Goal: Task Accomplishment & Management: Manage account settings

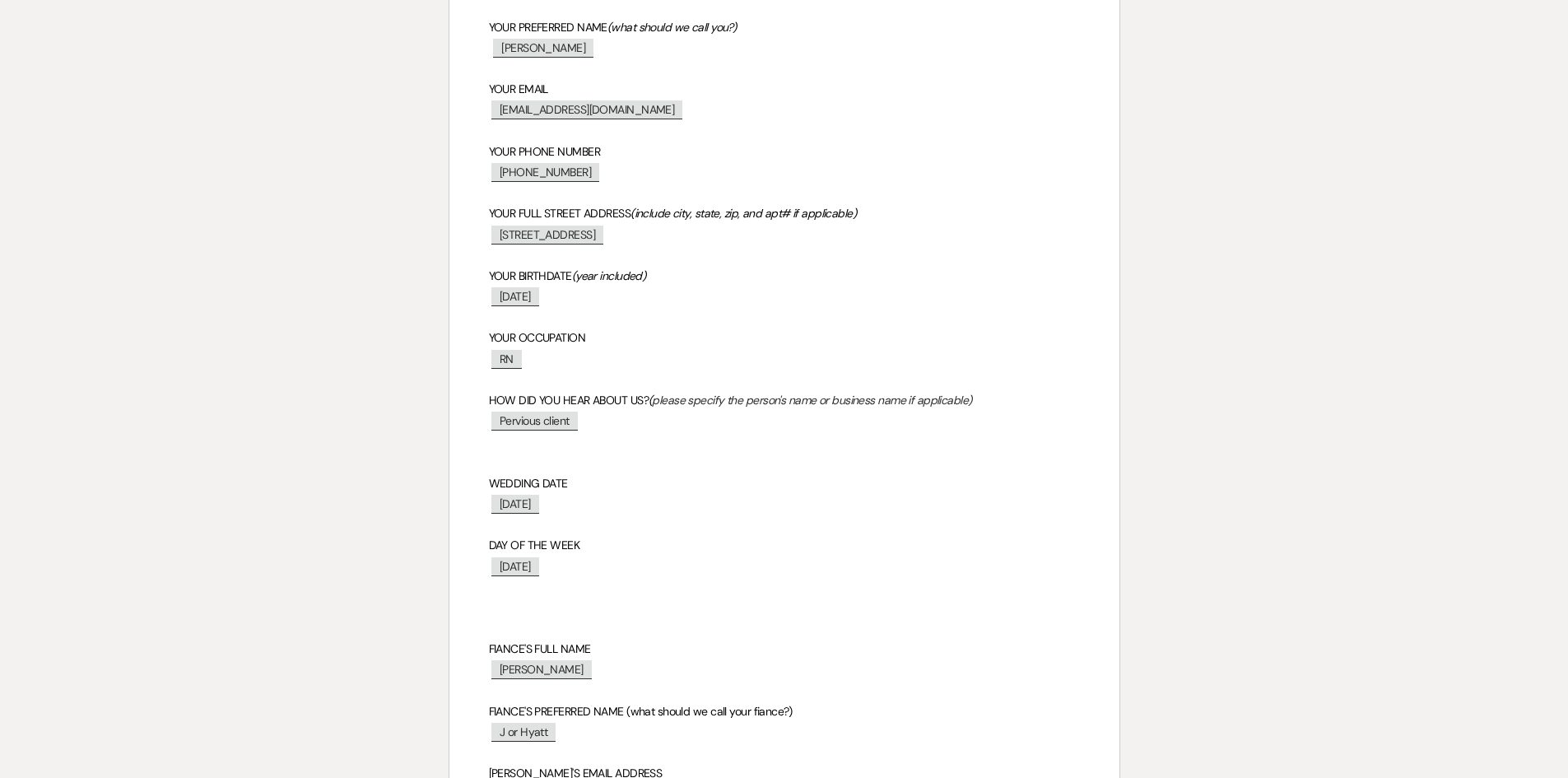
scroll to position [329, 0]
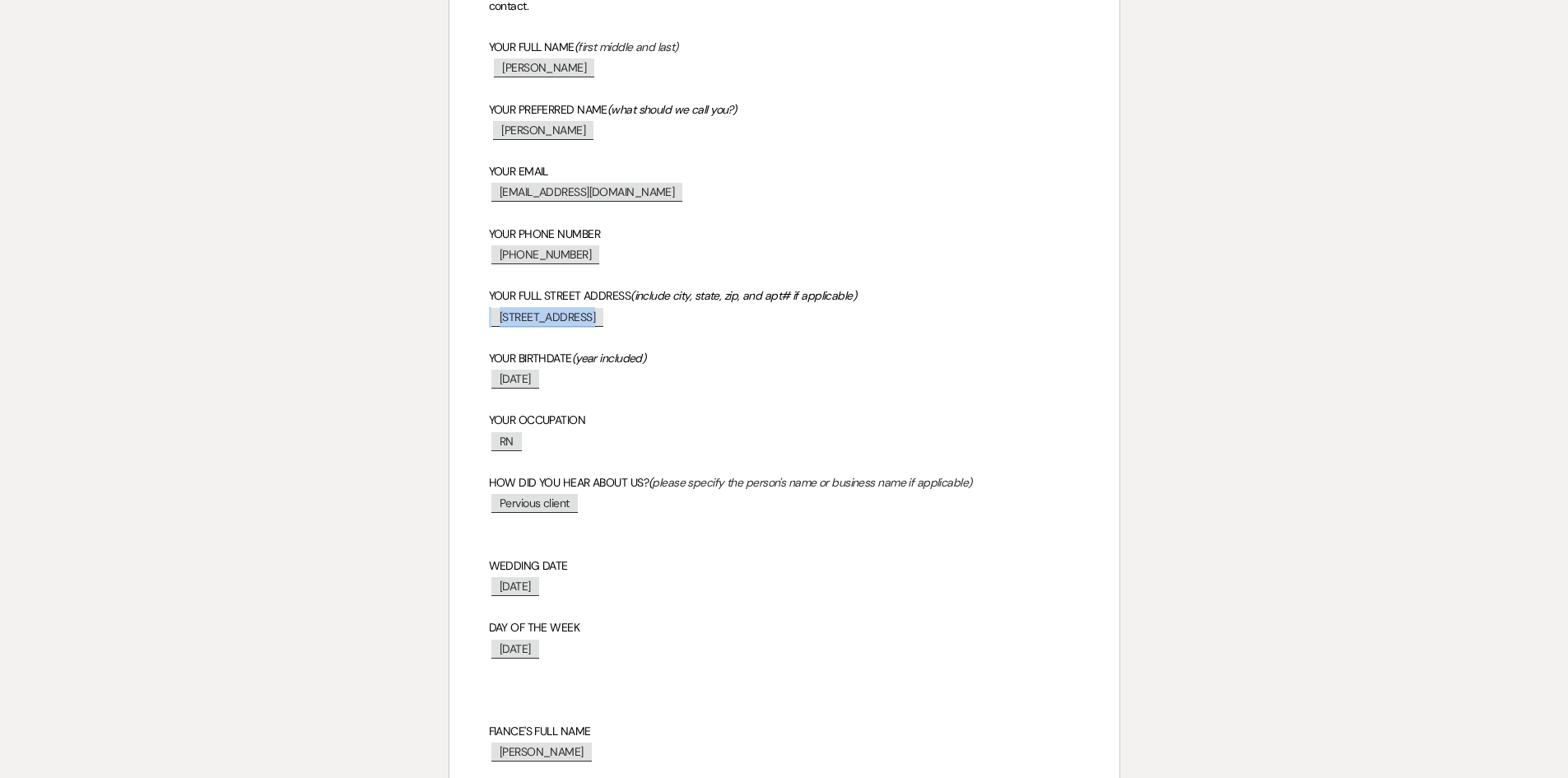
drag, startPoint x: 623, startPoint y: 317, endPoint x: 569, endPoint y: 315, distance: 54.0
click at [569, 315] on span "[STREET_ADDRESS]" at bounding box center [547, 317] width 112 height 19
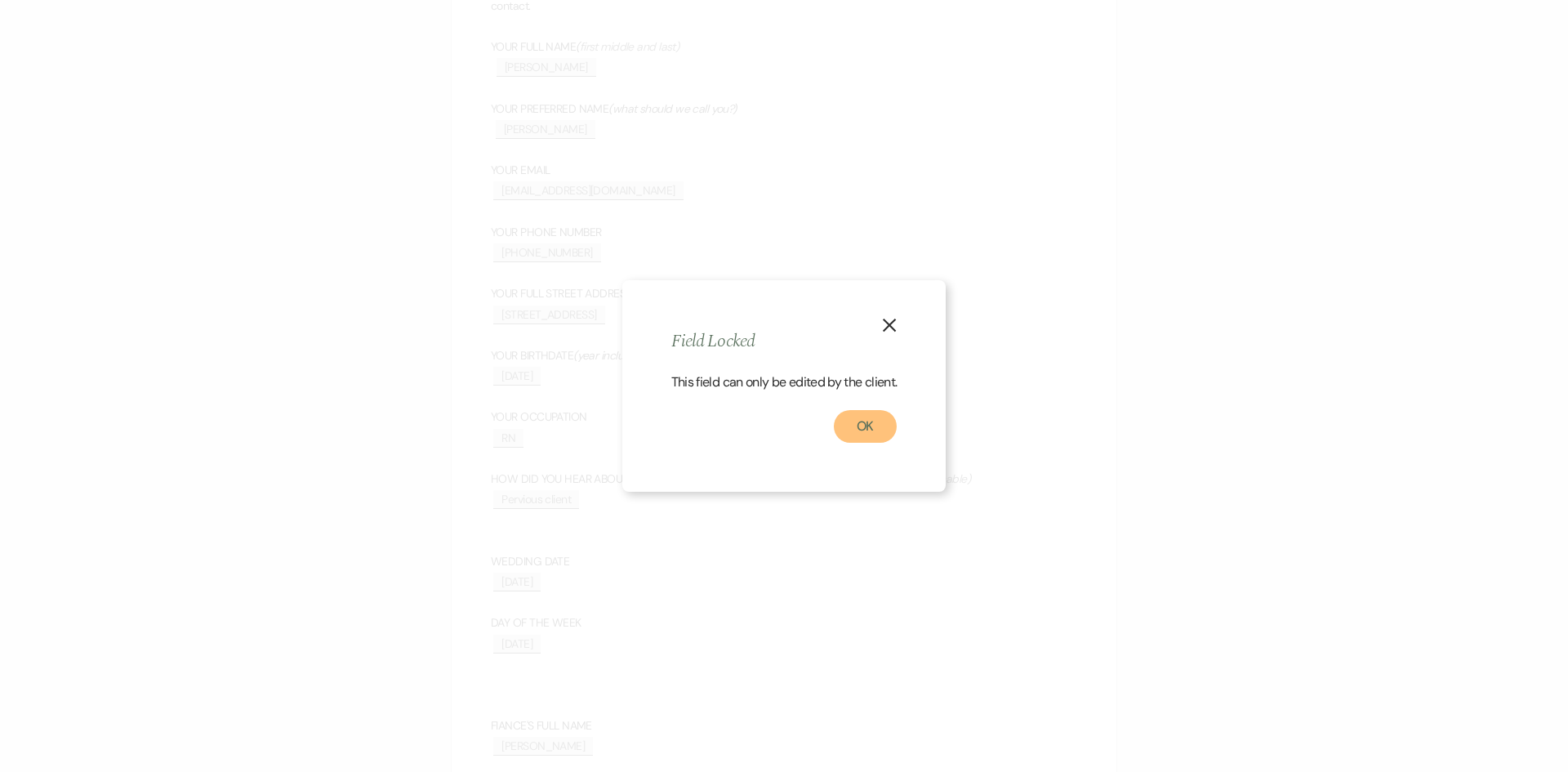
click at [868, 419] on button "OK" at bounding box center [865, 425] width 64 height 32
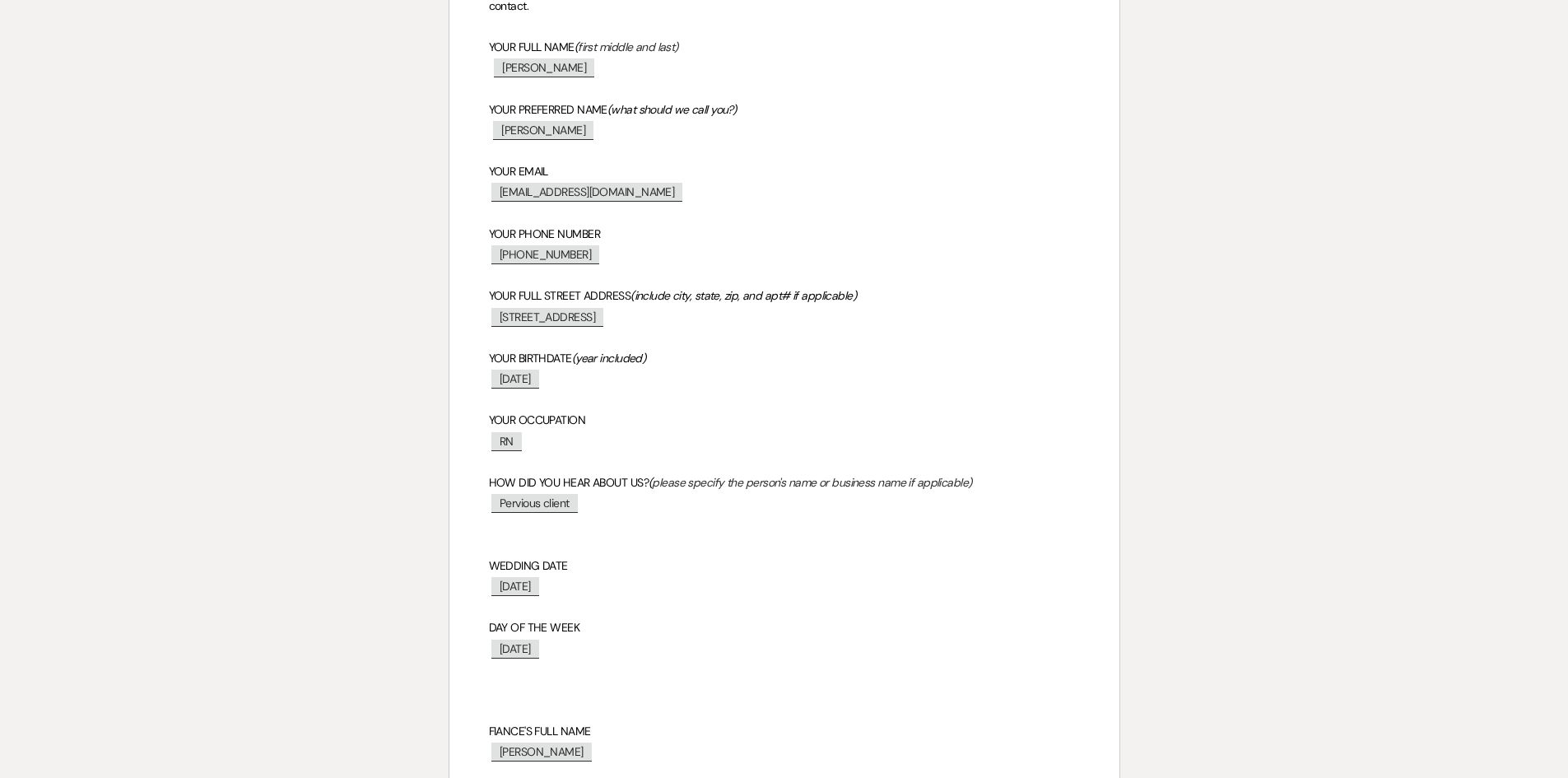
click at [732, 396] on p at bounding box center [784, 399] width 591 height 20
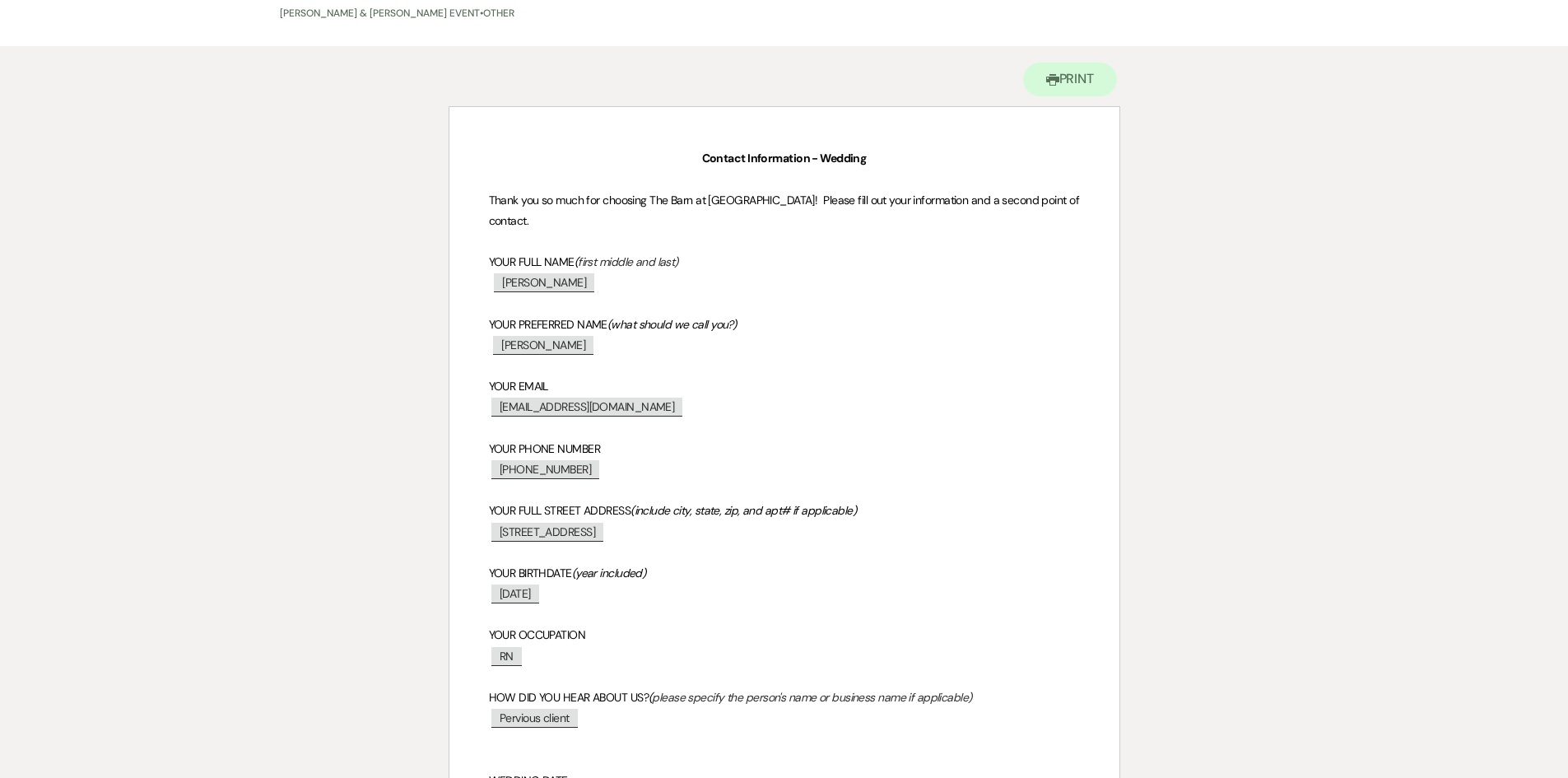
scroll to position [0, 0]
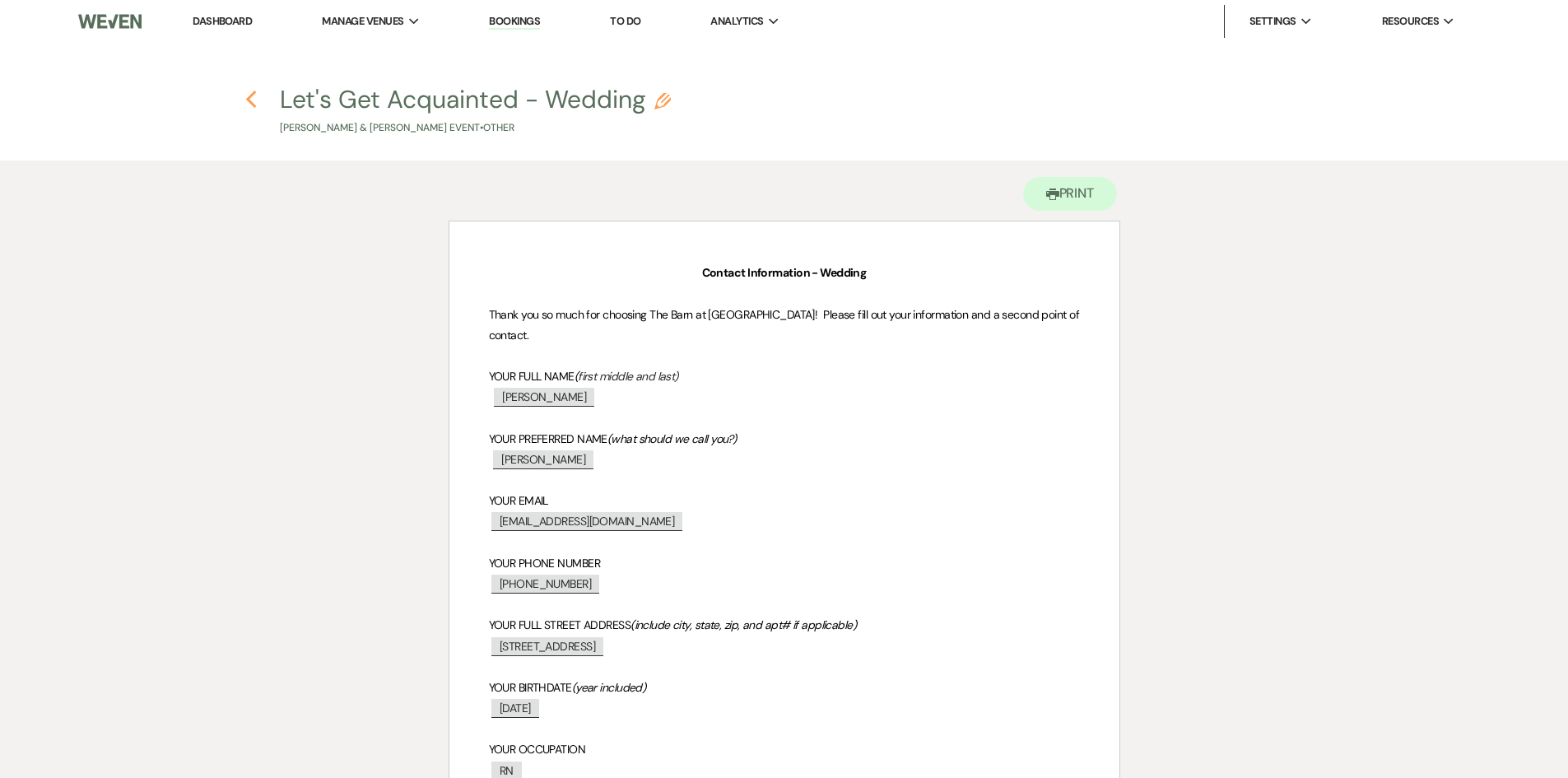
click at [252, 108] on icon "Previous" at bounding box center [251, 99] width 12 height 19
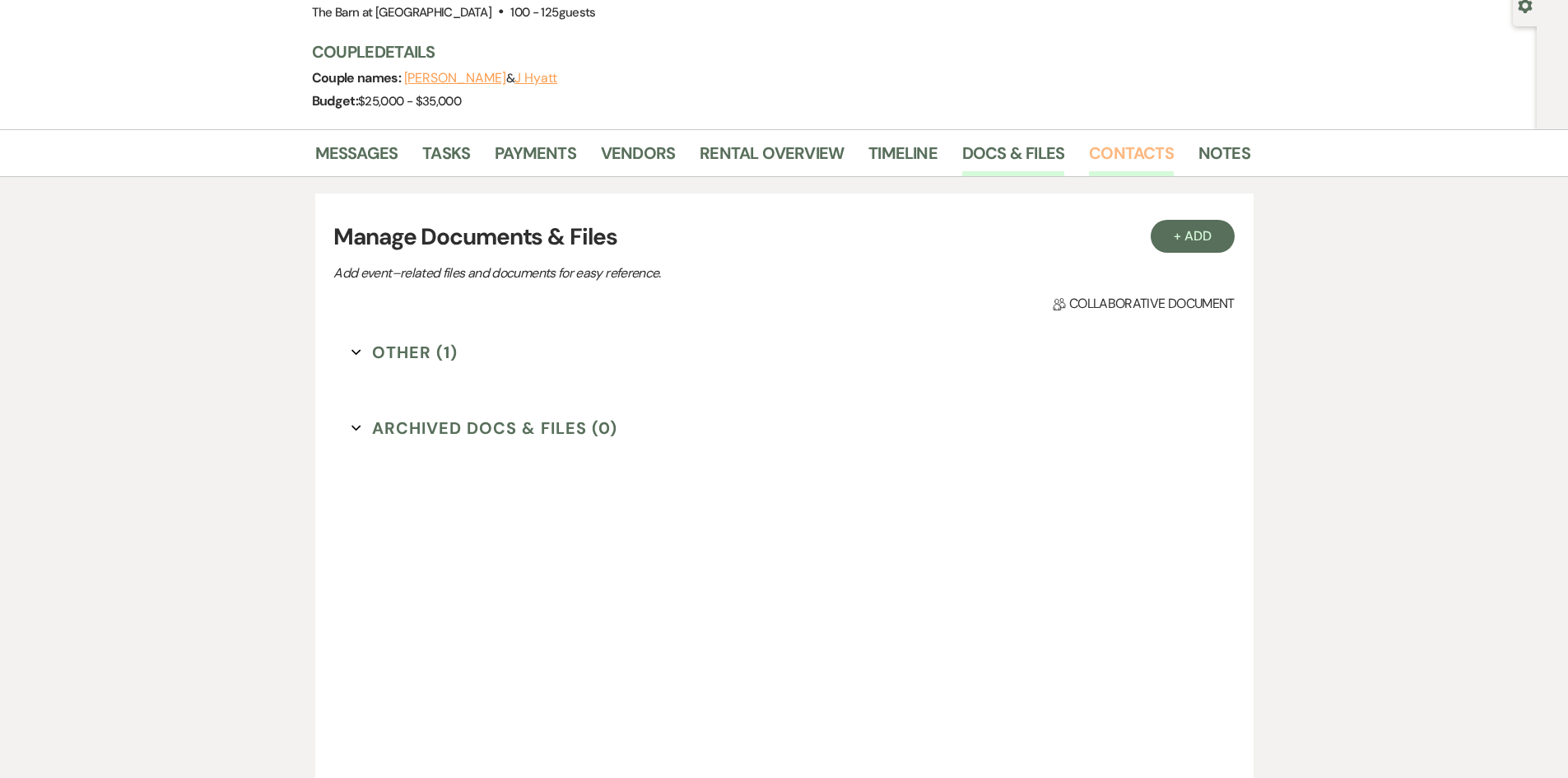
click at [1154, 153] on link "Contacts" at bounding box center [1131, 157] width 85 height 36
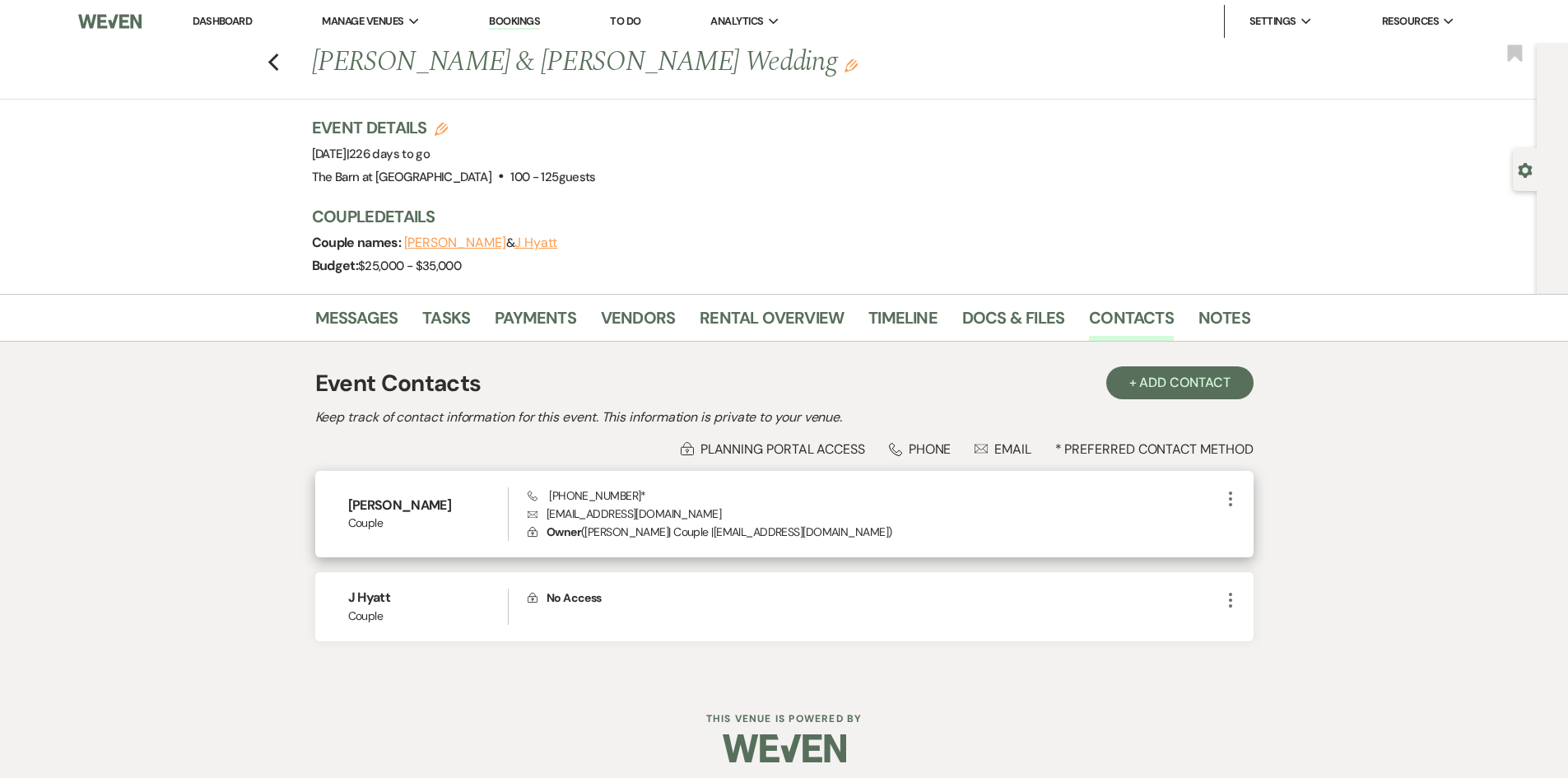
click at [1228, 497] on icon "More" at bounding box center [1230, 499] width 19 height 19
click at [1263, 541] on button "Pencil Edit" at bounding box center [1269, 531] width 98 height 28
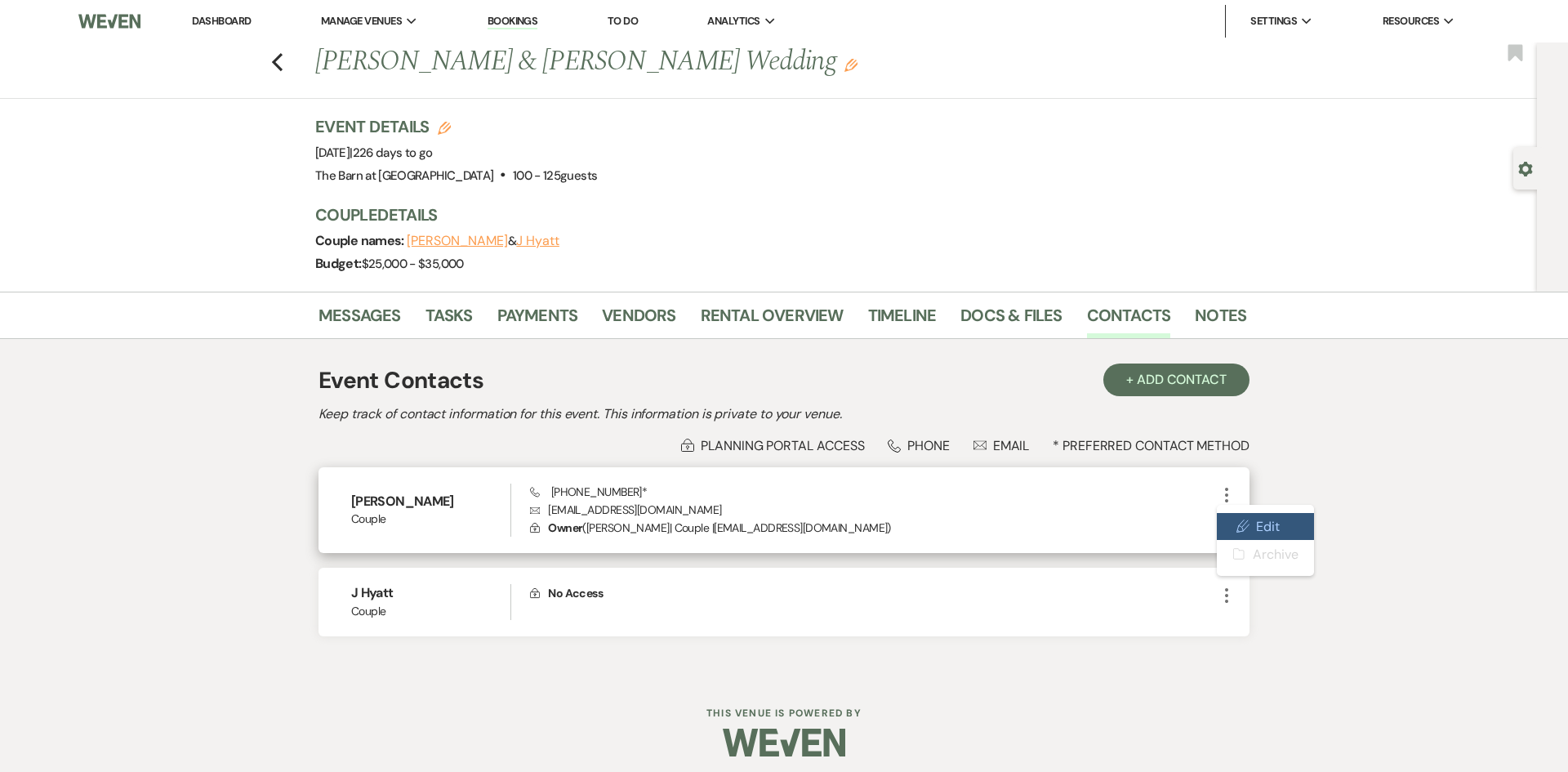
select select "phone"
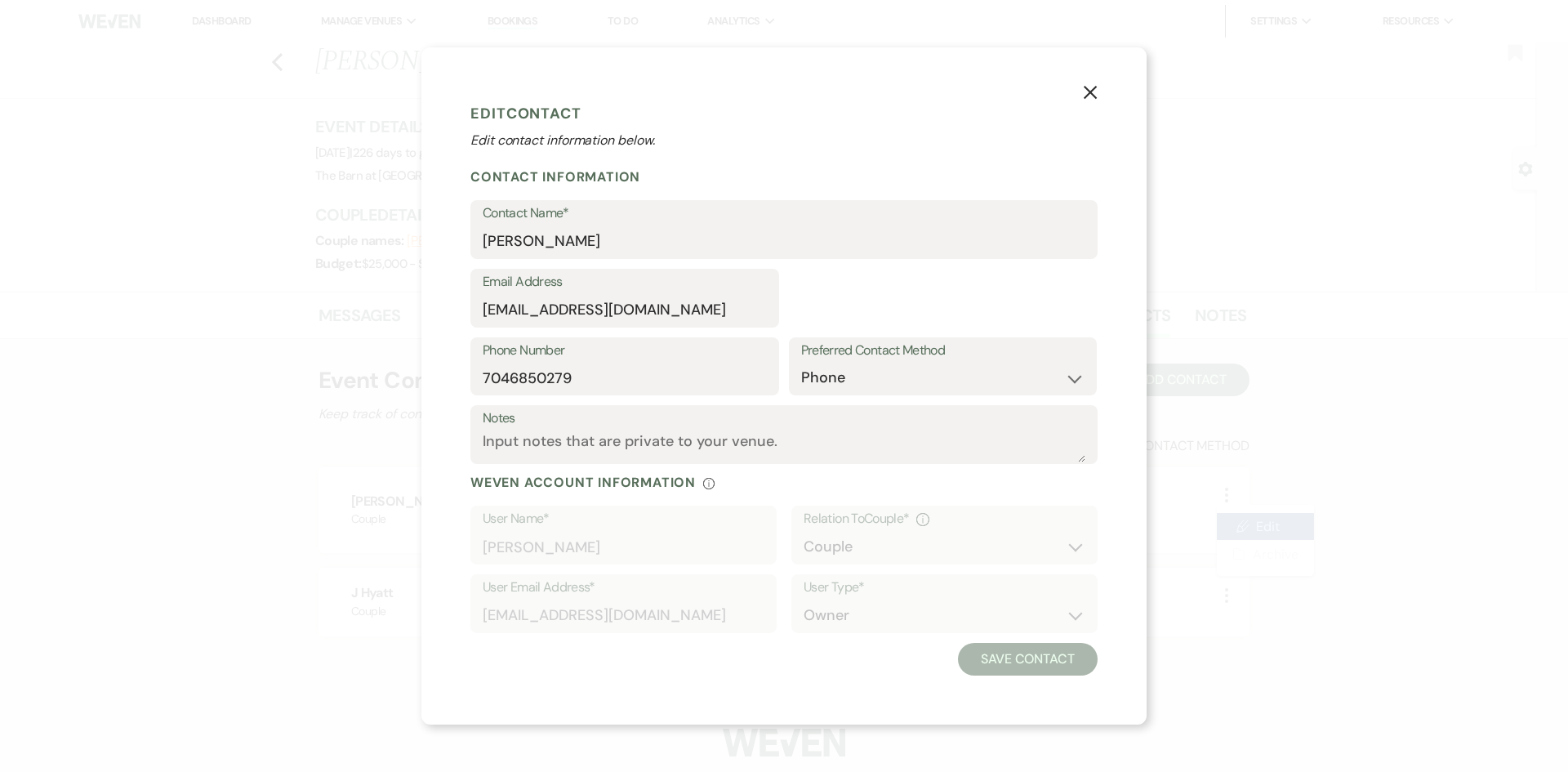
select select "1"
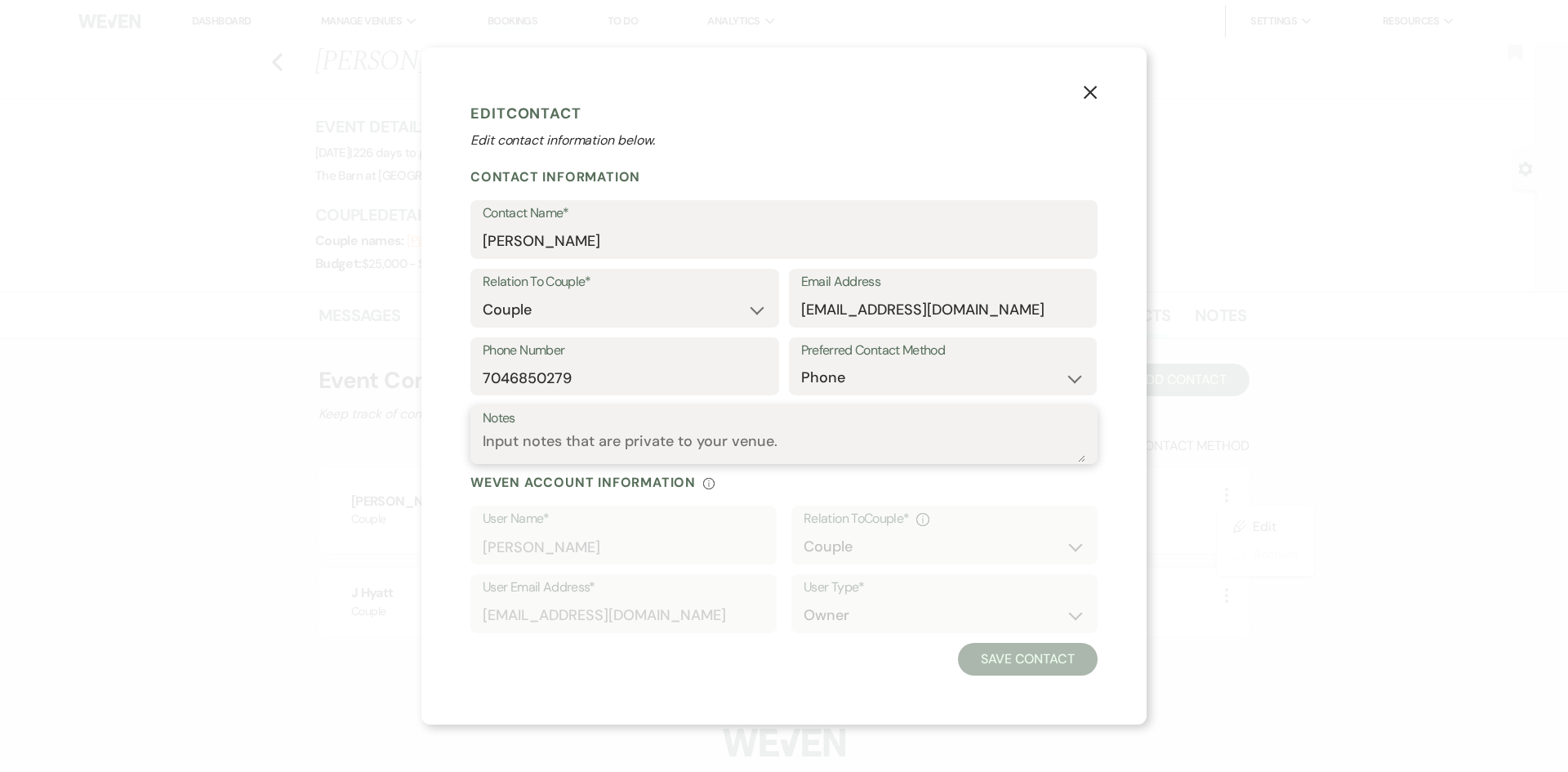
click at [611, 437] on textarea "Notes" at bounding box center [784, 447] width 603 height 32
paste textarea
type textarea "Address:"
click at [662, 254] on input "[PERSON_NAME]" at bounding box center [784, 241] width 603 height 32
click at [1078, 94] on div "X Edit Contact Edit contact information below. Contact Information Contact Name…" at bounding box center [784, 386] width 726 height 677
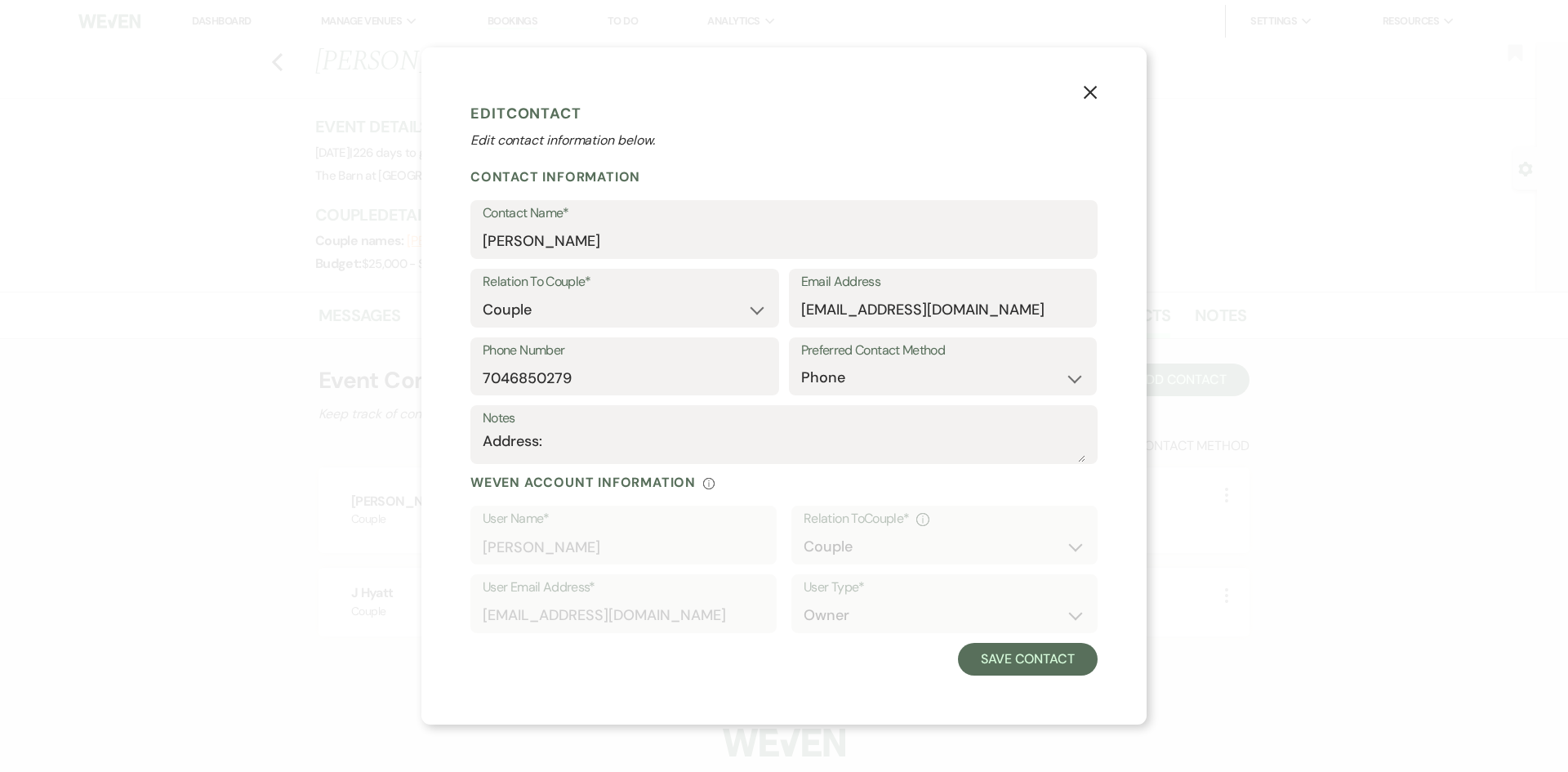
click at [1105, 87] on div "X Edit Contact Edit contact information below. Contact Information Contact Name…" at bounding box center [784, 386] width 726 height 677
drag, startPoint x: 1092, startPoint y: 96, endPoint x: 1099, endPoint y: 85, distance: 13.0
click at [1099, 85] on button "X" at bounding box center [1091, 90] width 25 height 29
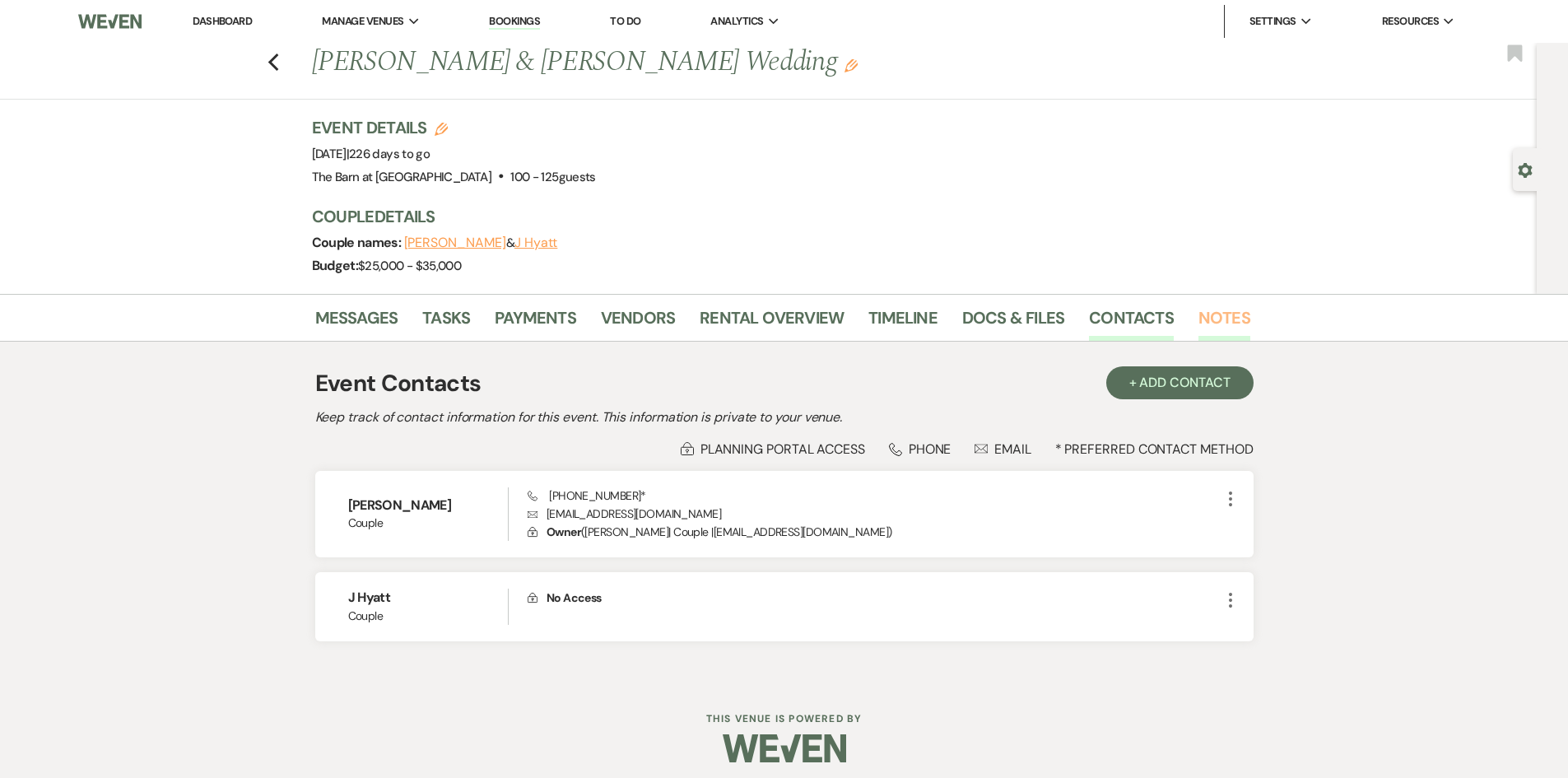
click at [1209, 313] on link "Notes" at bounding box center [1224, 322] width 52 height 36
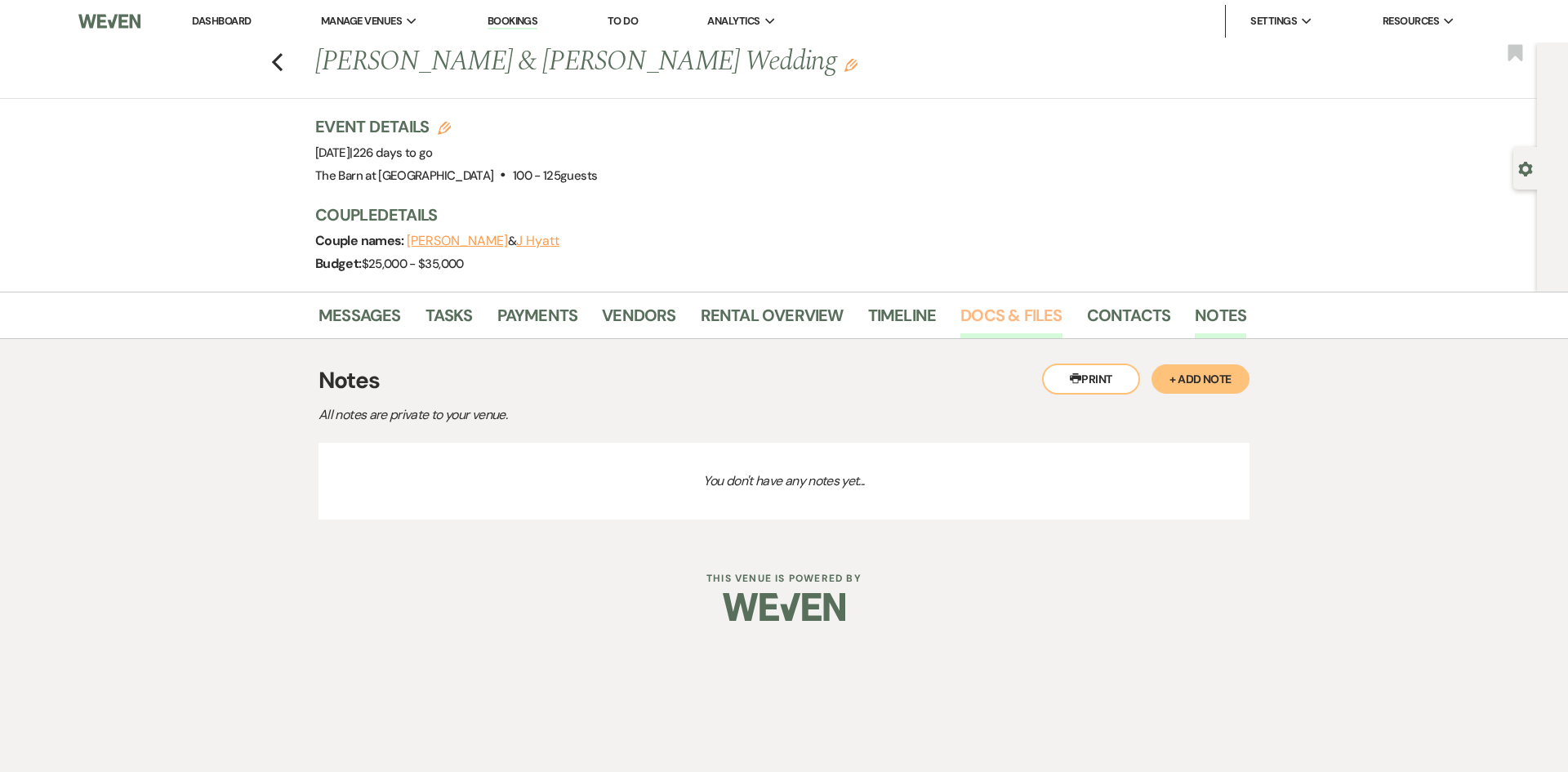
click at [1043, 315] on link "Docs & Files" at bounding box center [1011, 319] width 101 height 36
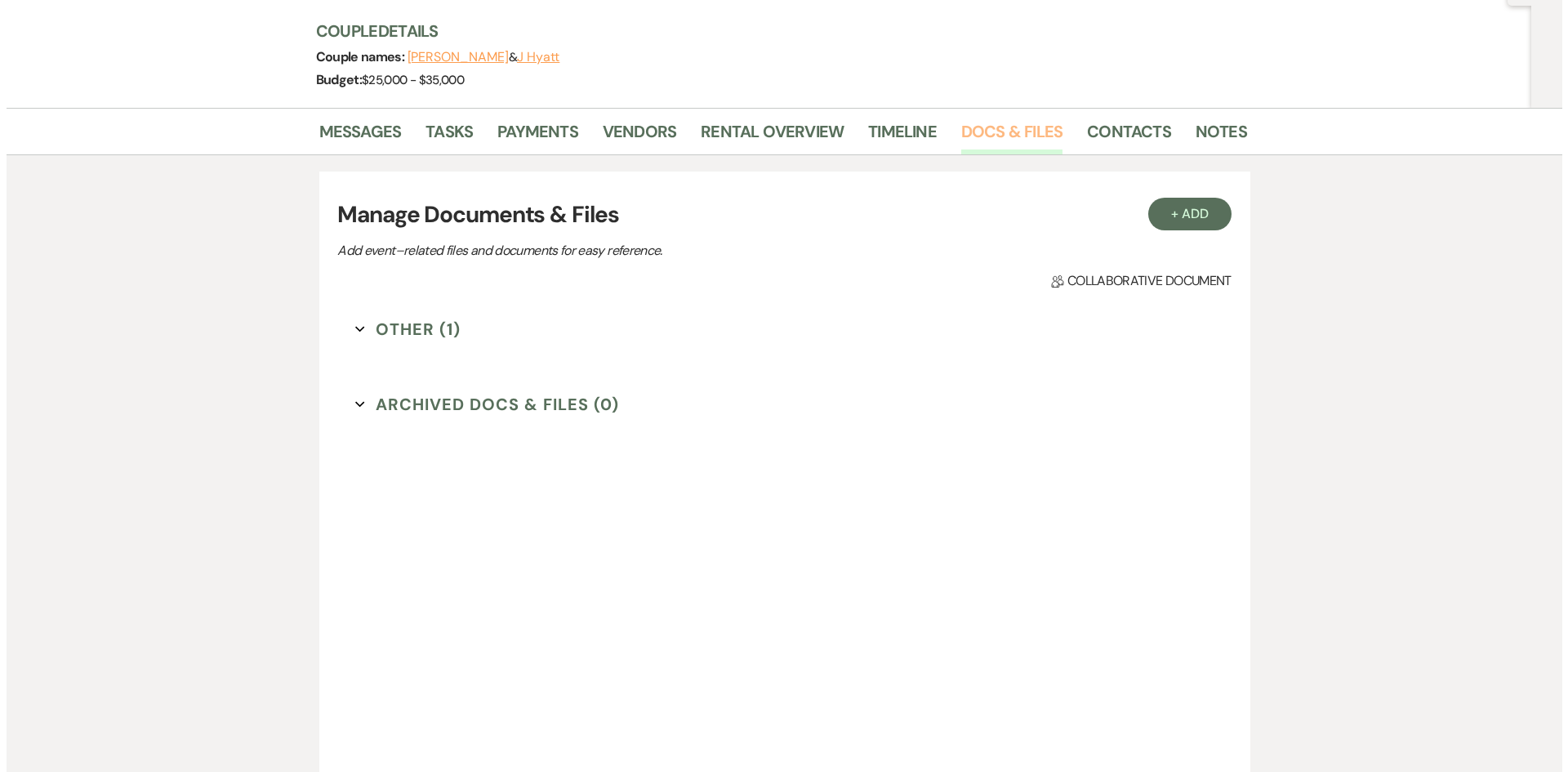
scroll to position [245, 0]
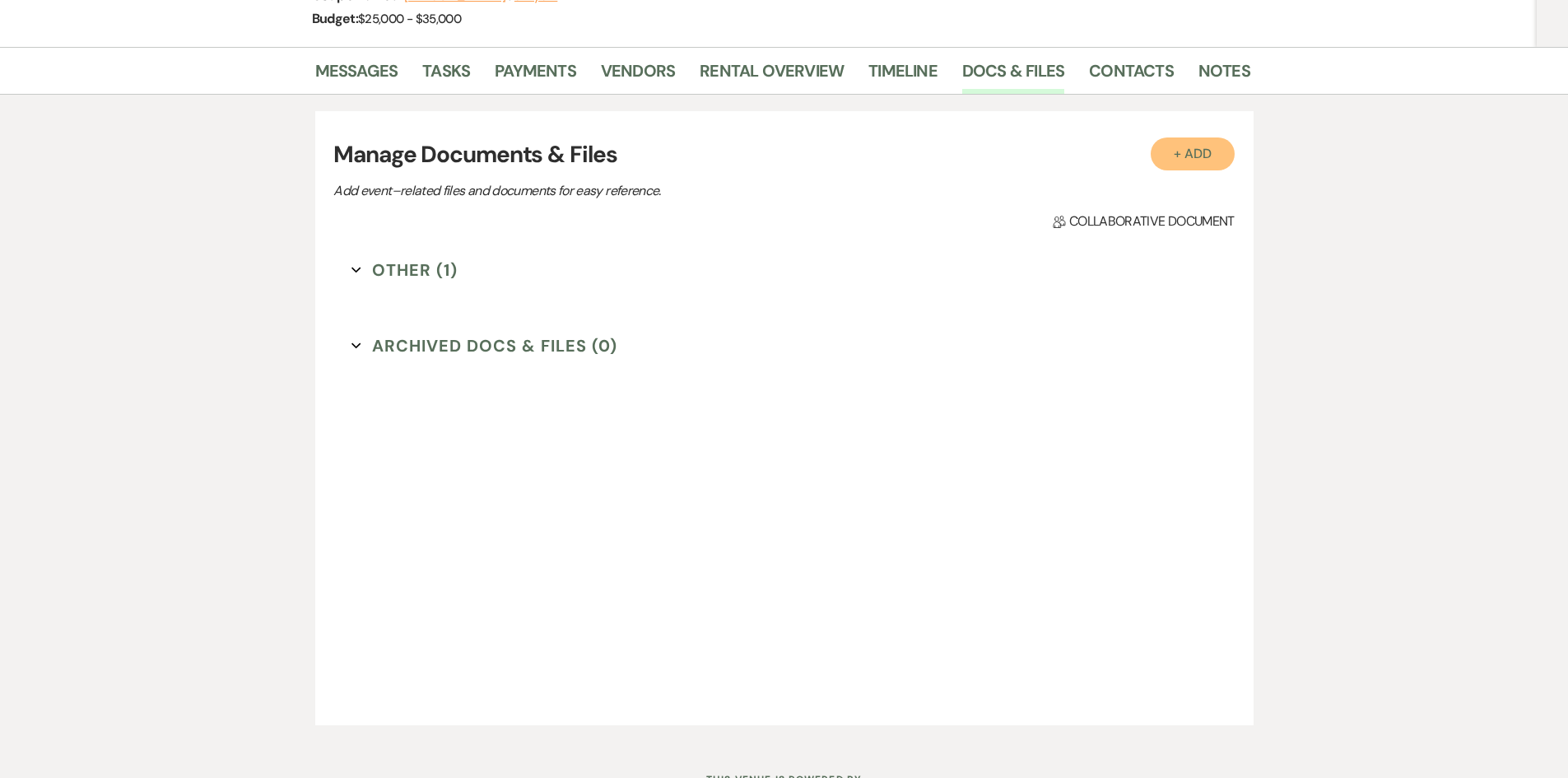
click at [1189, 162] on button "+ Add" at bounding box center [1192, 153] width 84 height 33
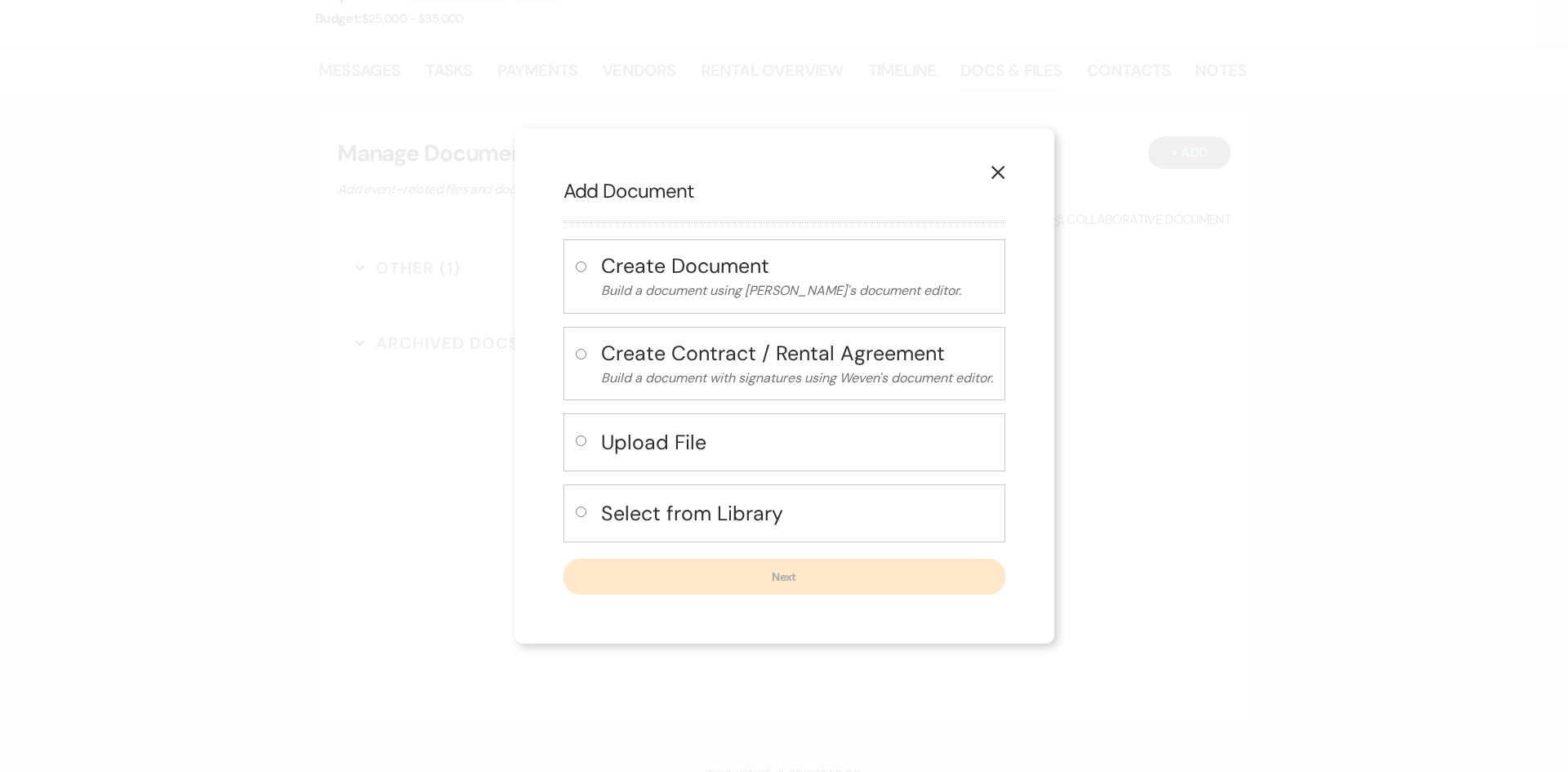
click at [720, 507] on h4 "Select from Library" at bounding box center [797, 513] width 392 height 29
radio input "true"
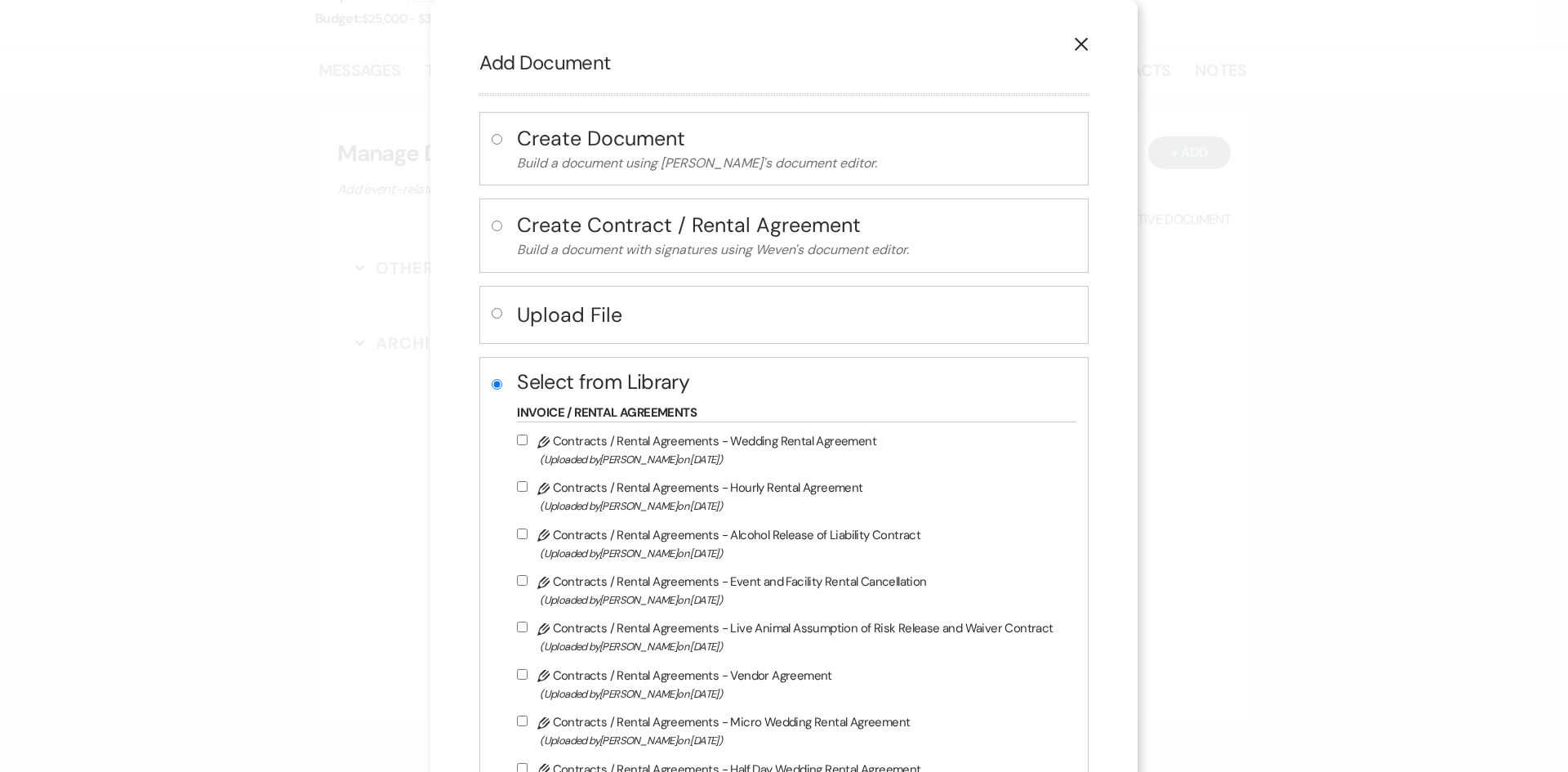
click at [708, 437] on label "Pencil Contracts / Rental Agreements - Wedding Rental Agreement (Uploaded by [P…" at bounding box center [792, 450] width 551 height 39
click at [527, 437] on input "Pencil Contracts / Rental Agreements - Wedding Rental Agreement (Uploaded by [P…" at bounding box center [522, 440] width 11 height 11
checkbox input "true"
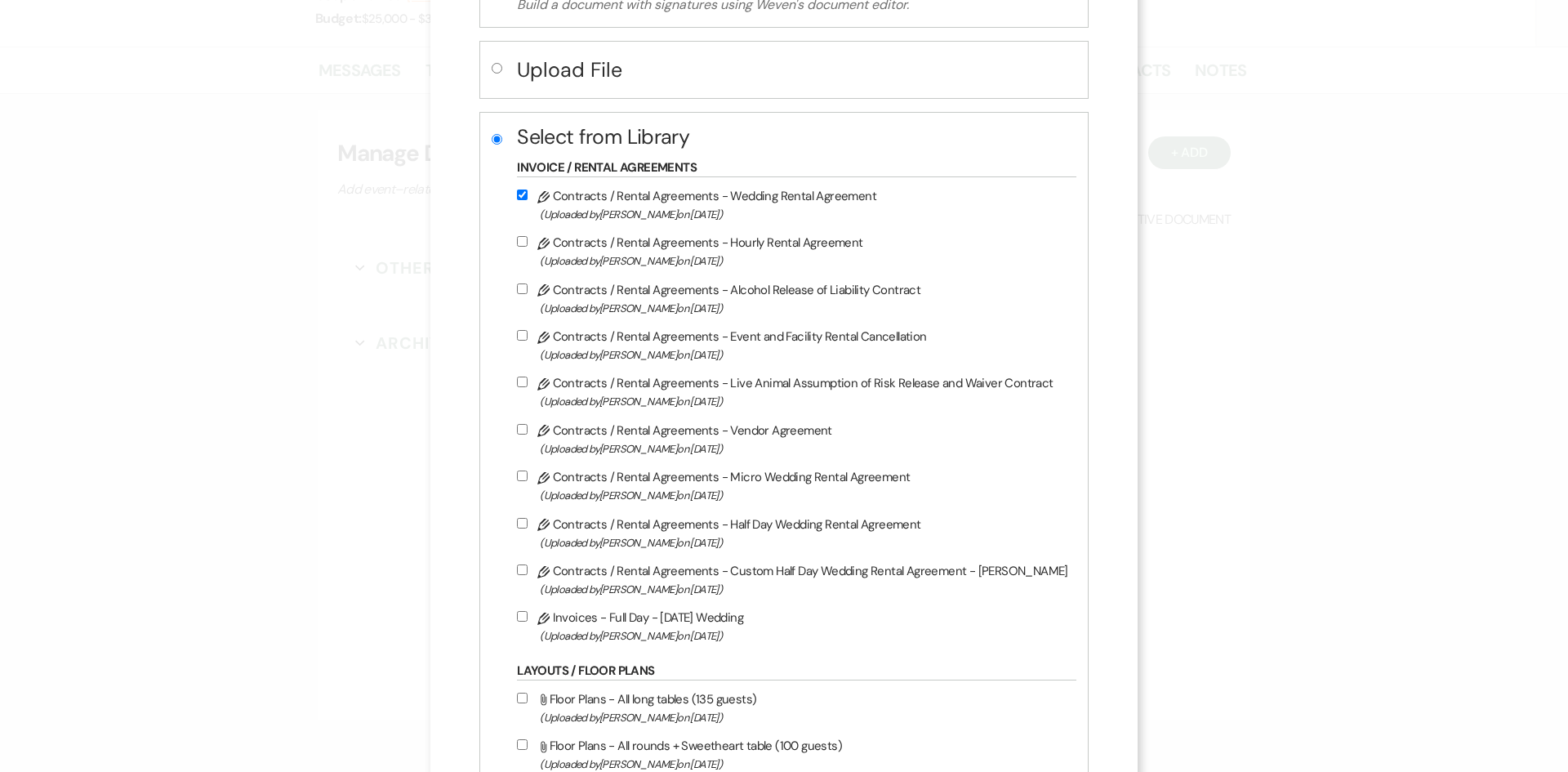
click at [724, 525] on label "Pencil Contracts / Rental Agreements - Half Day Wedding Rental Agreement (Uploa…" at bounding box center [792, 533] width 551 height 39
click at [527, 525] on input "Pencil Contracts / Rental Agreements - Half Day Wedding Rental Agreement (Uploa…" at bounding box center [522, 523] width 11 height 11
checkbox input "true"
click at [527, 194] on input "Pencil Contracts / Rental Agreements - Wedding Rental Agreement (Uploaded by [P…" at bounding box center [522, 195] width 11 height 11
checkbox input "false"
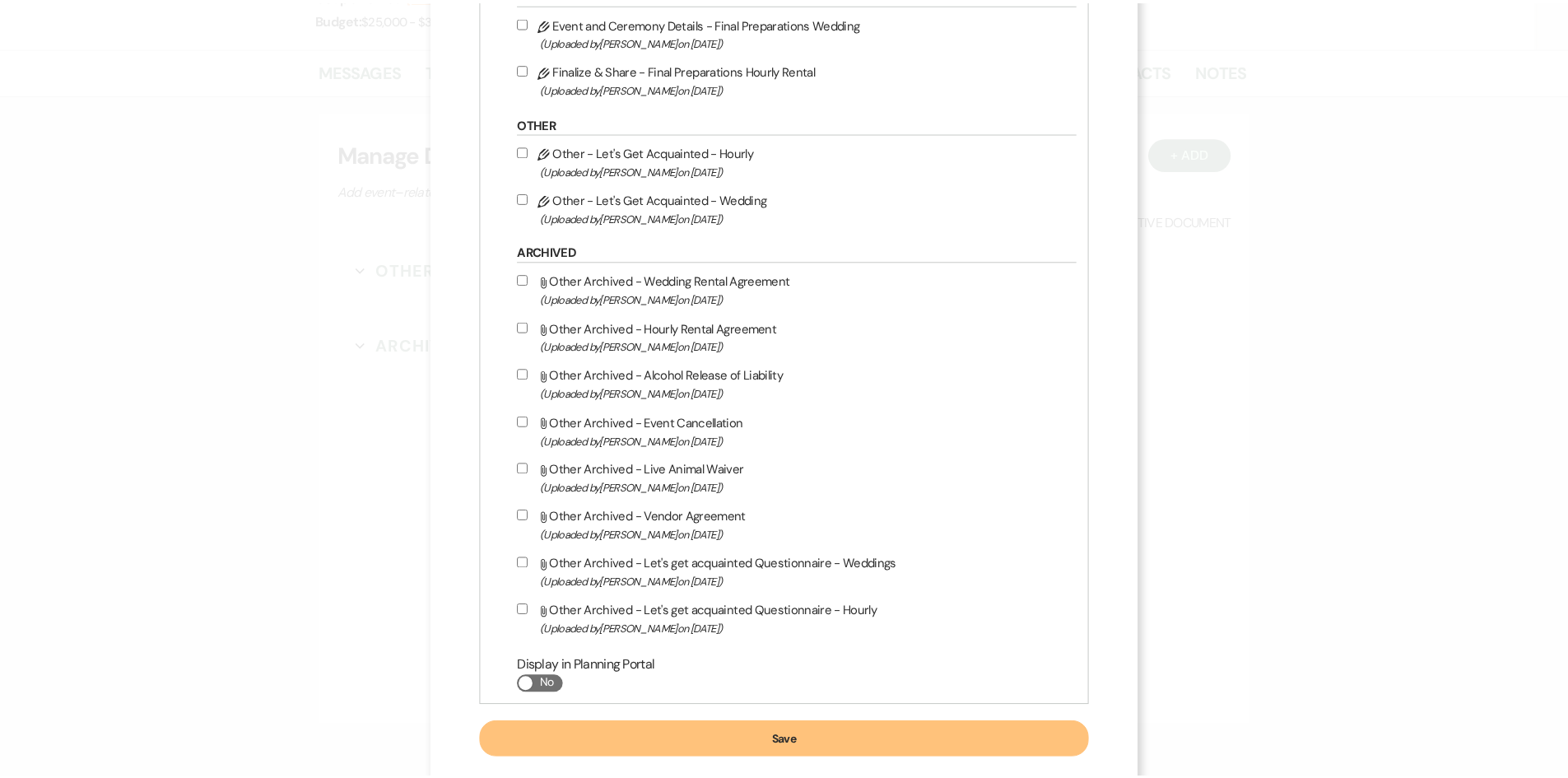
scroll to position [2054, 0]
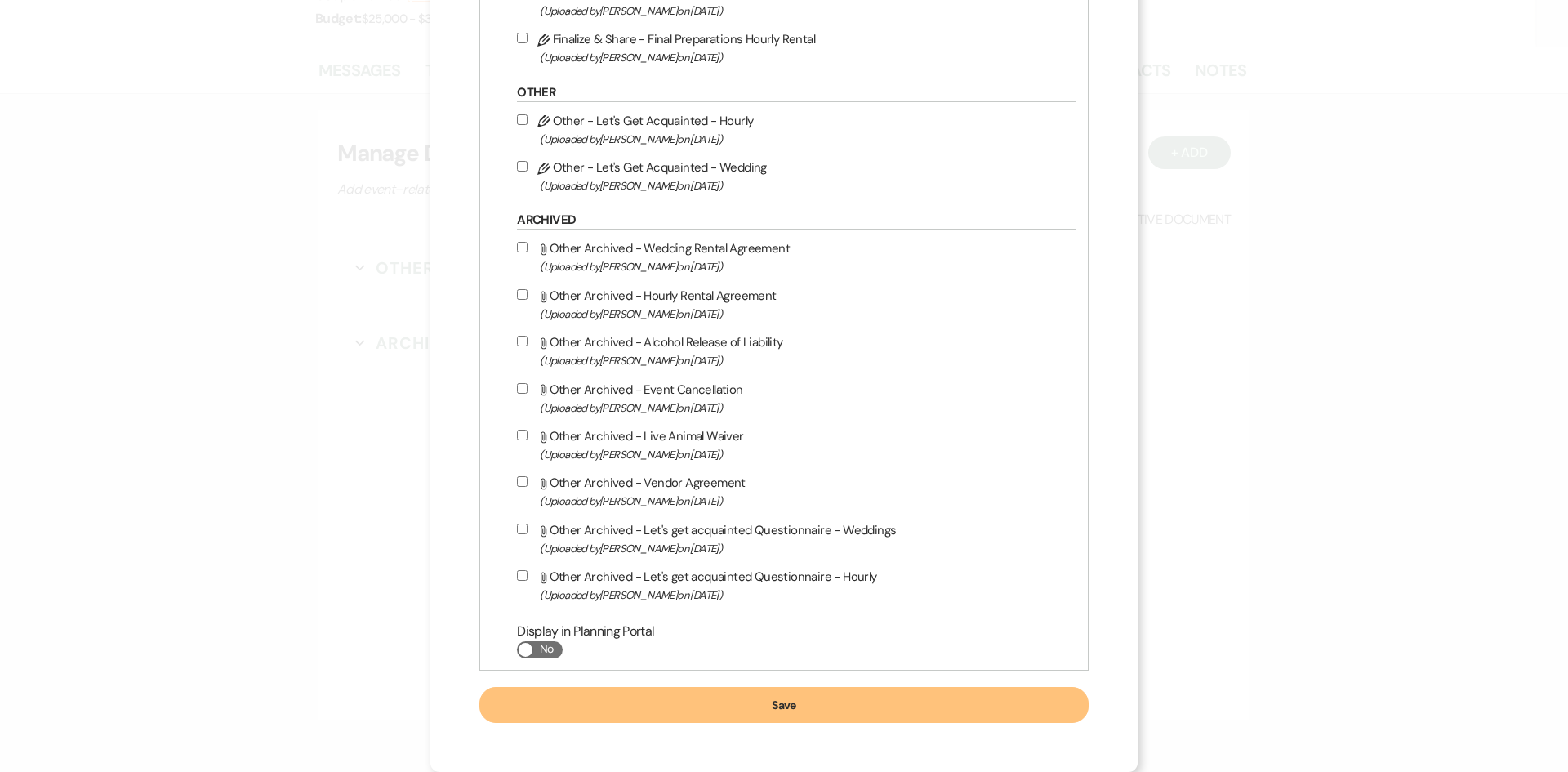
click at [800, 711] on button "Save" at bounding box center [784, 704] width 609 height 36
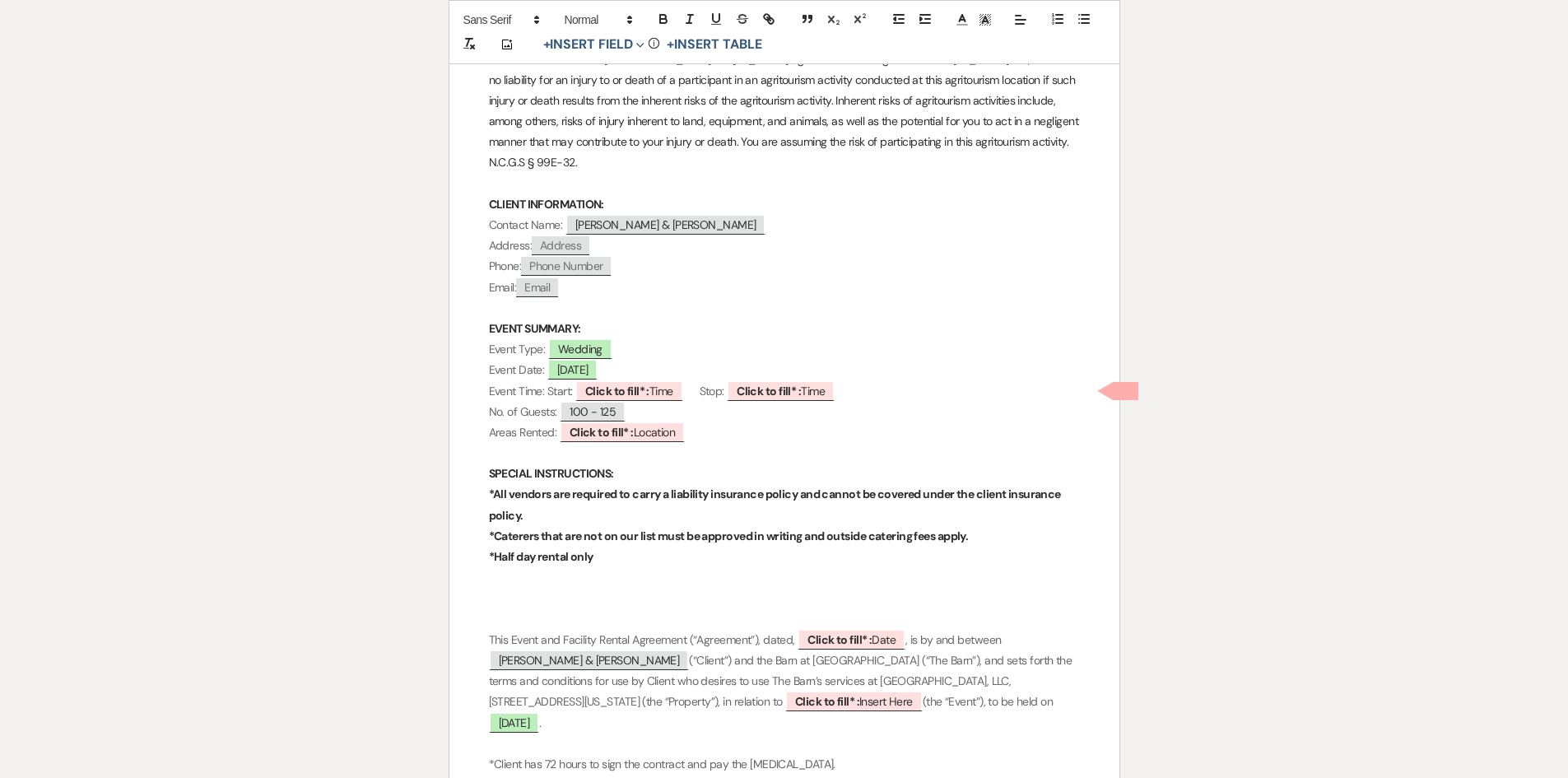
scroll to position [329, 0]
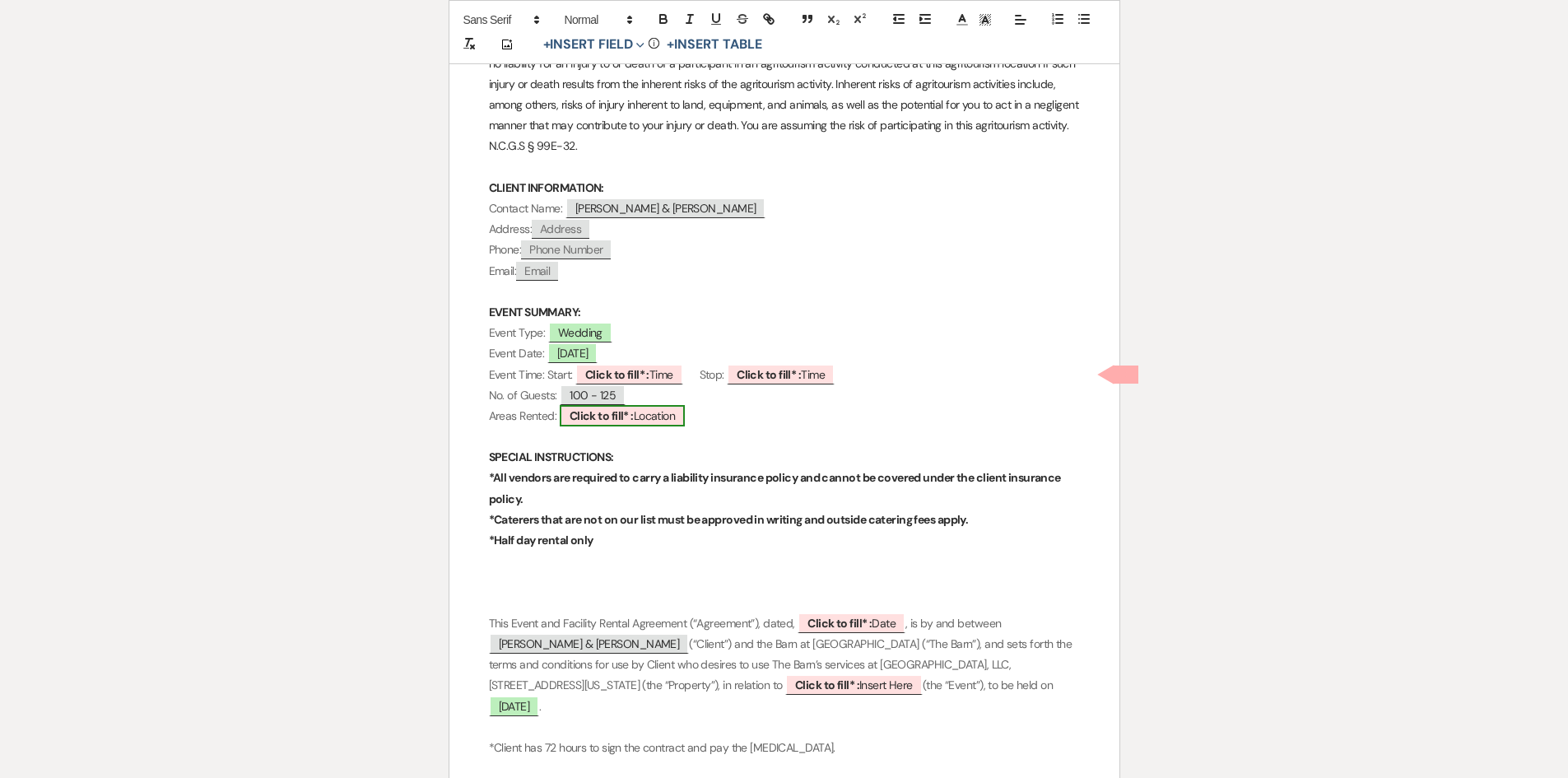
click at [666, 416] on span "Click to fill* : Location" at bounding box center [623, 416] width 126 height 21
select select "owner"
select select "Location"
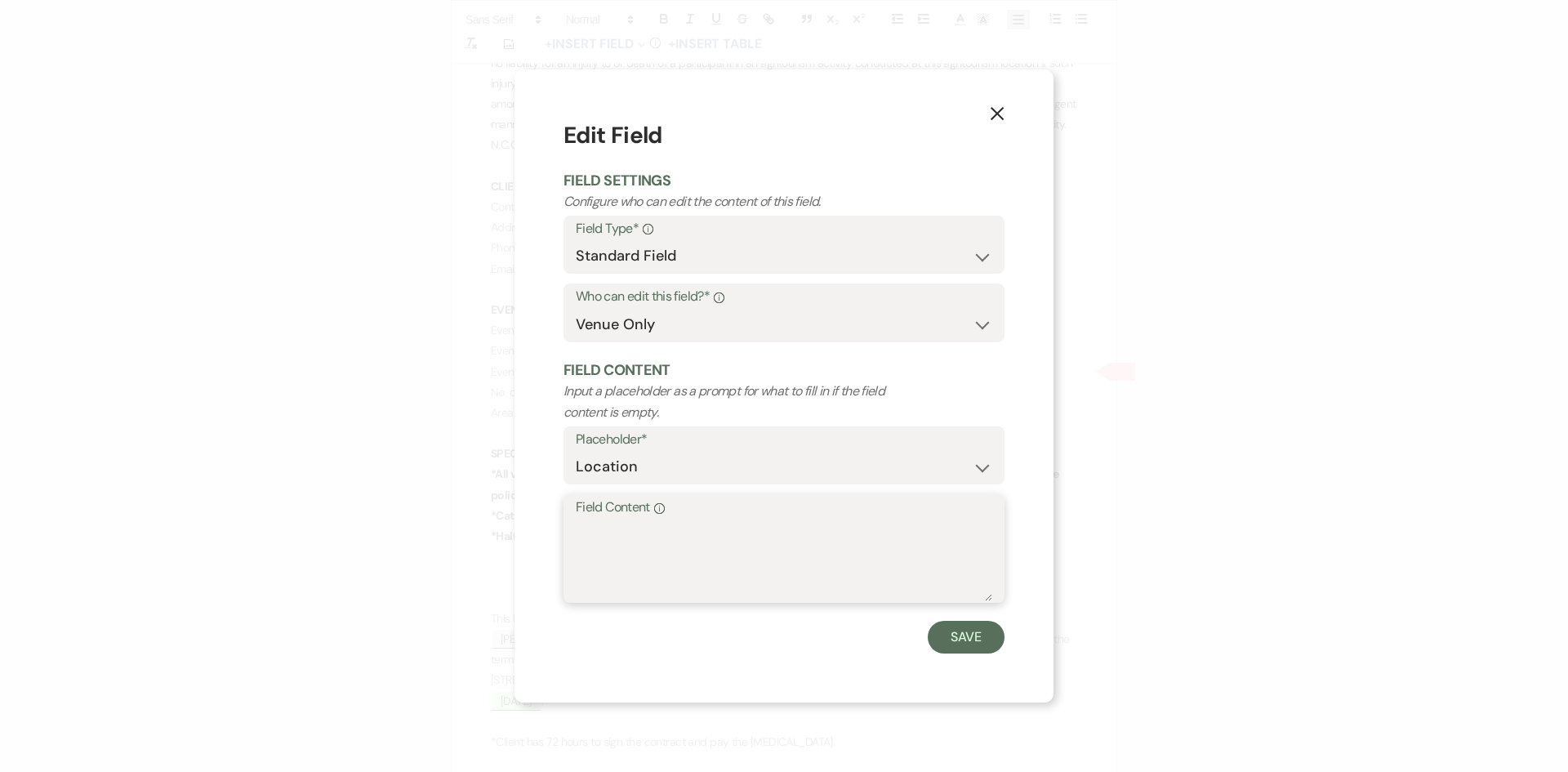
click at [651, 544] on textarea "Field Content Info" at bounding box center [784, 560] width 417 height 82
type textarea "[STREET_ADDRESS]"
click at [945, 651] on button "Save" at bounding box center [965, 636] width 76 height 32
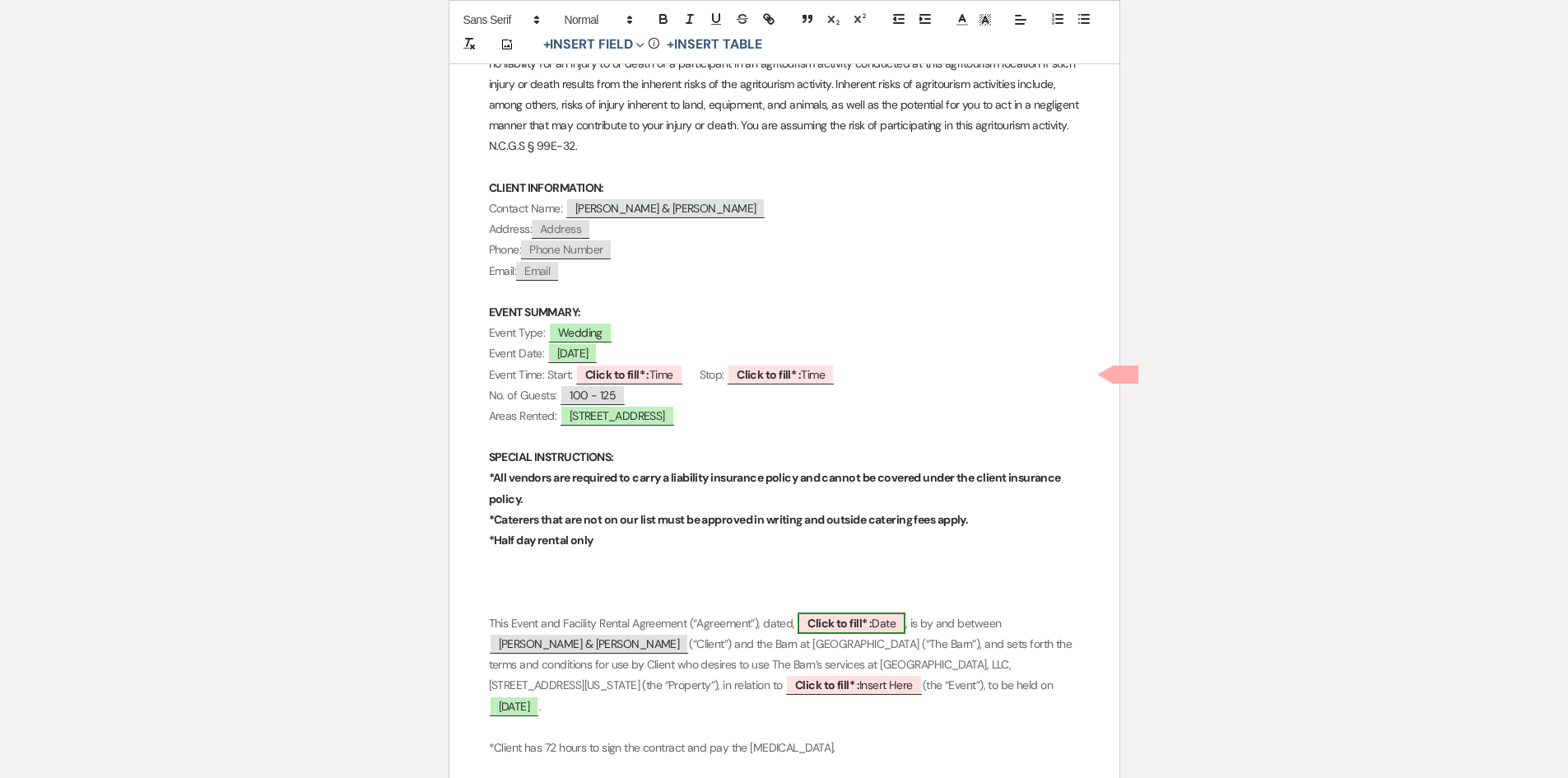
click at [889, 621] on span "Click to fill* : Date" at bounding box center [852, 623] width 108 height 21
select select "owner"
select select "Date"
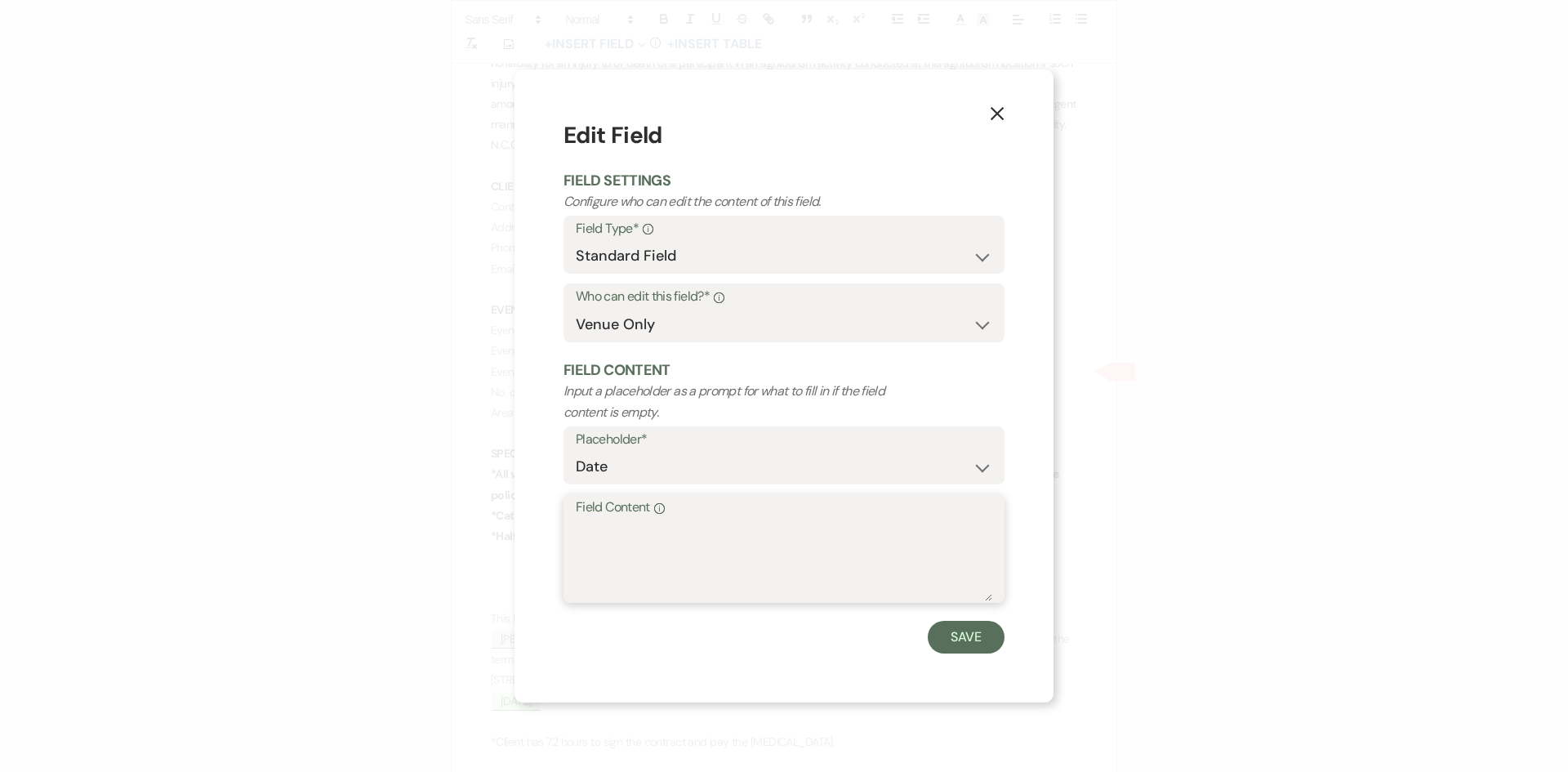
click at [649, 533] on textarea "Field Content Info" at bounding box center [784, 560] width 417 height 82
type textarea "[DATE]"
click at [973, 632] on button "Save" at bounding box center [965, 636] width 76 height 32
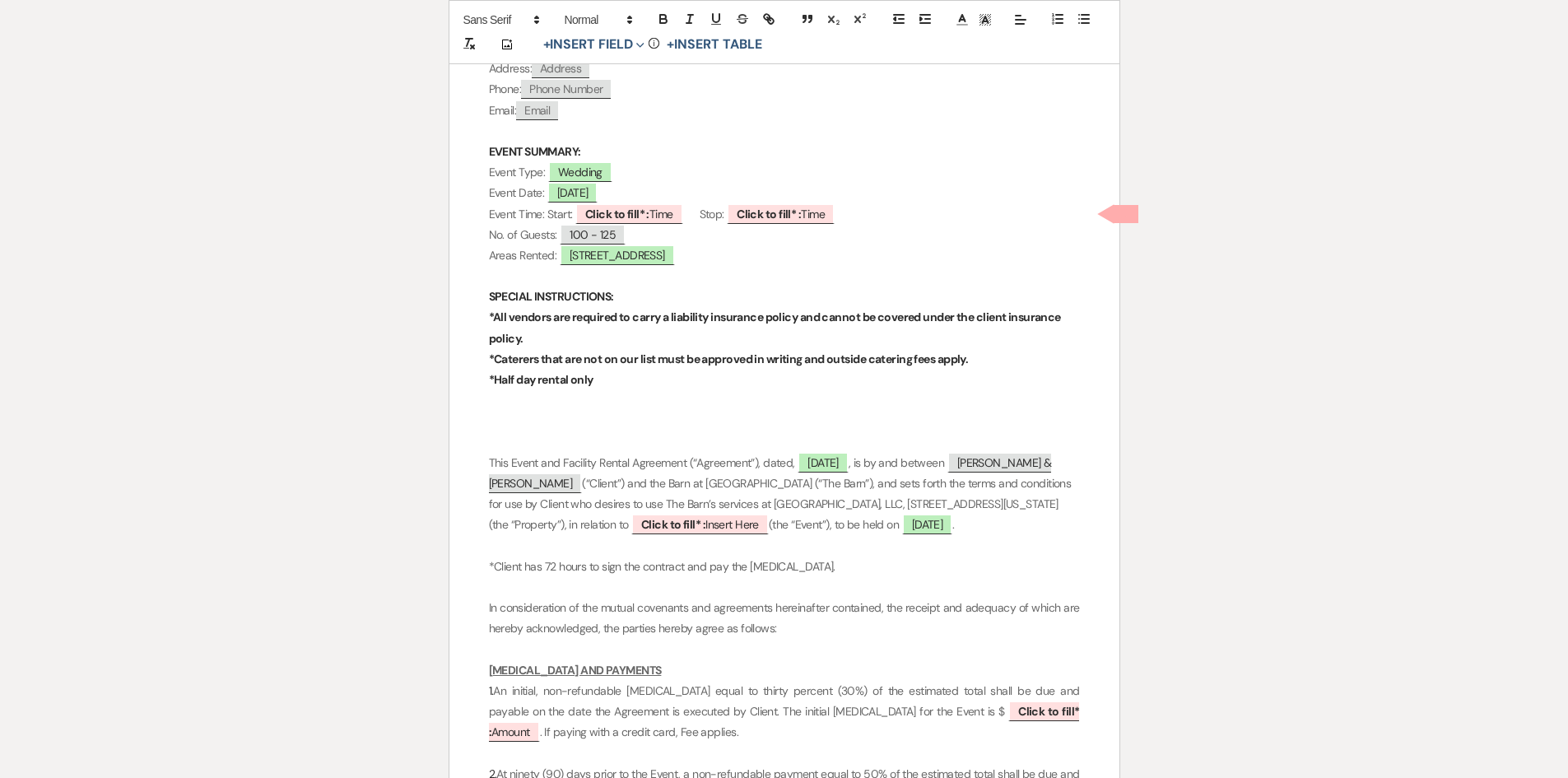
scroll to position [493, 0]
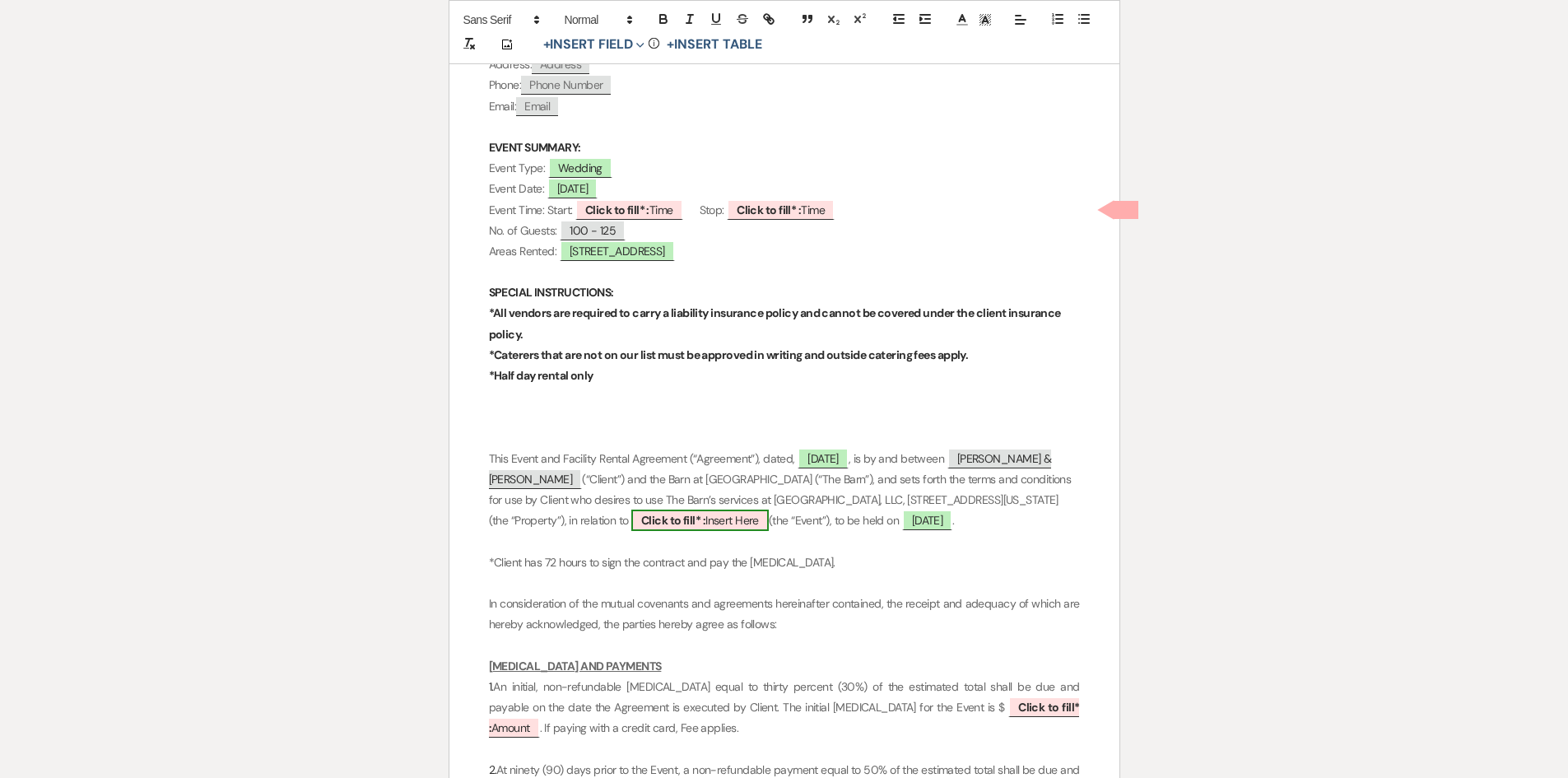
click at [749, 528] on span "Click to fill* : Insert Here" at bounding box center [700, 520] width 137 height 21
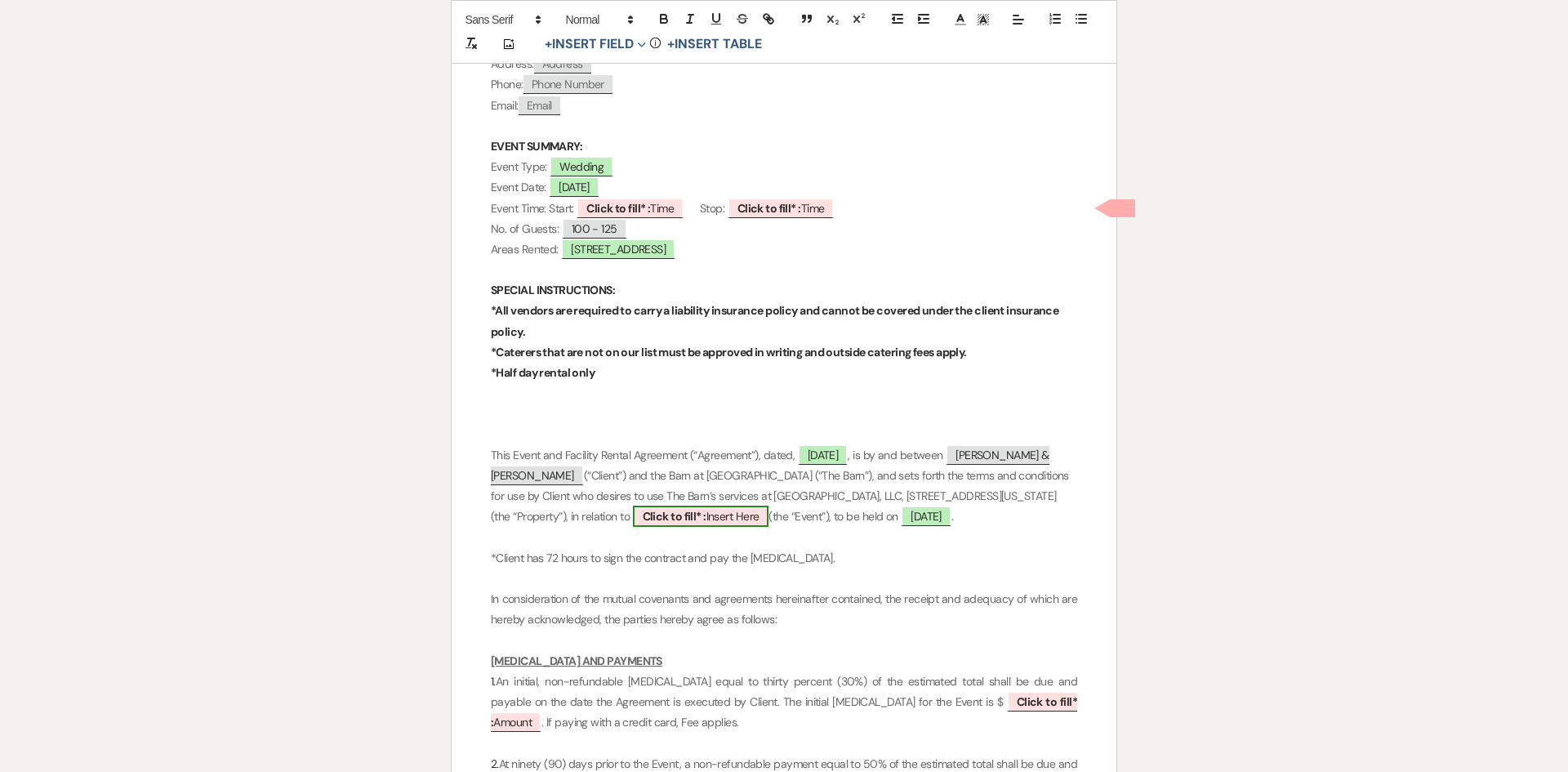
select select "owner"
select select "custom_placeholder"
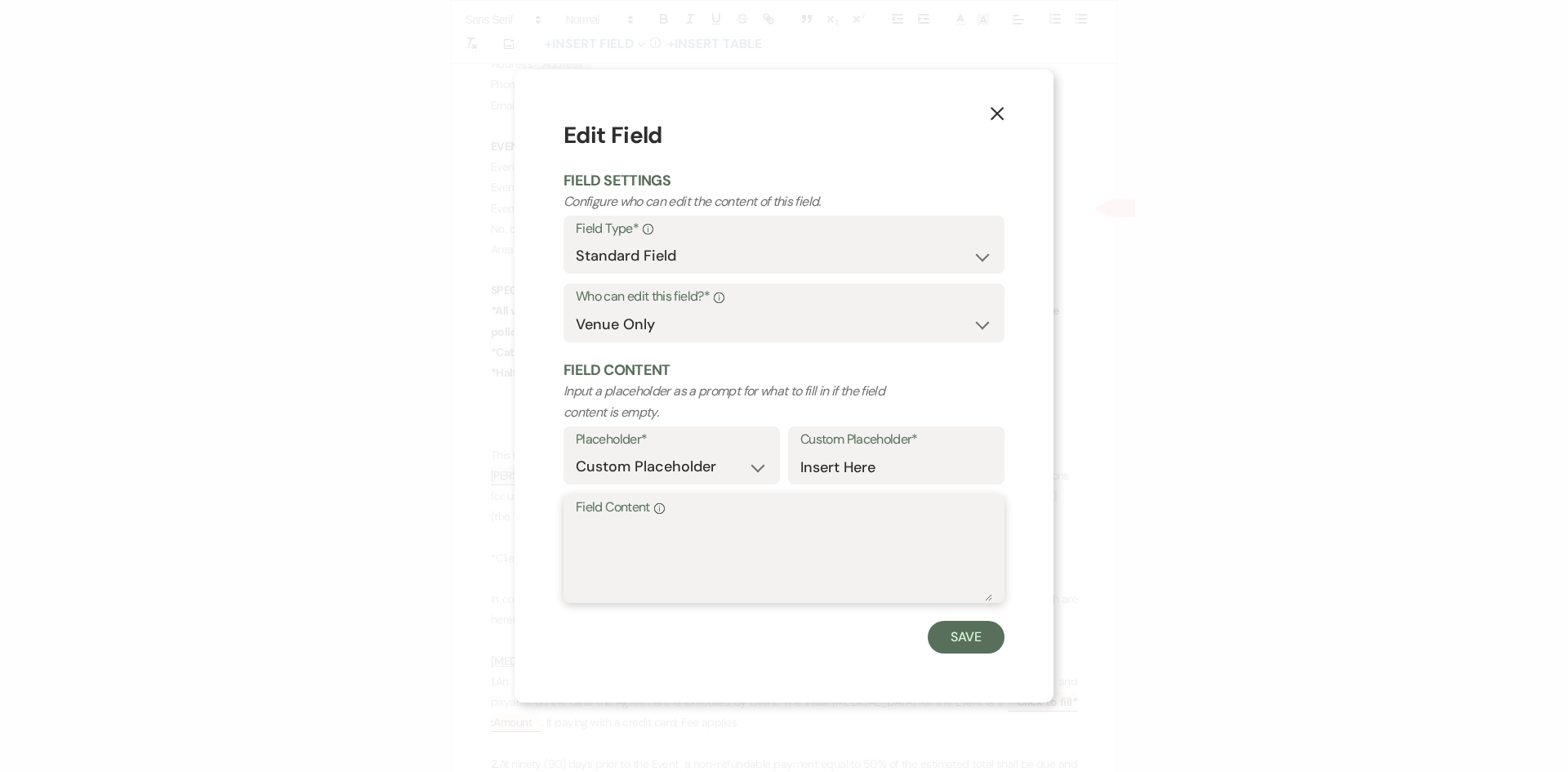
click at [655, 525] on textarea "Field Content Info" at bounding box center [784, 560] width 417 height 82
type textarea "[PERSON_NAME] & [PERSON_NAME] wedding (half day)"
click at [957, 637] on button "Save" at bounding box center [965, 636] width 76 height 32
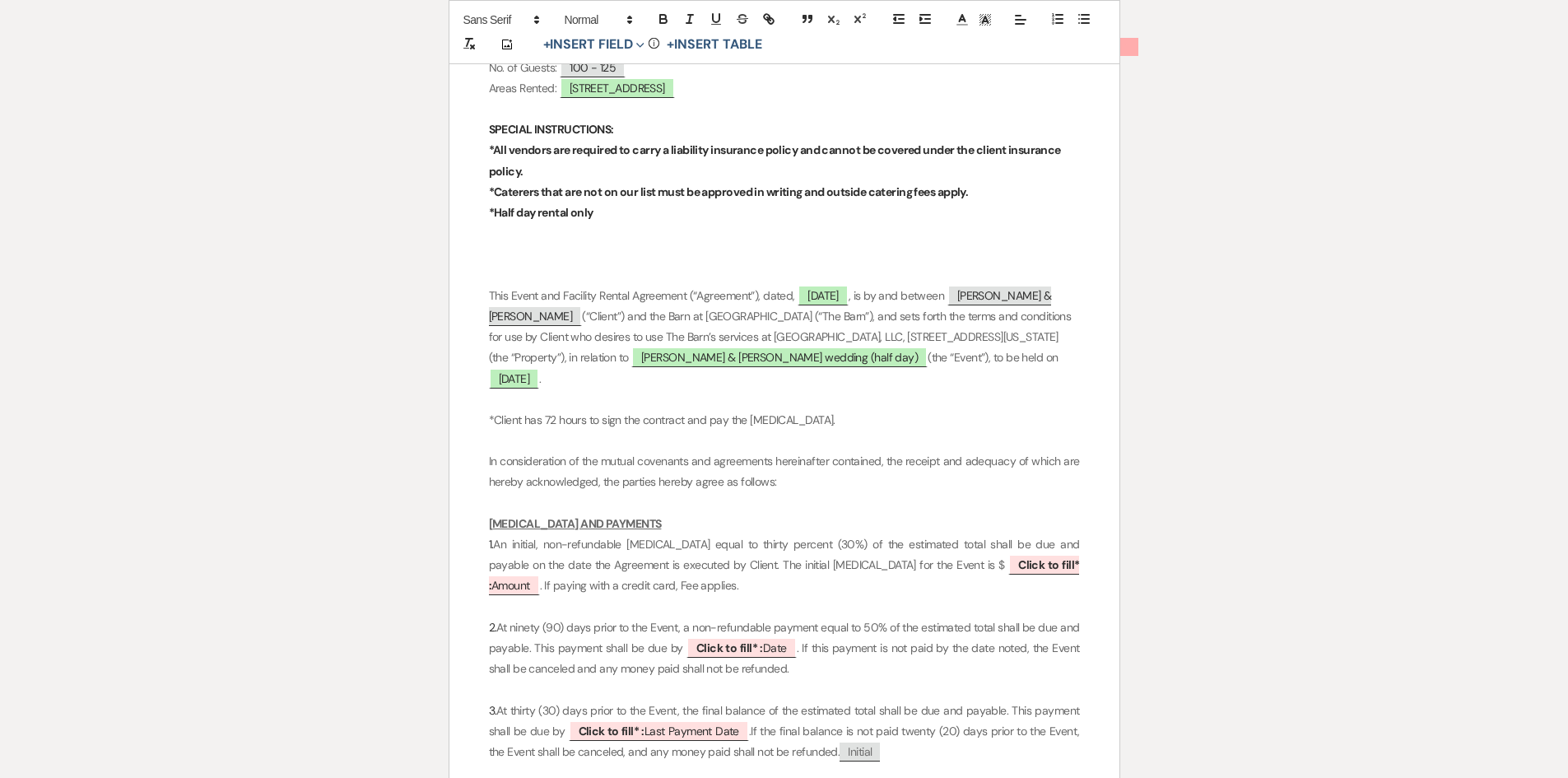
scroll to position [659, 0]
click at [977, 568] on span "Click to fill* : Amount" at bounding box center [784, 573] width 591 height 42
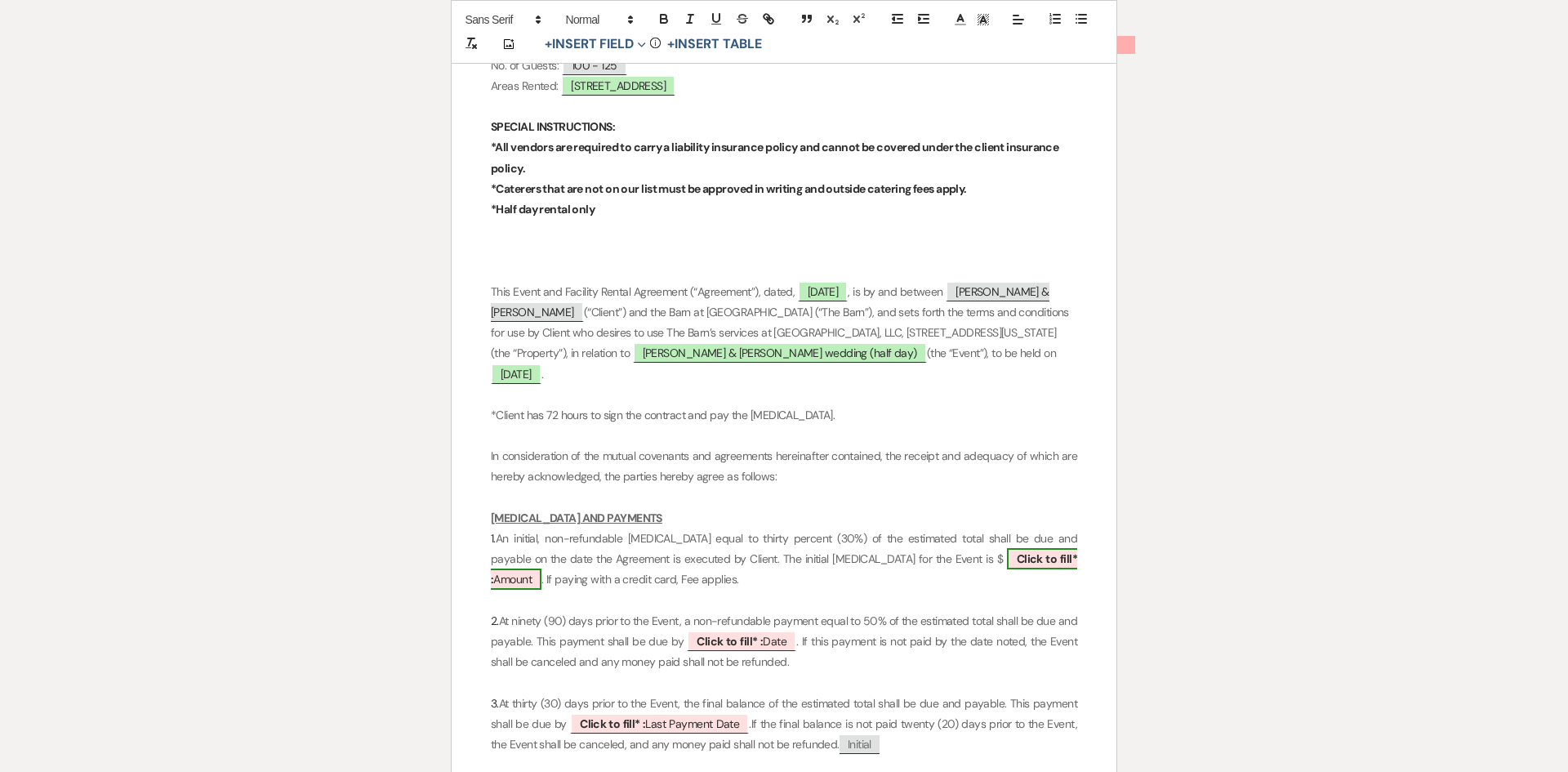
select select "owner"
select select "Amount"
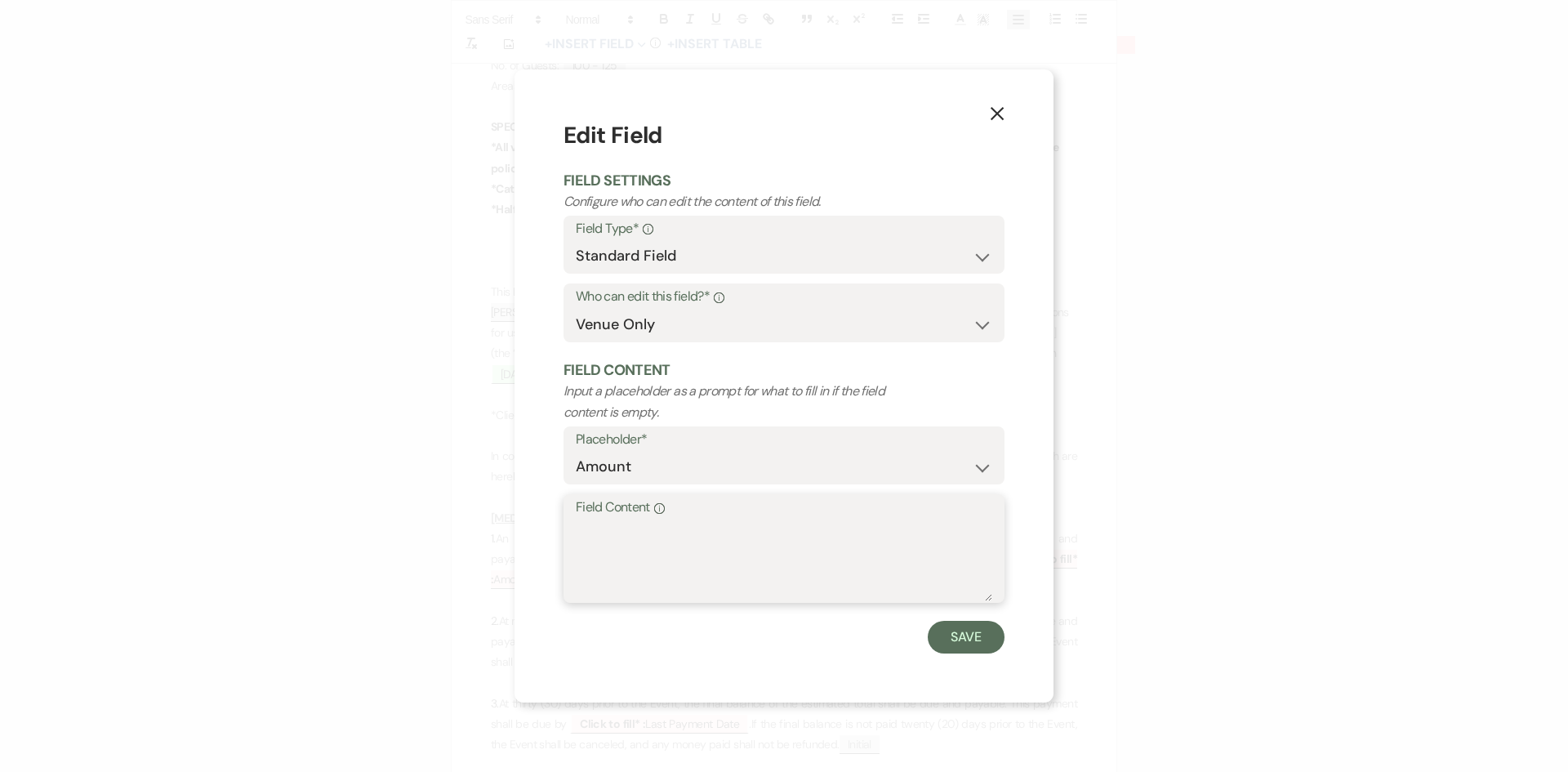
click at [699, 536] on textarea "Field Content Info" at bounding box center [784, 560] width 417 height 82
type textarea "$1500.00"
click at [957, 635] on button "Save" at bounding box center [965, 636] width 76 height 32
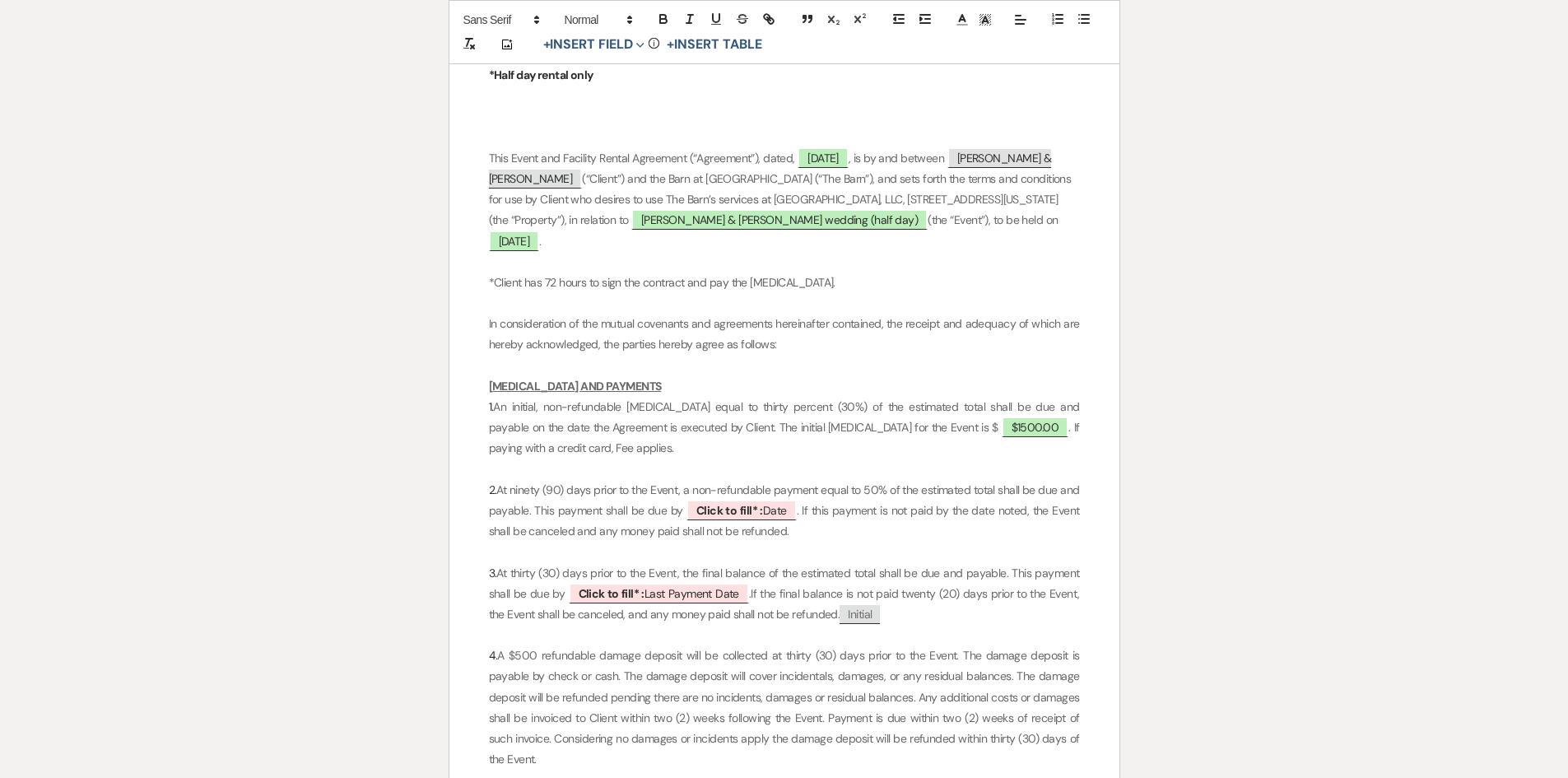
scroll to position [823, 0]
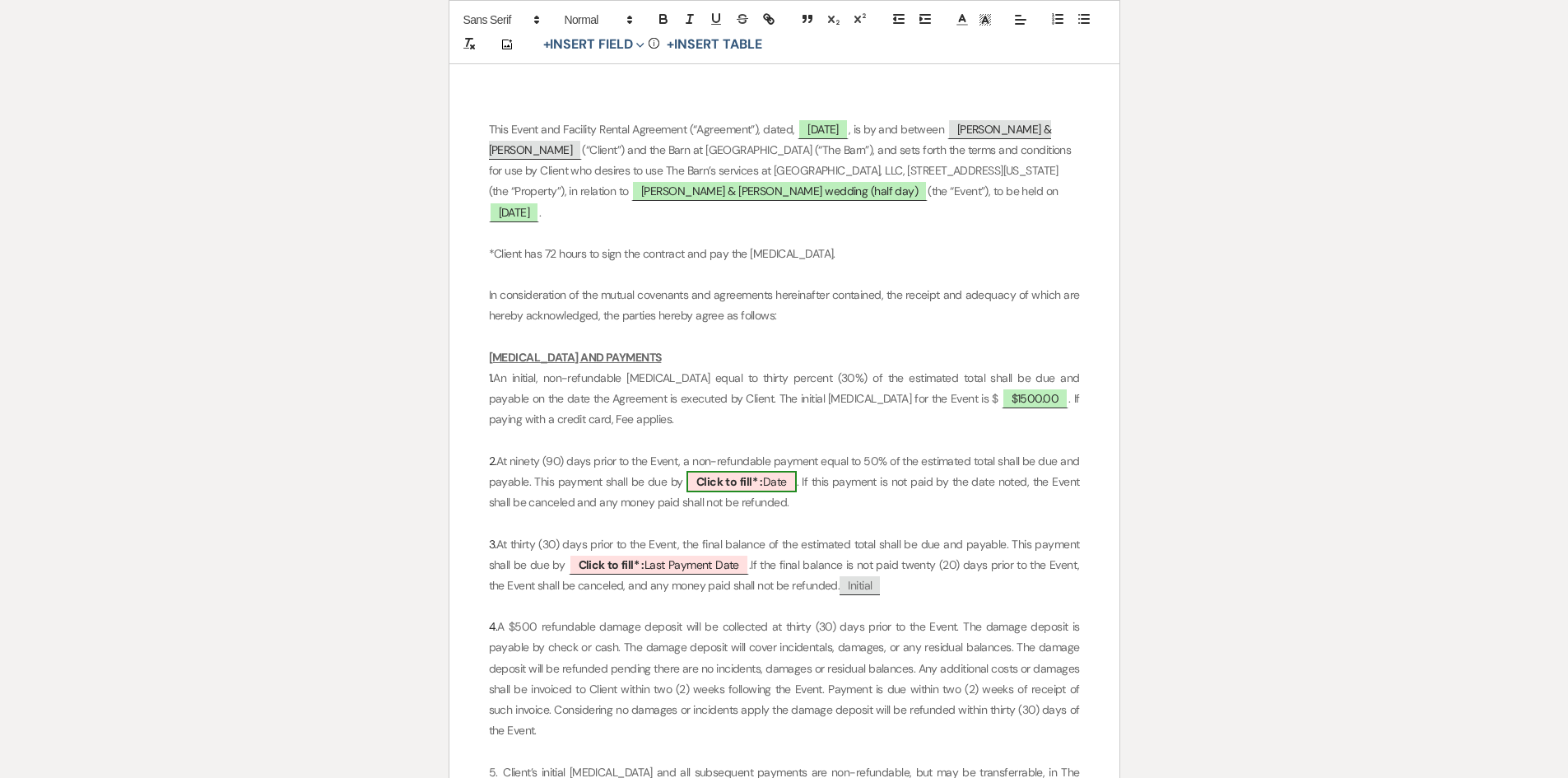
click at [777, 479] on span "Click to fill* : Date" at bounding box center [741, 481] width 111 height 21
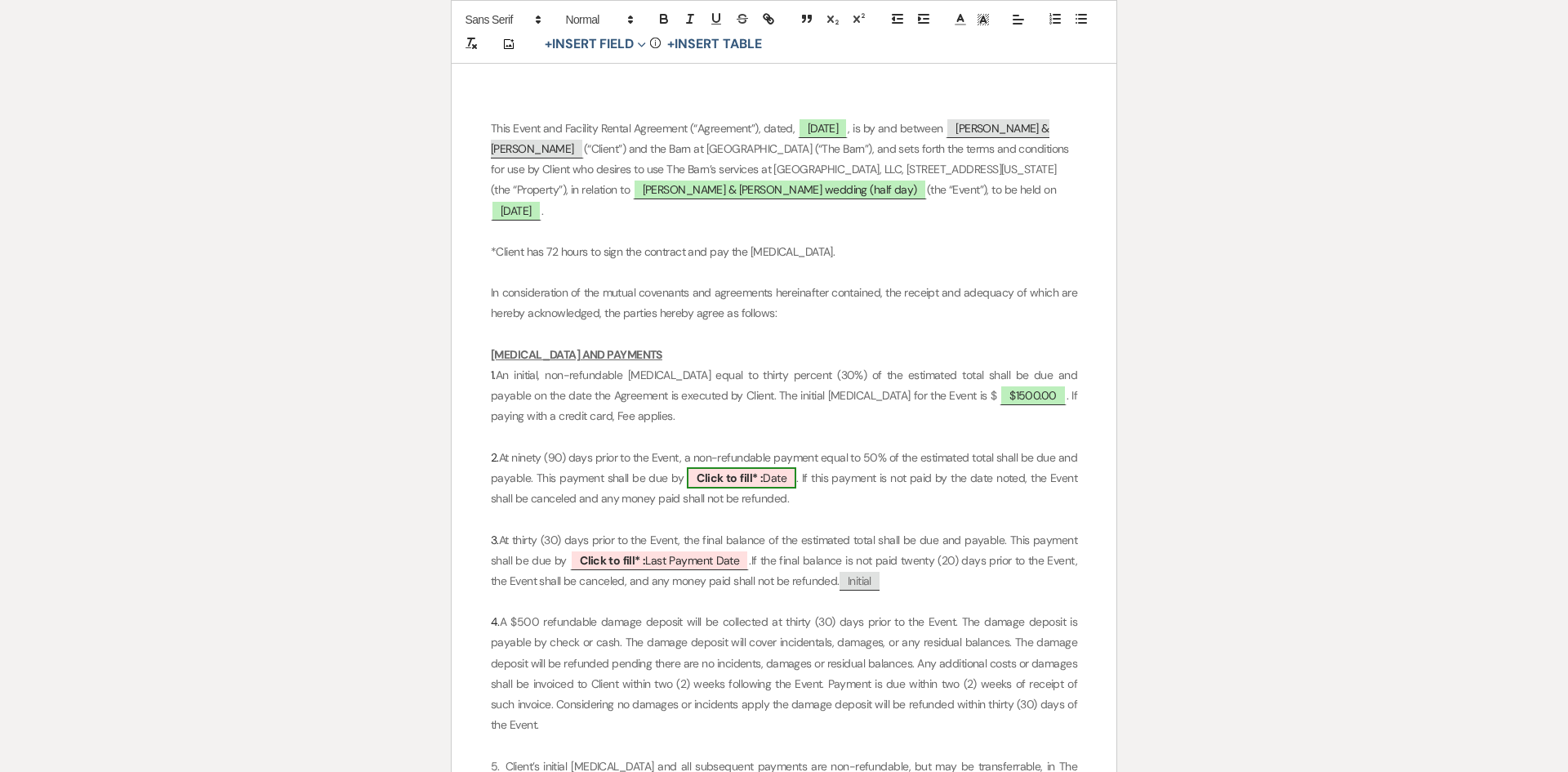
select select "owner"
select select "Date"
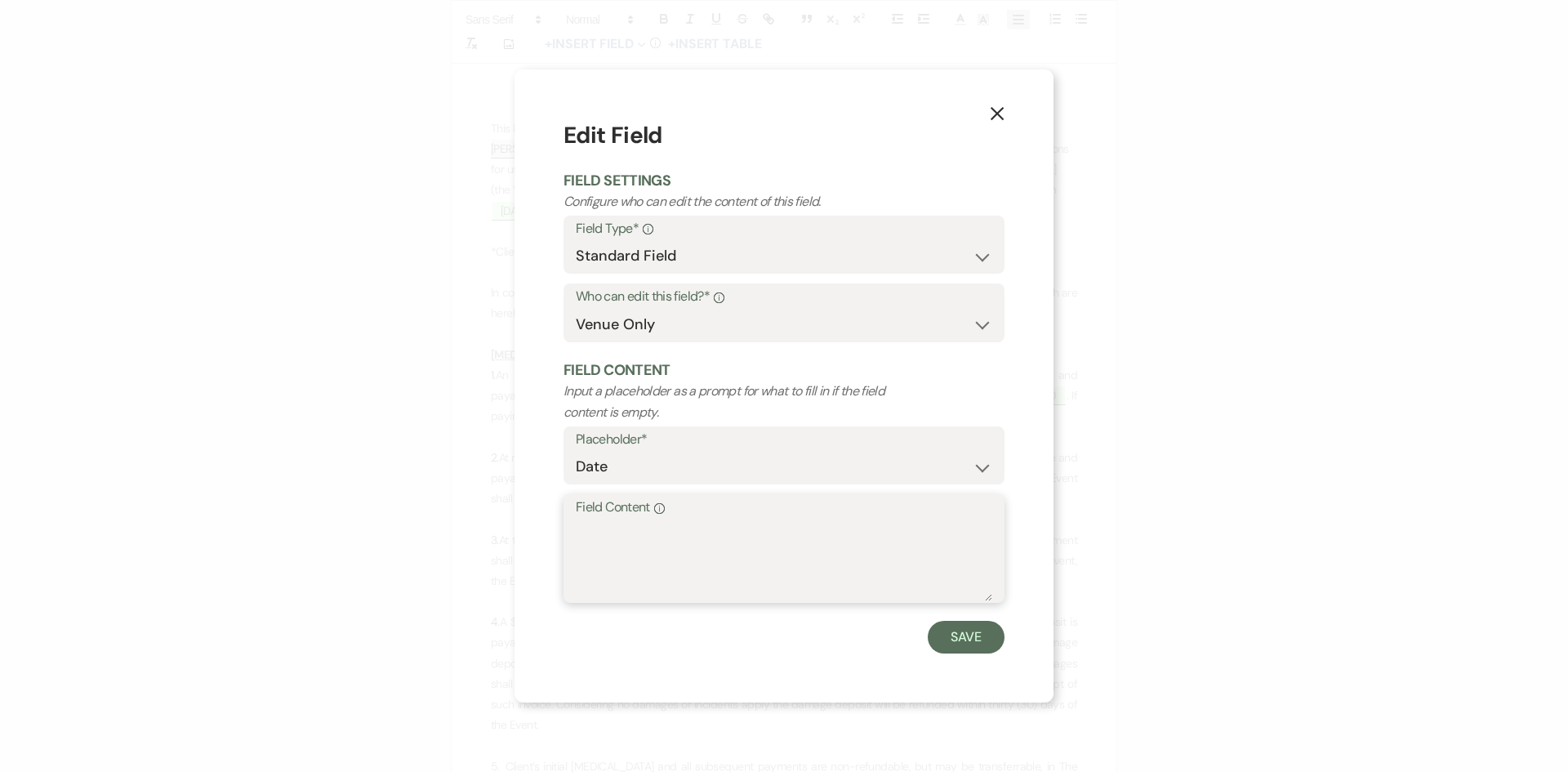
click at [722, 571] on textarea "Field Content Info" at bounding box center [784, 560] width 417 height 82
type textarea "[DATE]"
click at [963, 628] on button "Save" at bounding box center [965, 636] width 76 height 32
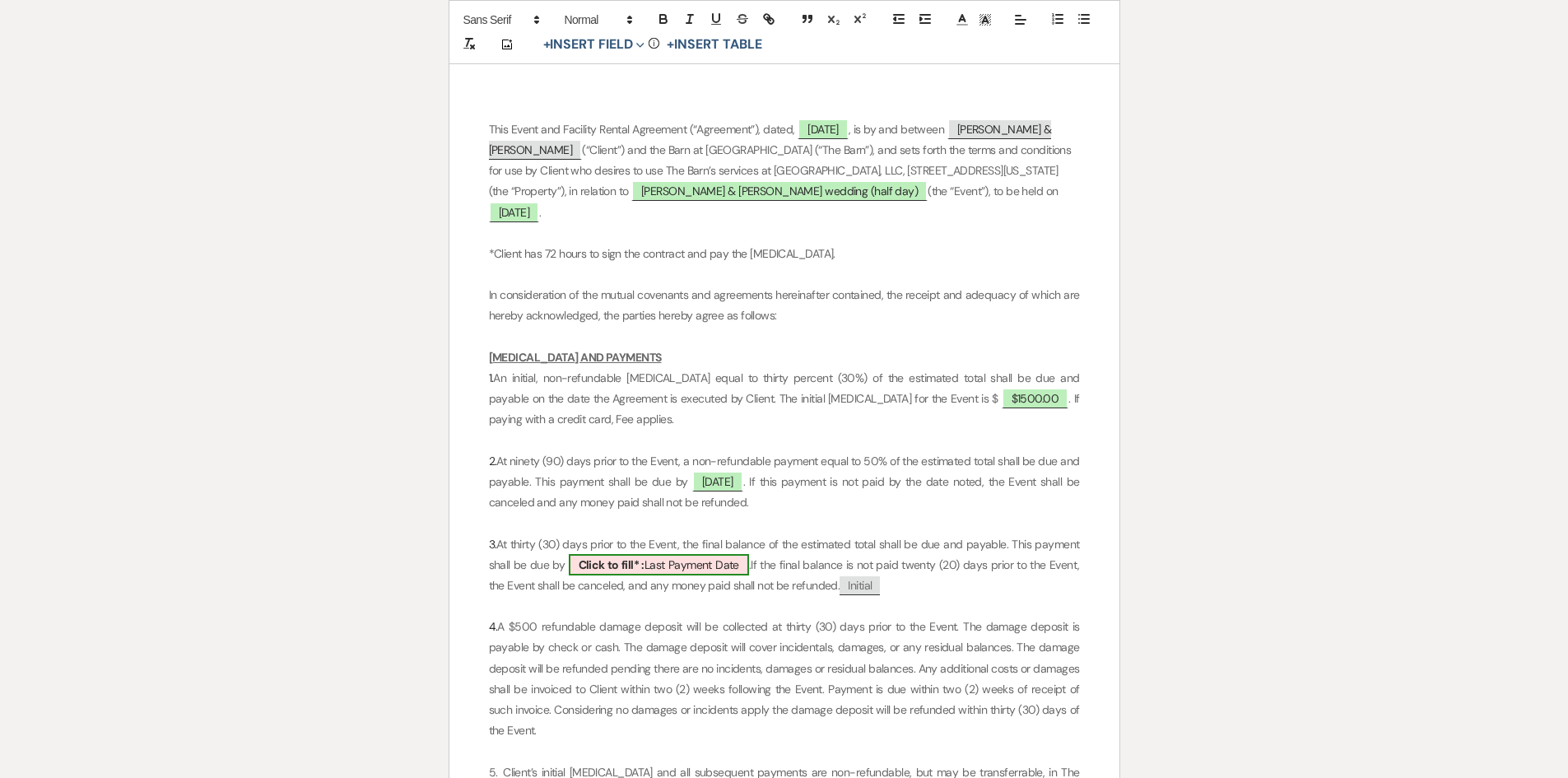
click at [705, 570] on span "Click to fill* : Last Payment Date" at bounding box center [659, 564] width 180 height 21
select select "owner"
select select "custom_placeholder"
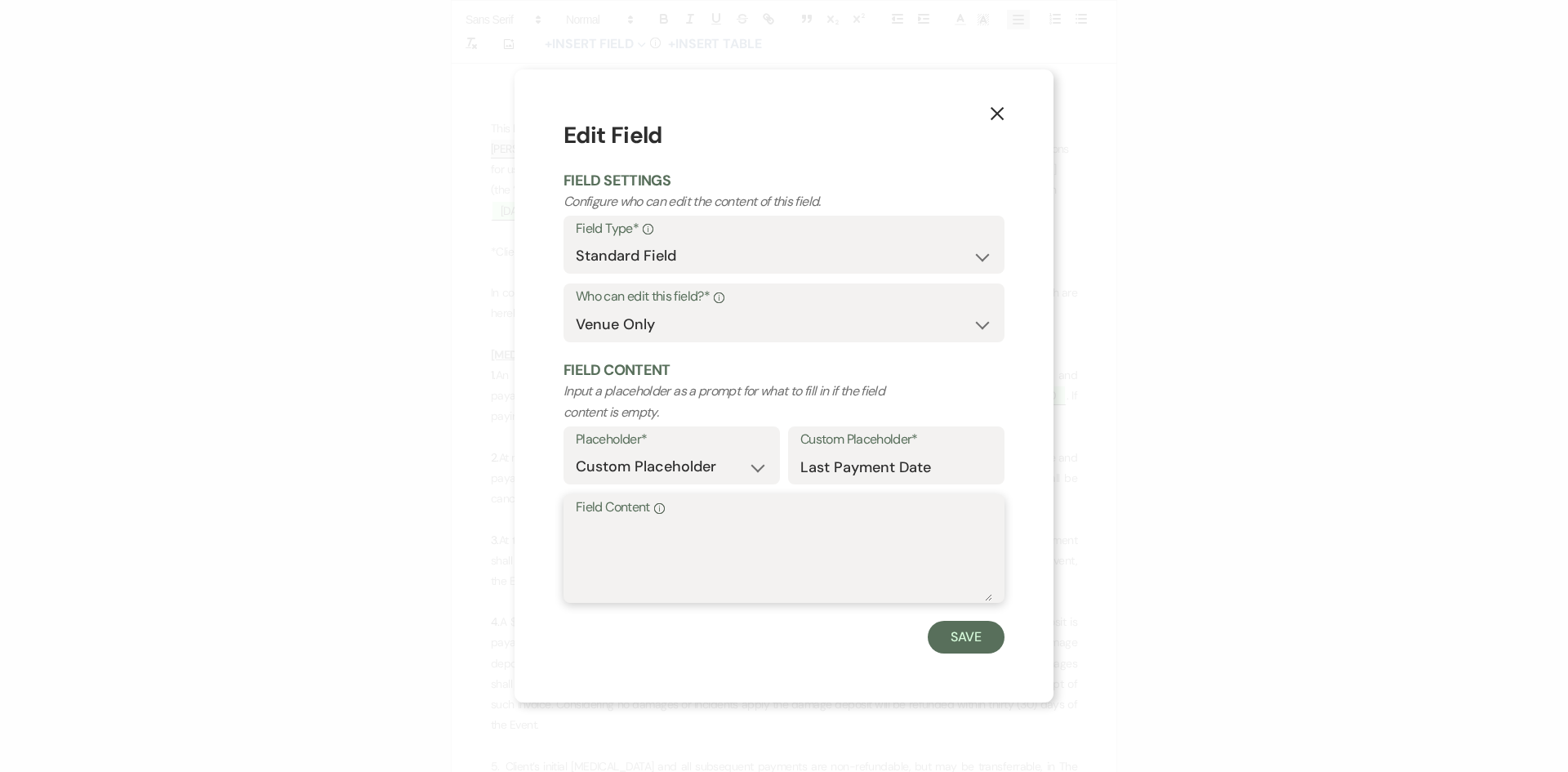
click at [699, 566] on textarea "Field Content Info" at bounding box center [784, 560] width 417 height 82
type textarea "[DATE]"
click at [976, 636] on button "Save" at bounding box center [965, 636] width 76 height 32
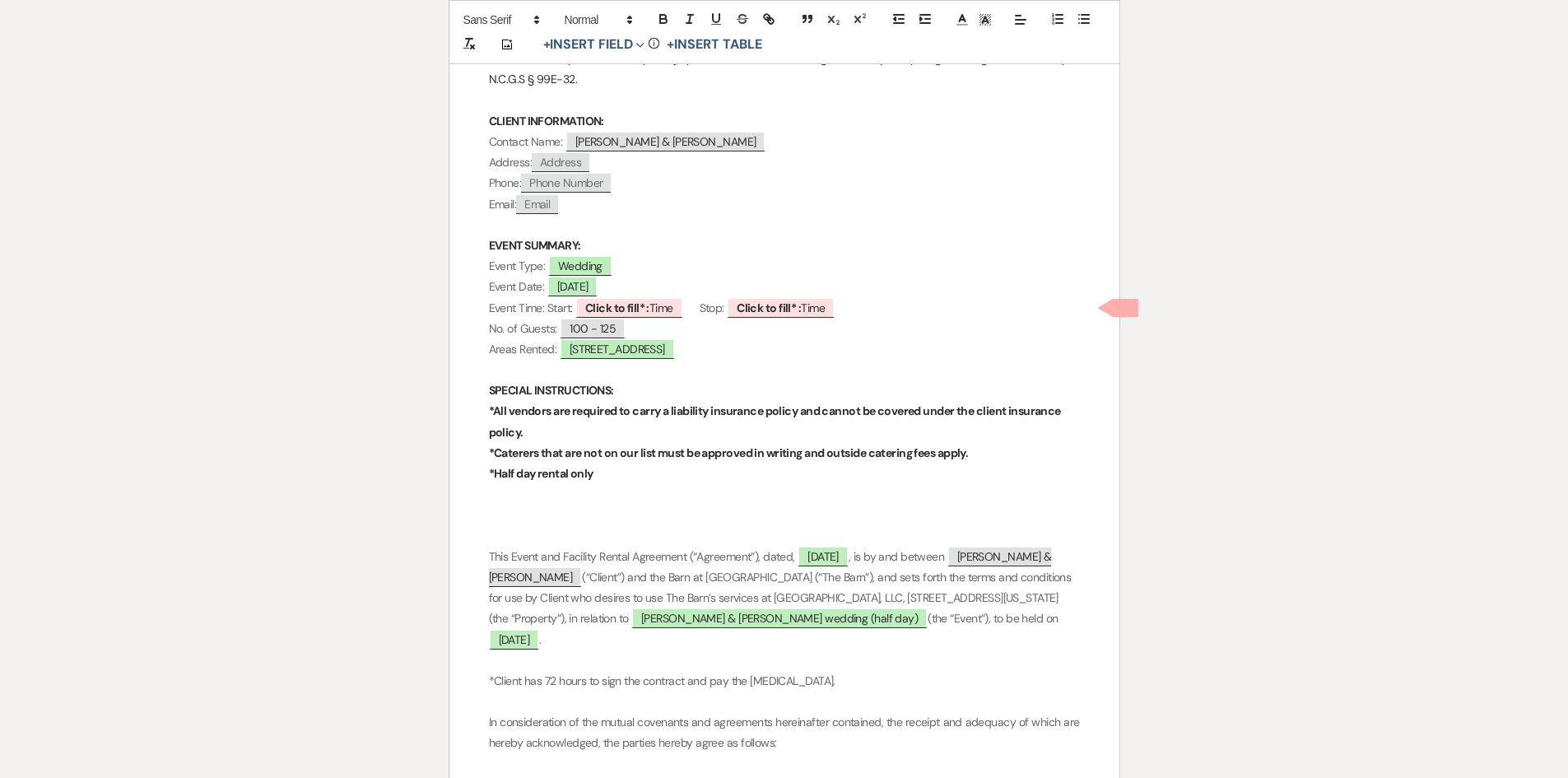
scroll to position [329, 0]
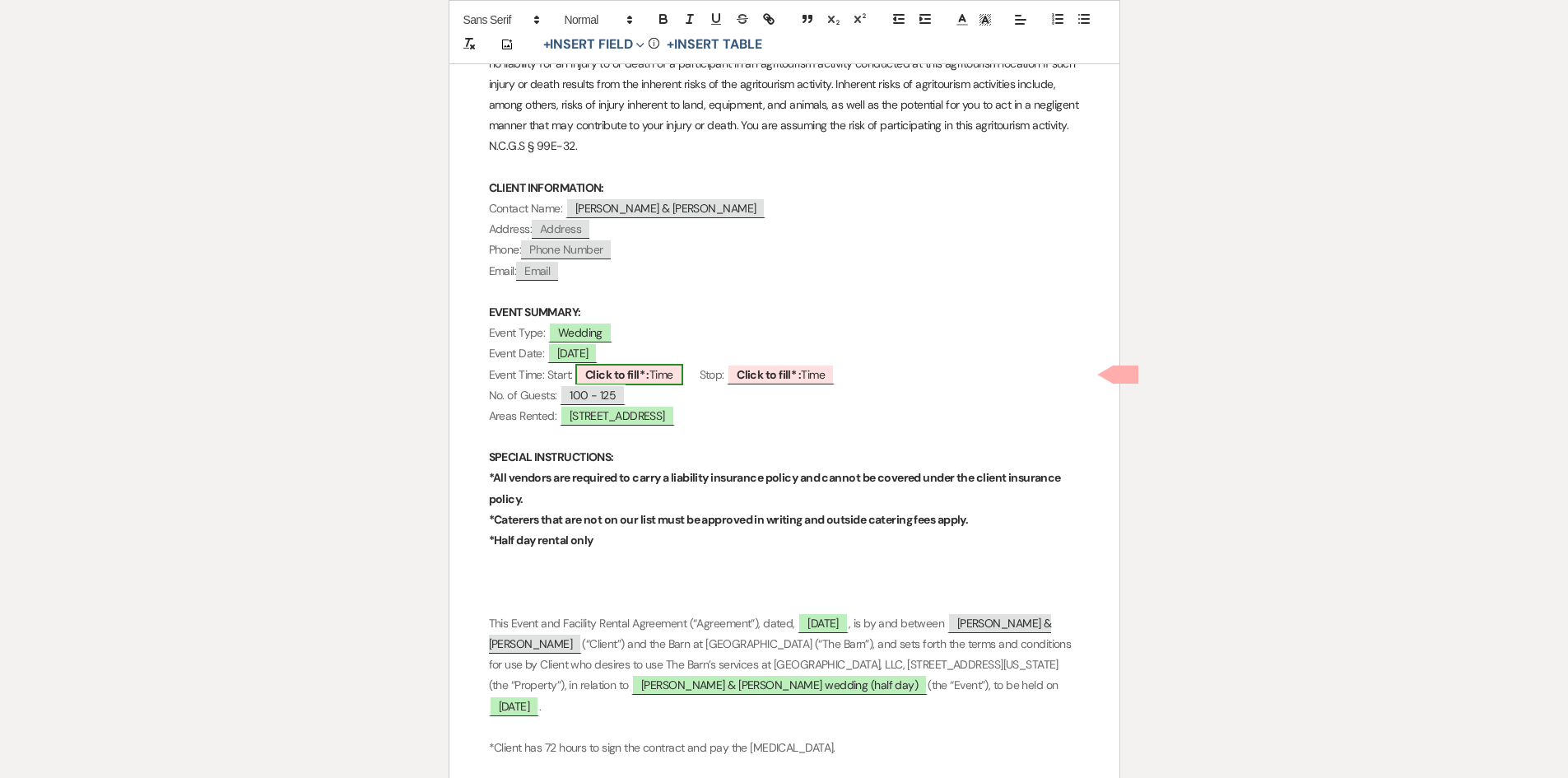
click at [667, 373] on span "Click to fill* : Time" at bounding box center [630, 374] width 108 height 21
select select "owner"
select select "Time"
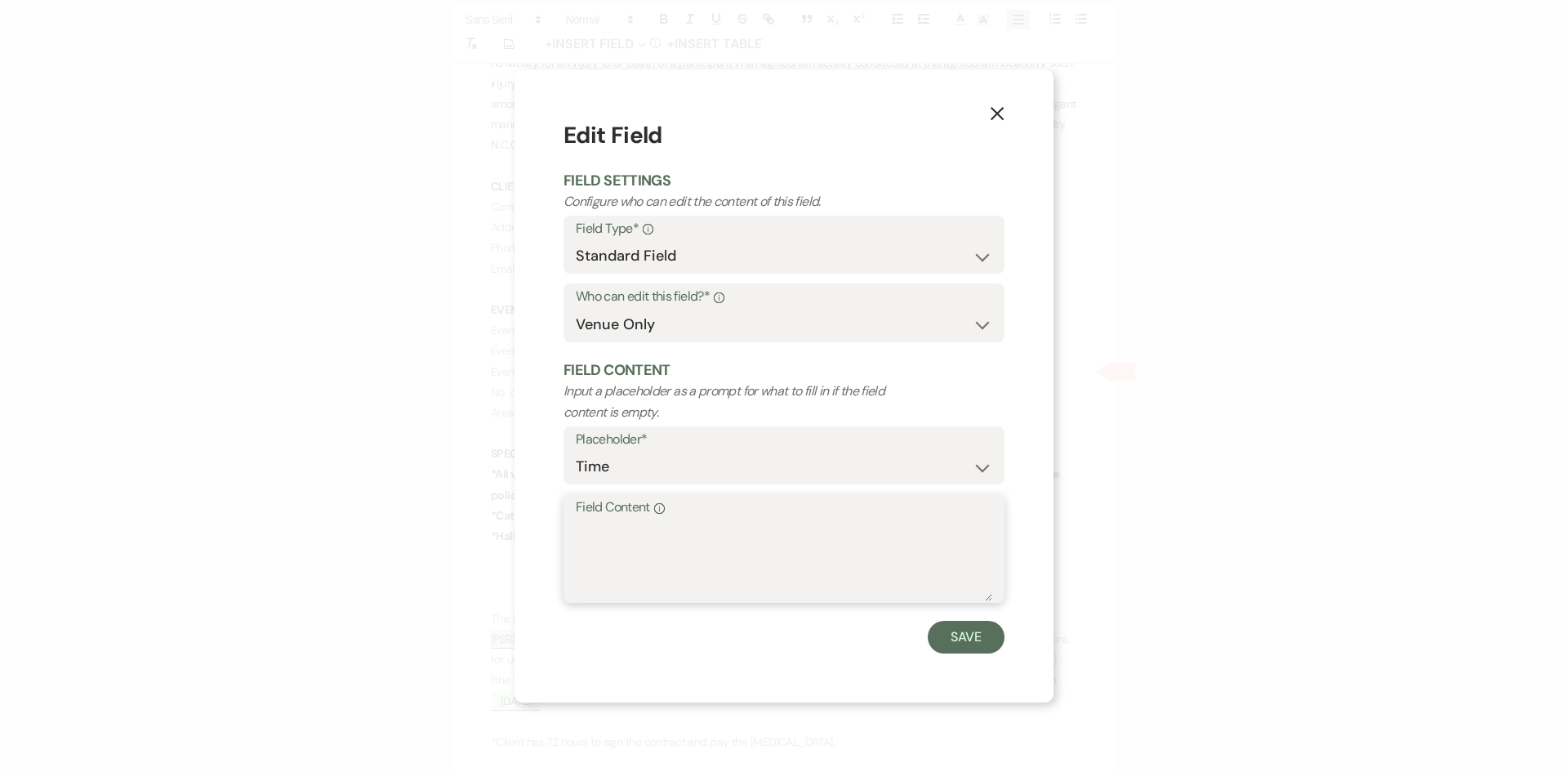
click at [632, 525] on textarea "Field Content Info" at bounding box center [784, 560] width 417 height 82
type textarea "4:00 pm"
click at [983, 633] on button "Save" at bounding box center [965, 636] width 76 height 32
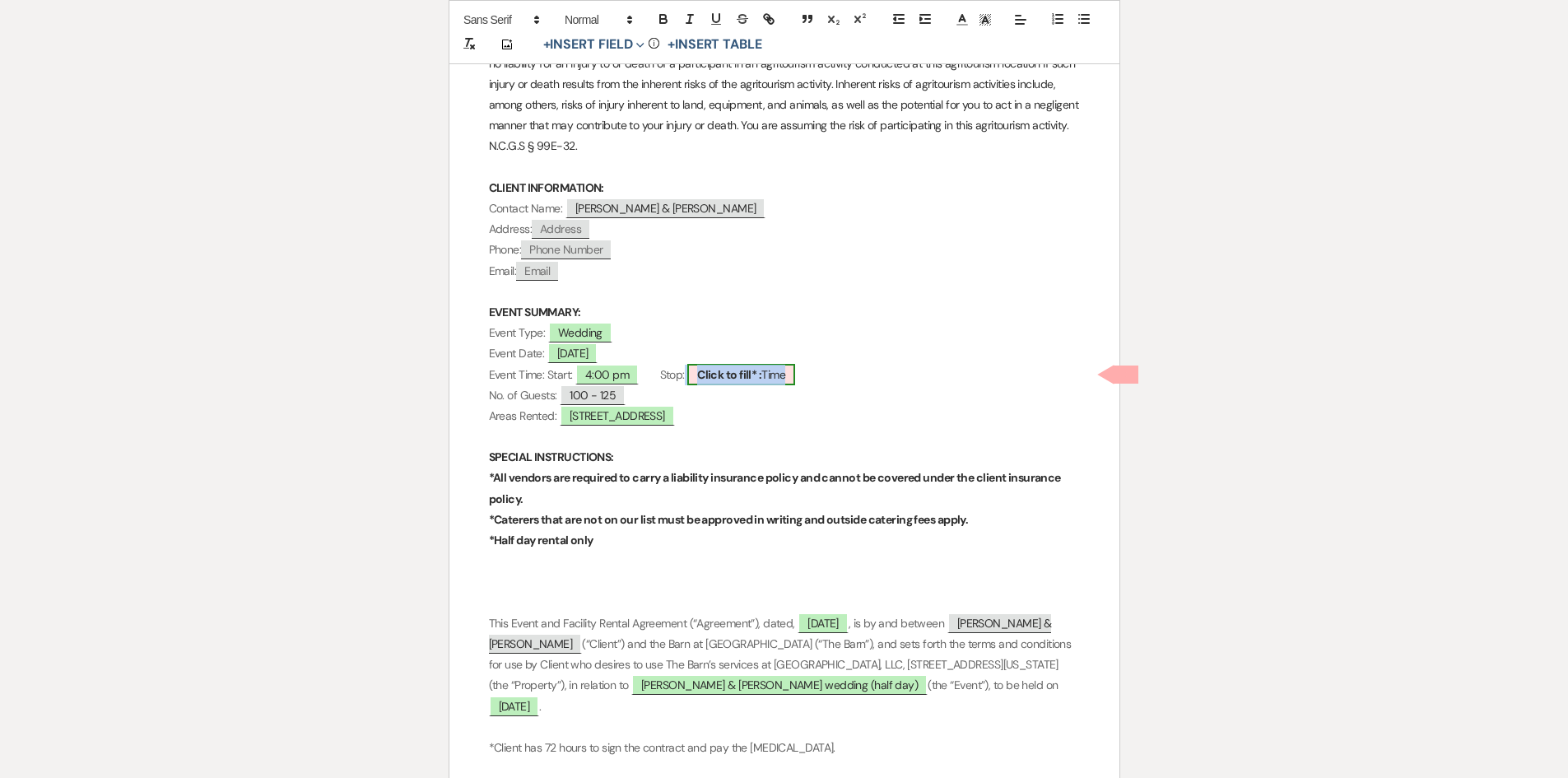
click at [780, 377] on span "Click to fill* : Time" at bounding box center [741, 374] width 108 height 21
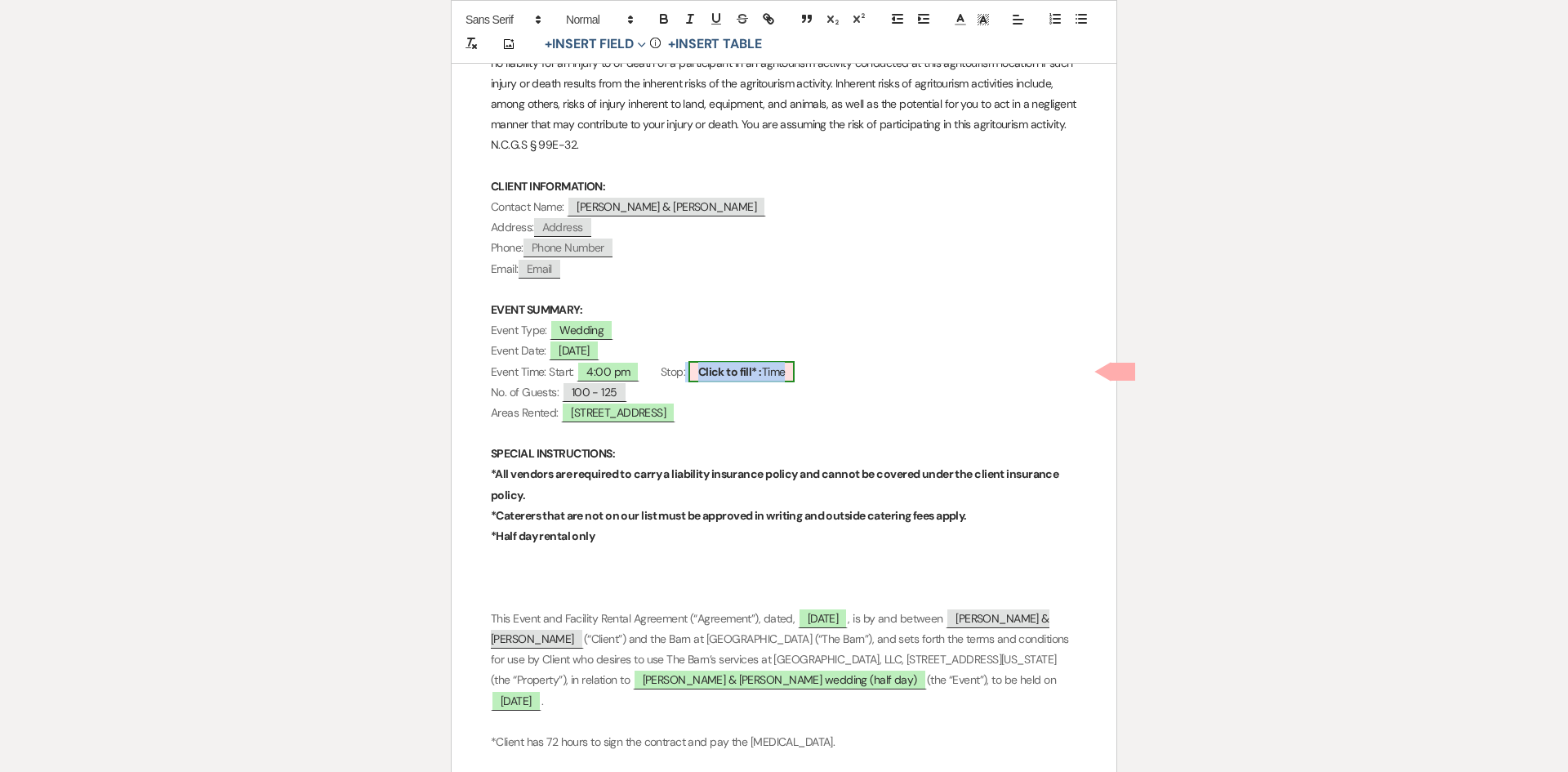
select select "owner"
select select "Time"
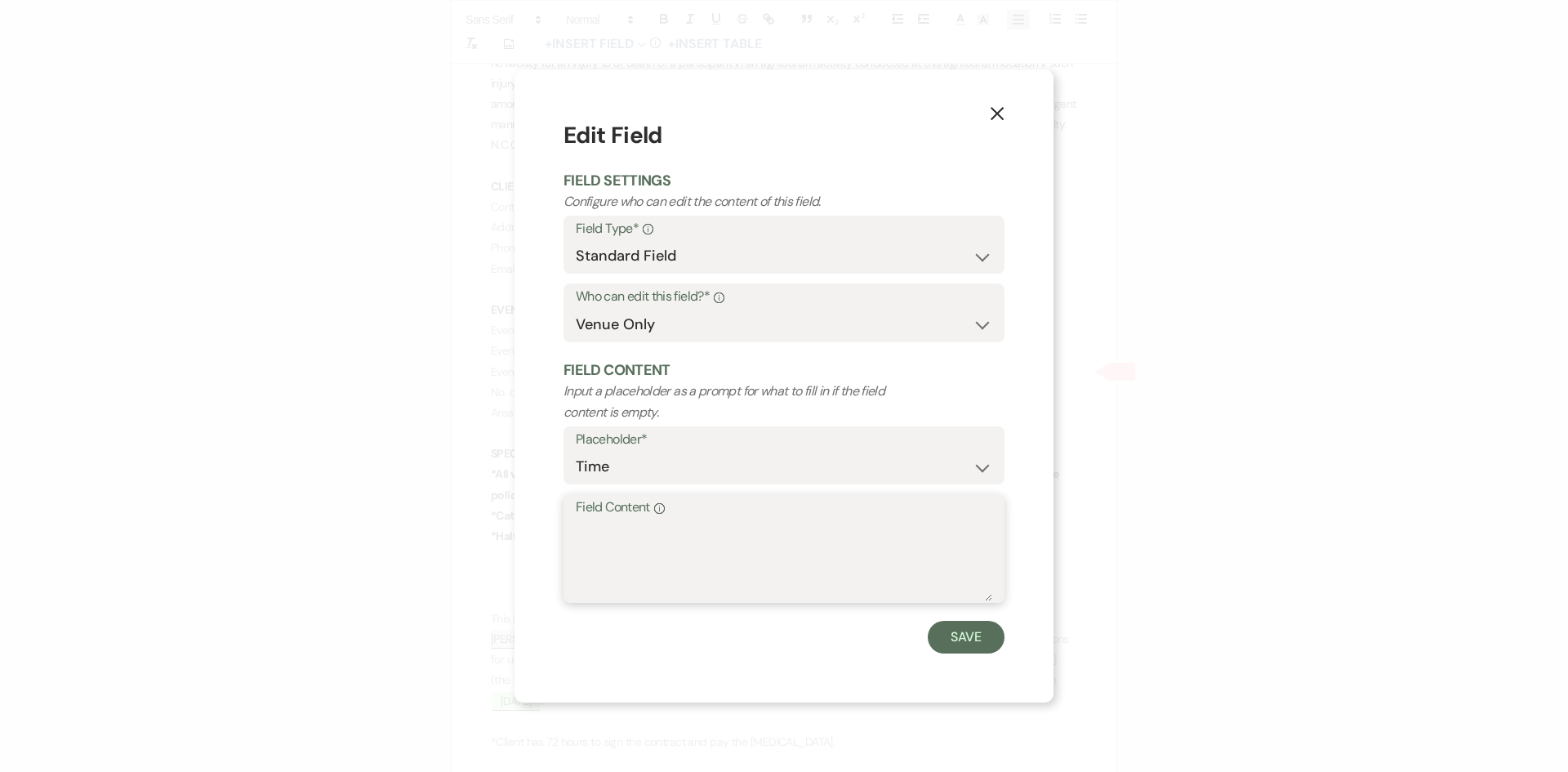
click at [712, 536] on textarea "Field Content Info" at bounding box center [784, 560] width 417 height 82
type textarea "10:00 pm"
click at [953, 644] on button "Save" at bounding box center [965, 636] width 76 height 32
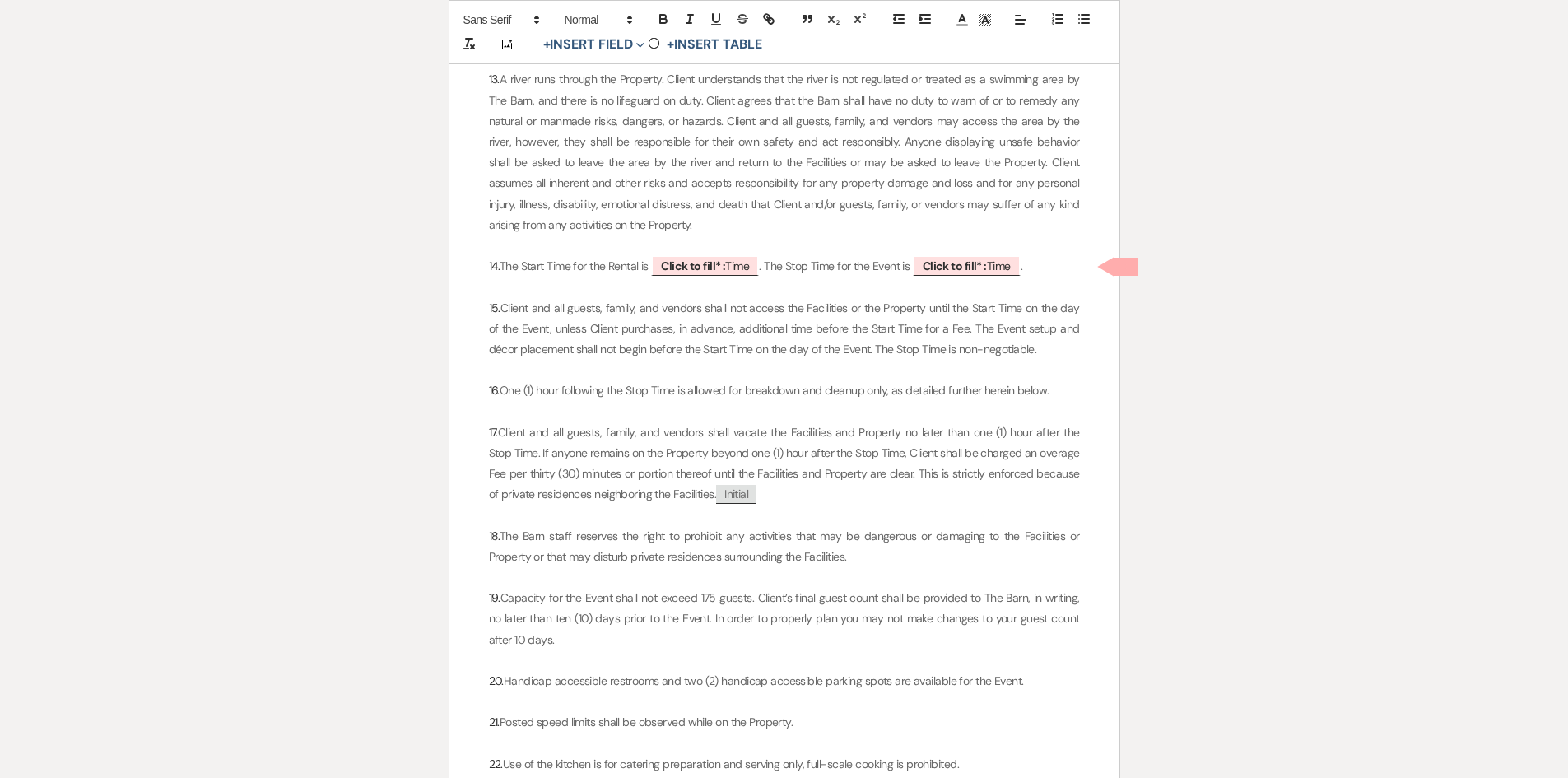
scroll to position [2386, 0]
click at [749, 266] on span "Click to fill* : Time" at bounding box center [705, 265] width 108 height 21
select select "owner"
select select "Time"
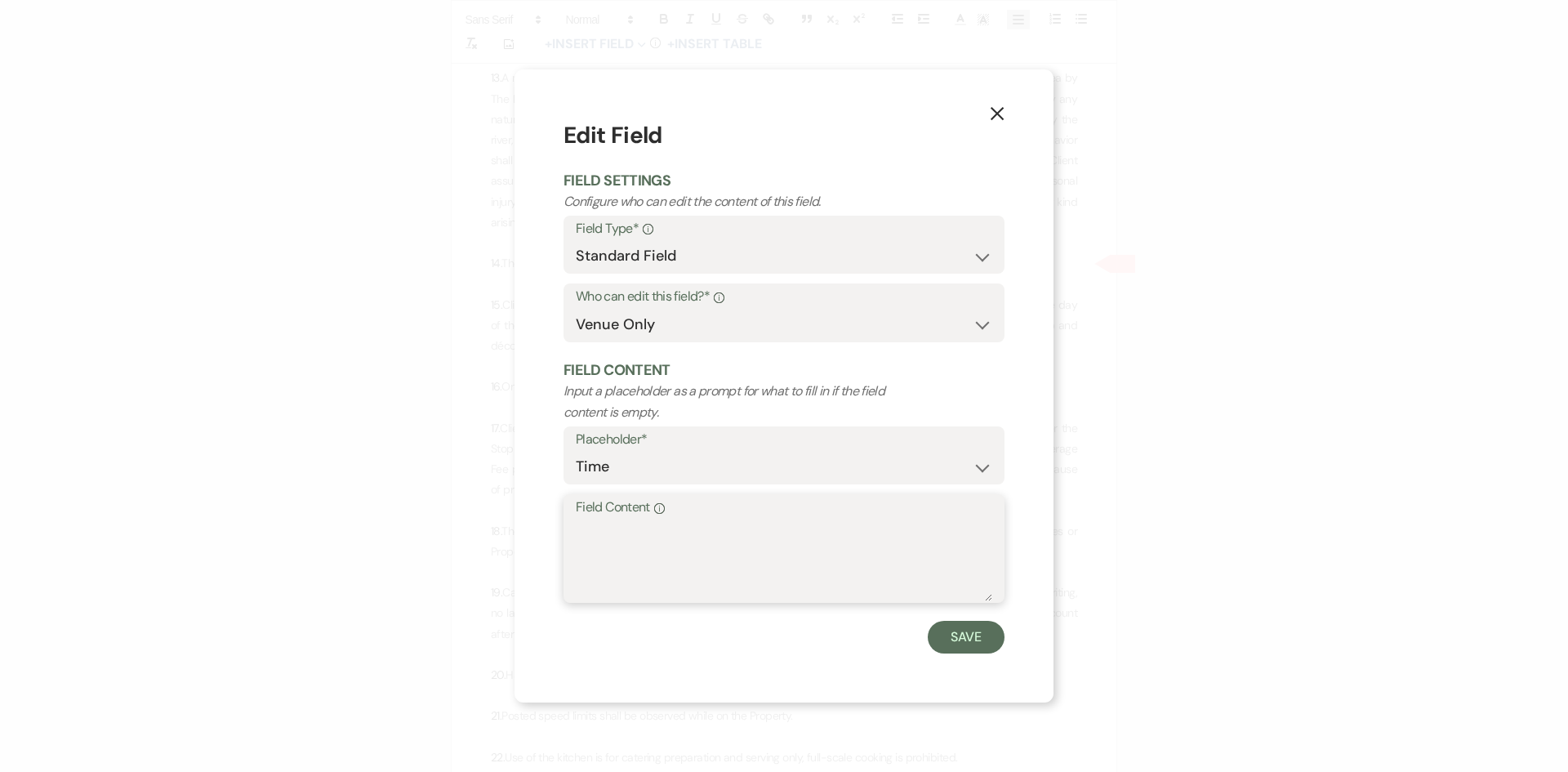
click at [612, 529] on textarea "Field Content Info" at bounding box center [784, 560] width 417 height 82
type textarea "4:00 pm"
click at [959, 643] on button "Save" at bounding box center [965, 636] width 76 height 32
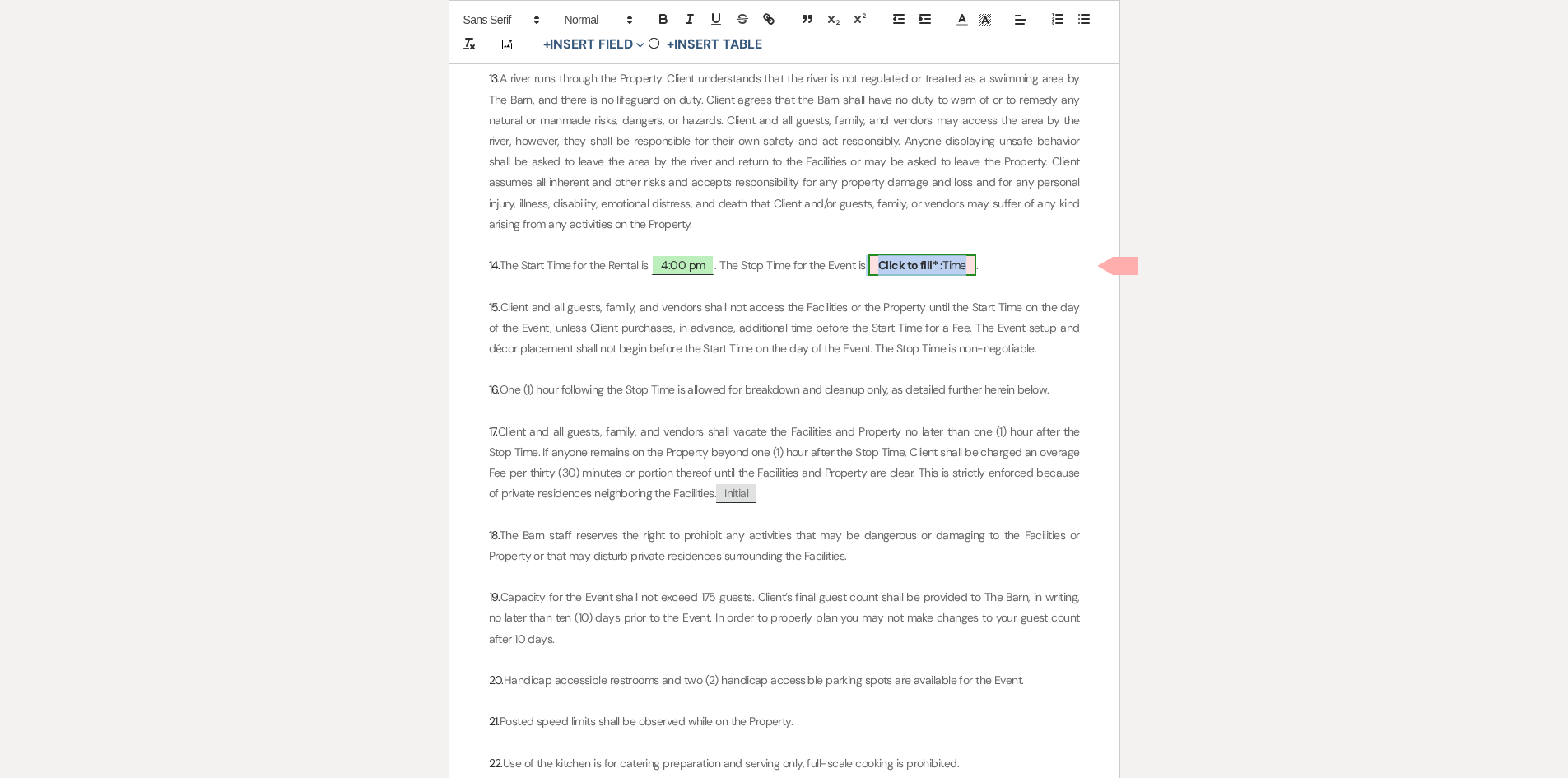
click at [976, 256] on span "Click to fill* : Time" at bounding box center [922, 265] width 108 height 21
select select "owner"
select select "Time"
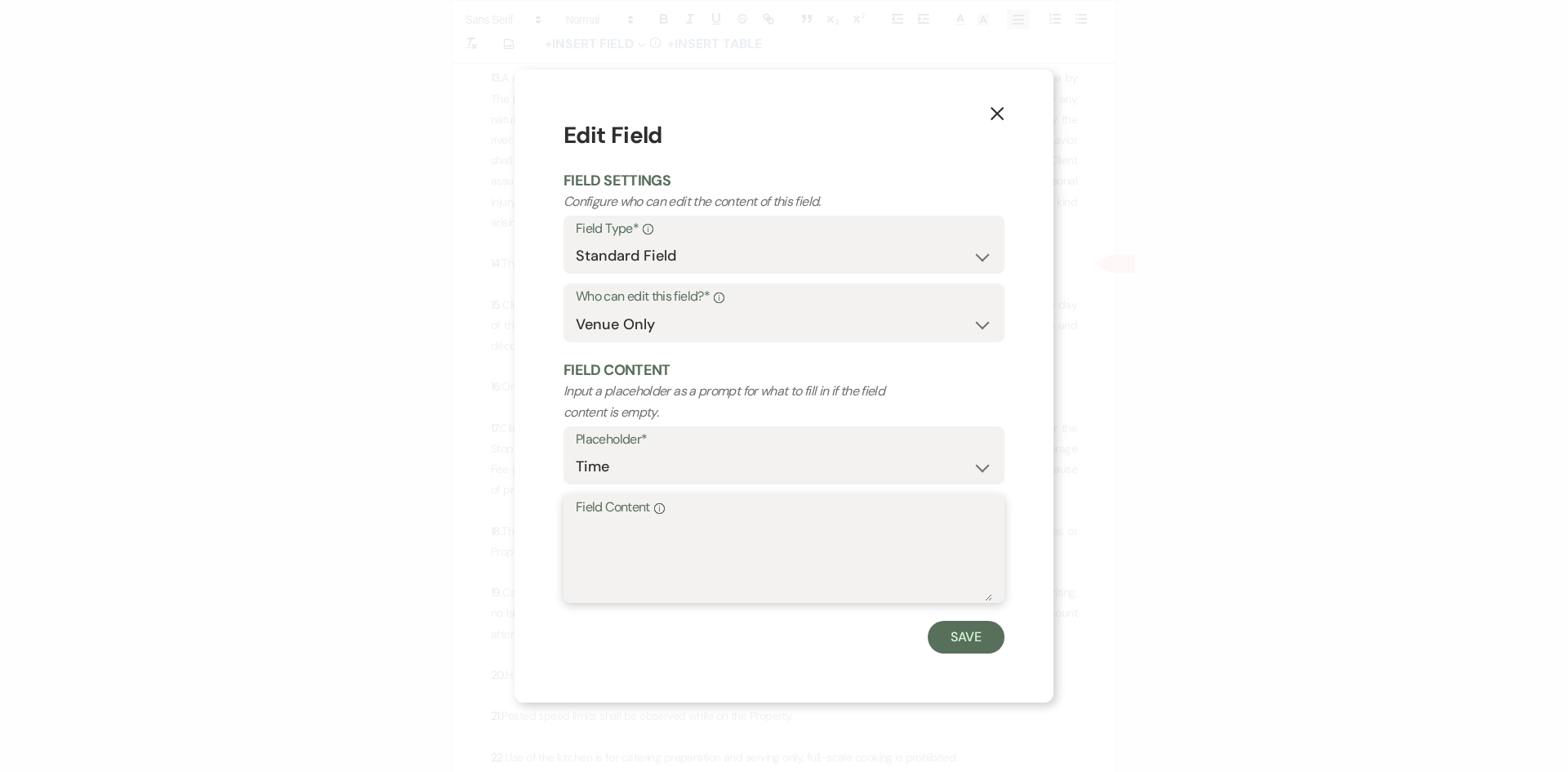
drag, startPoint x: 698, startPoint y: 550, endPoint x: 700, endPoint y: 542, distance: 8.2
click at [699, 545] on textarea "Field Content Info" at bounding box center [784, 560] width 417 height 82
type textarea "10:00 pm"
click at [957, 637] on button "Save" at bounding box center [965, 636] width 76 height 32
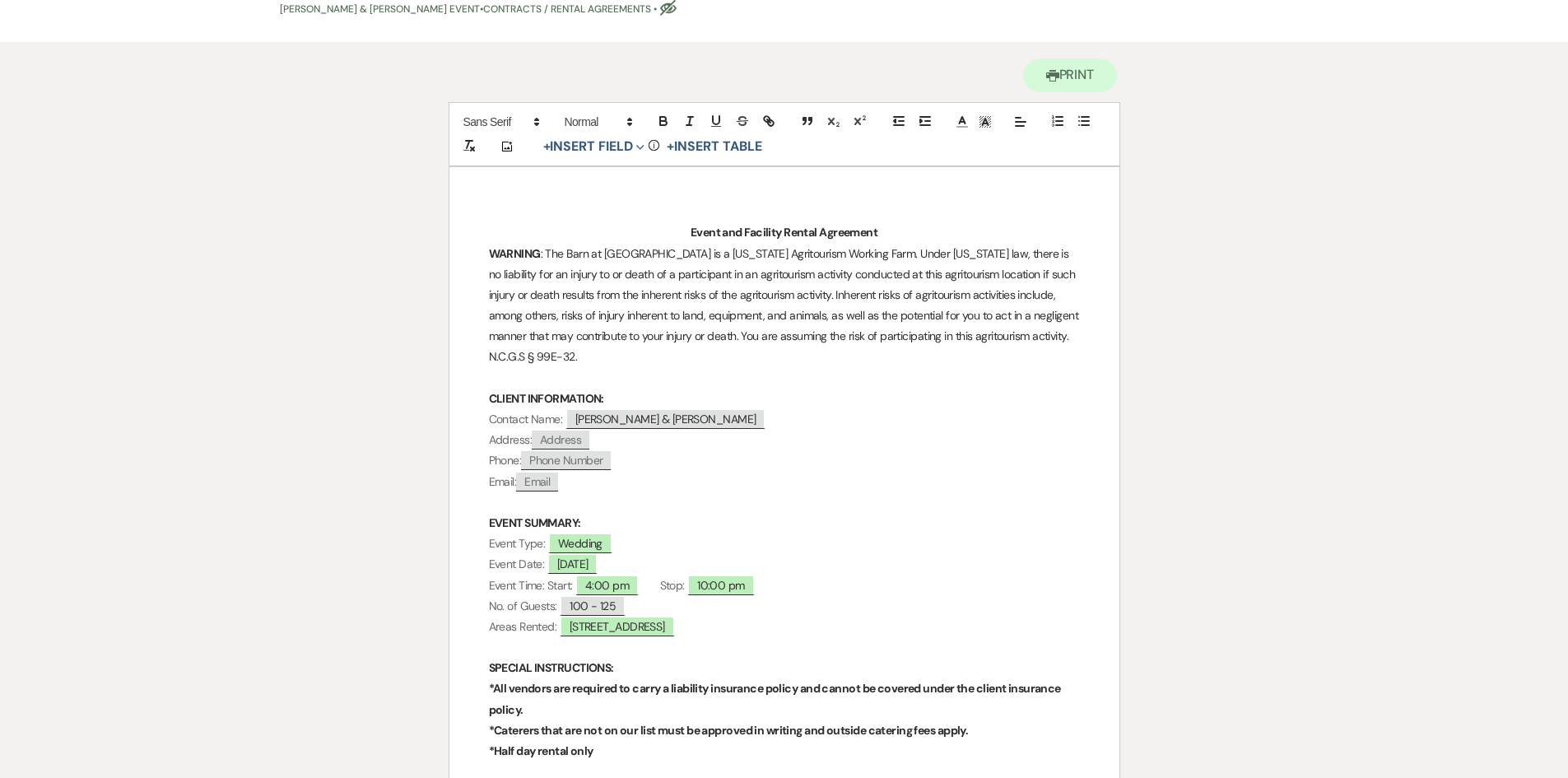
scroll to position [0, 0]
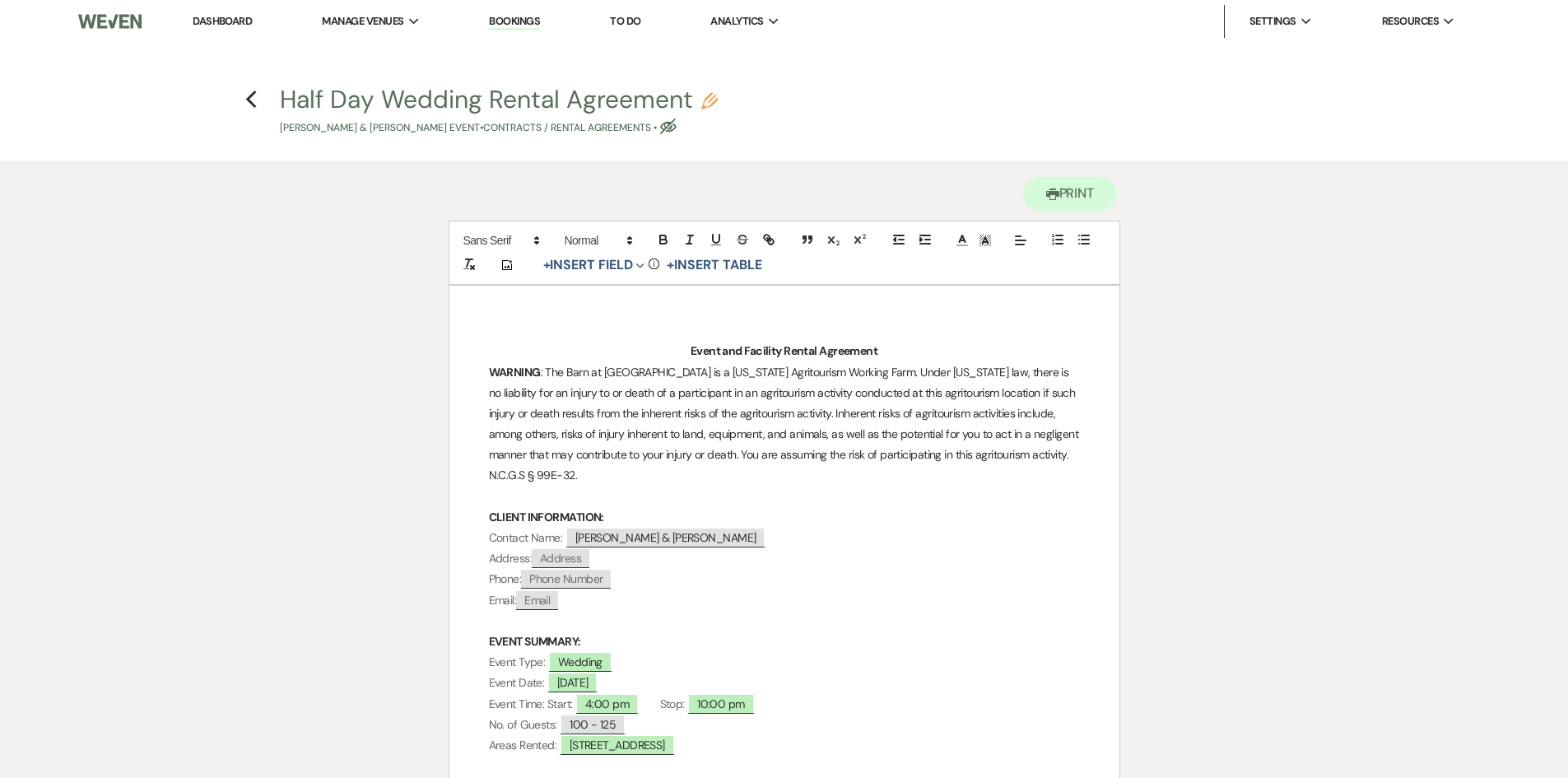
click at [673, 127] on use "button" at bounding box center [669, 126] width 17 height 16
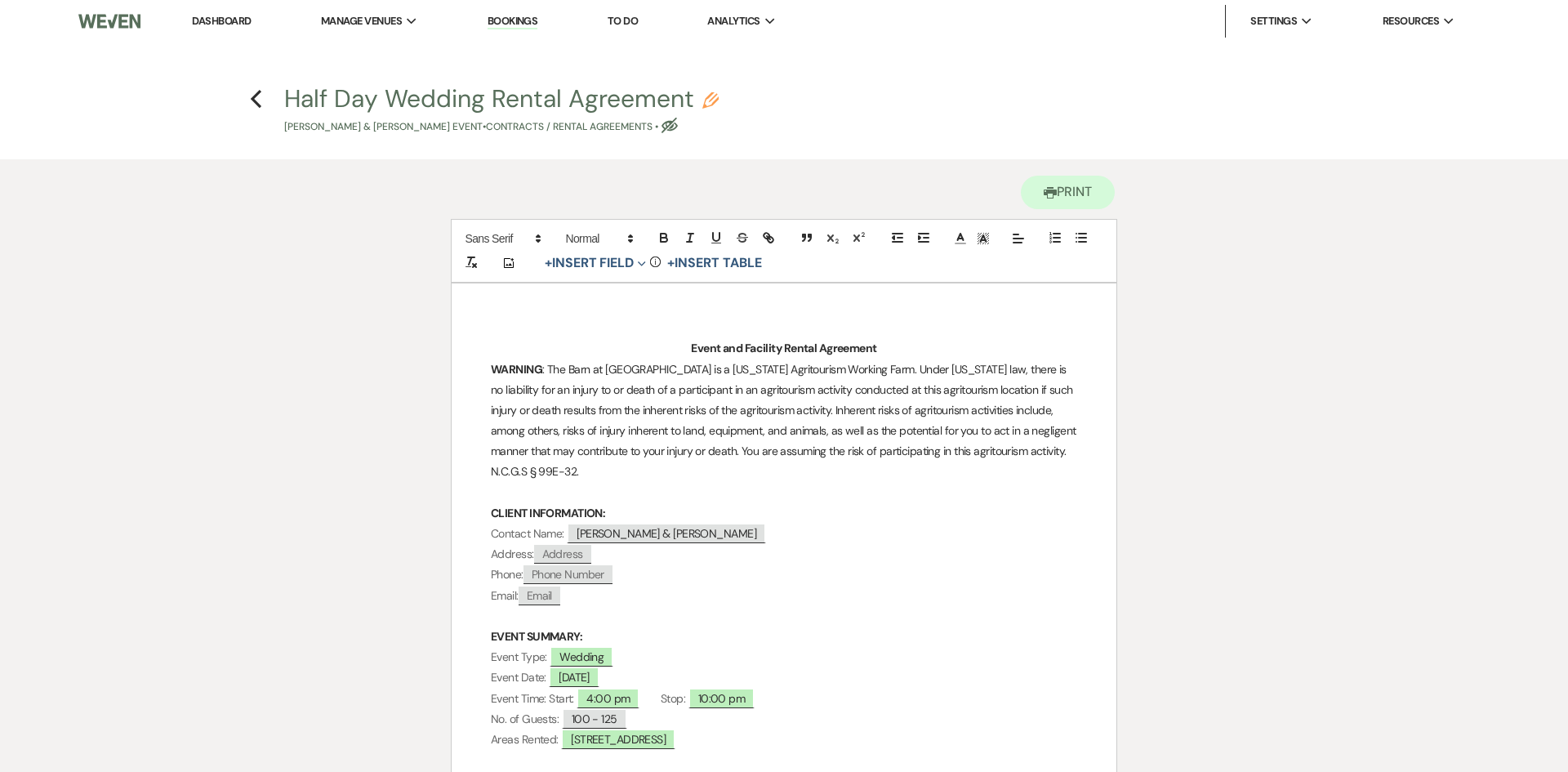
select select "10"
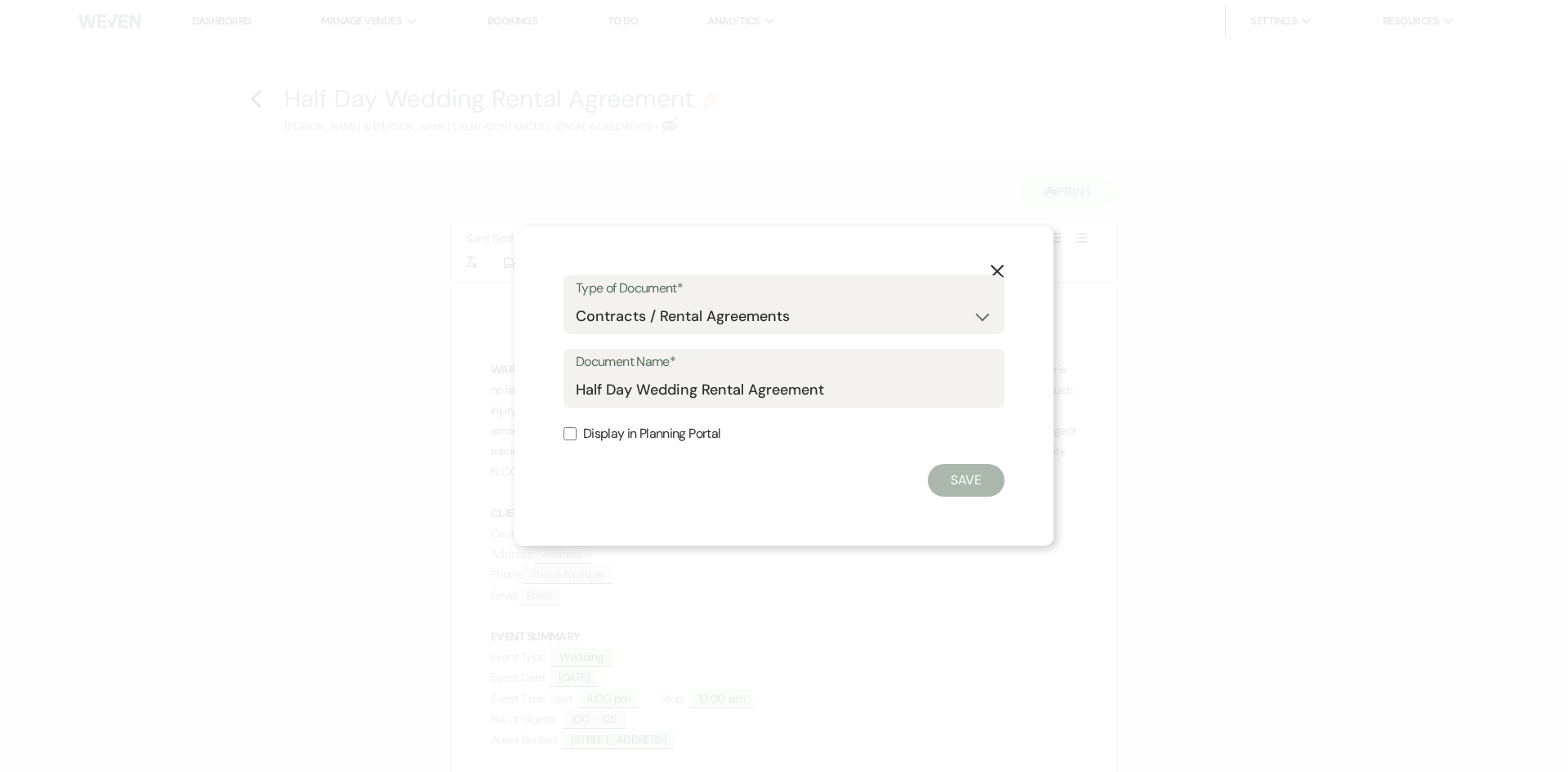
click at [573, 431] on input "Display in Planning Portal" at bounding box center [569, 433] width 13 height 13
checkbox input "true"
click at [973, 481] on button "Save" at bounding box center [965, 480] width 76 height 32
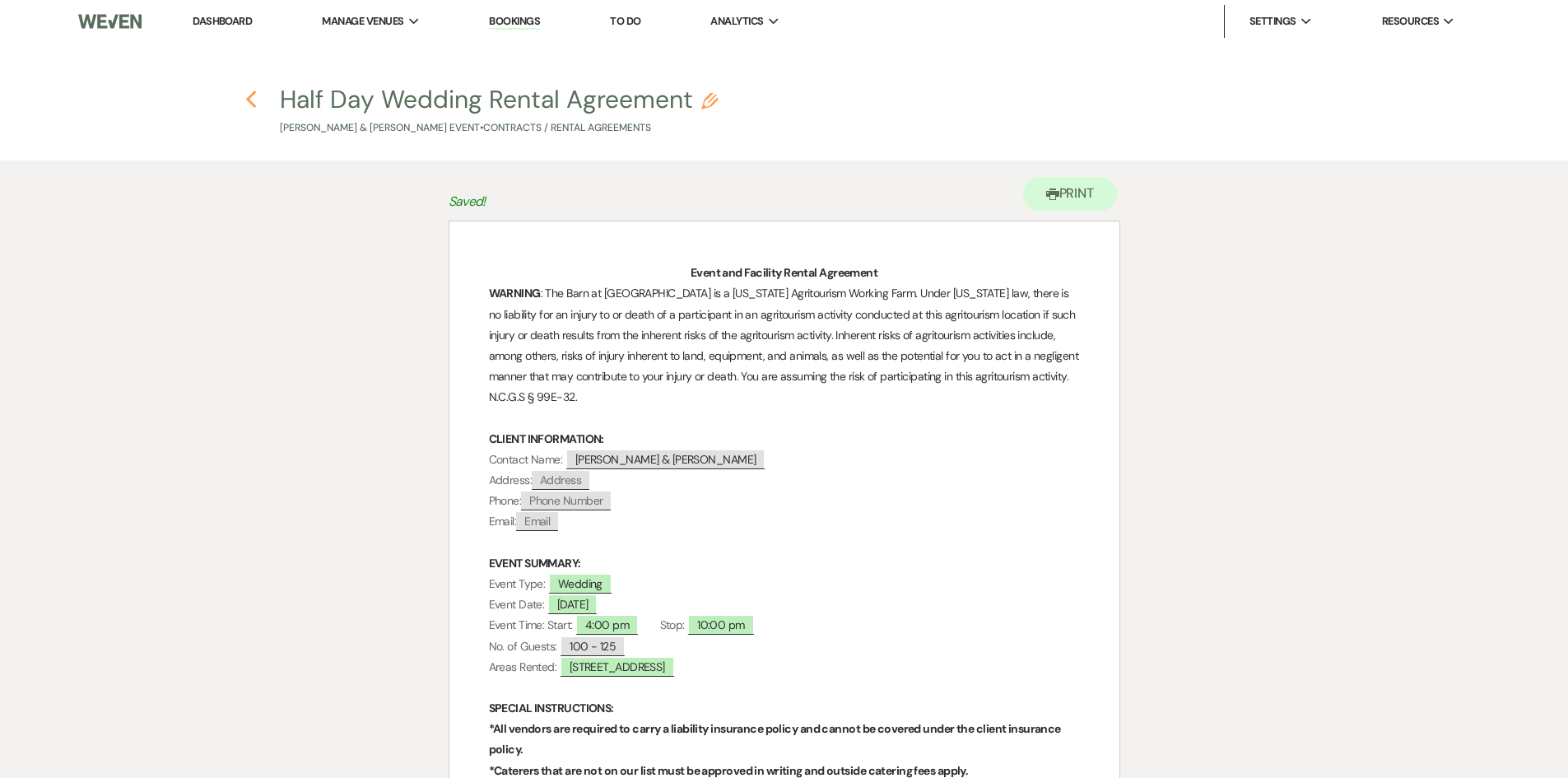
click at [249, 101] on use "button" at bounding box center [251, 99] width 11 height 18
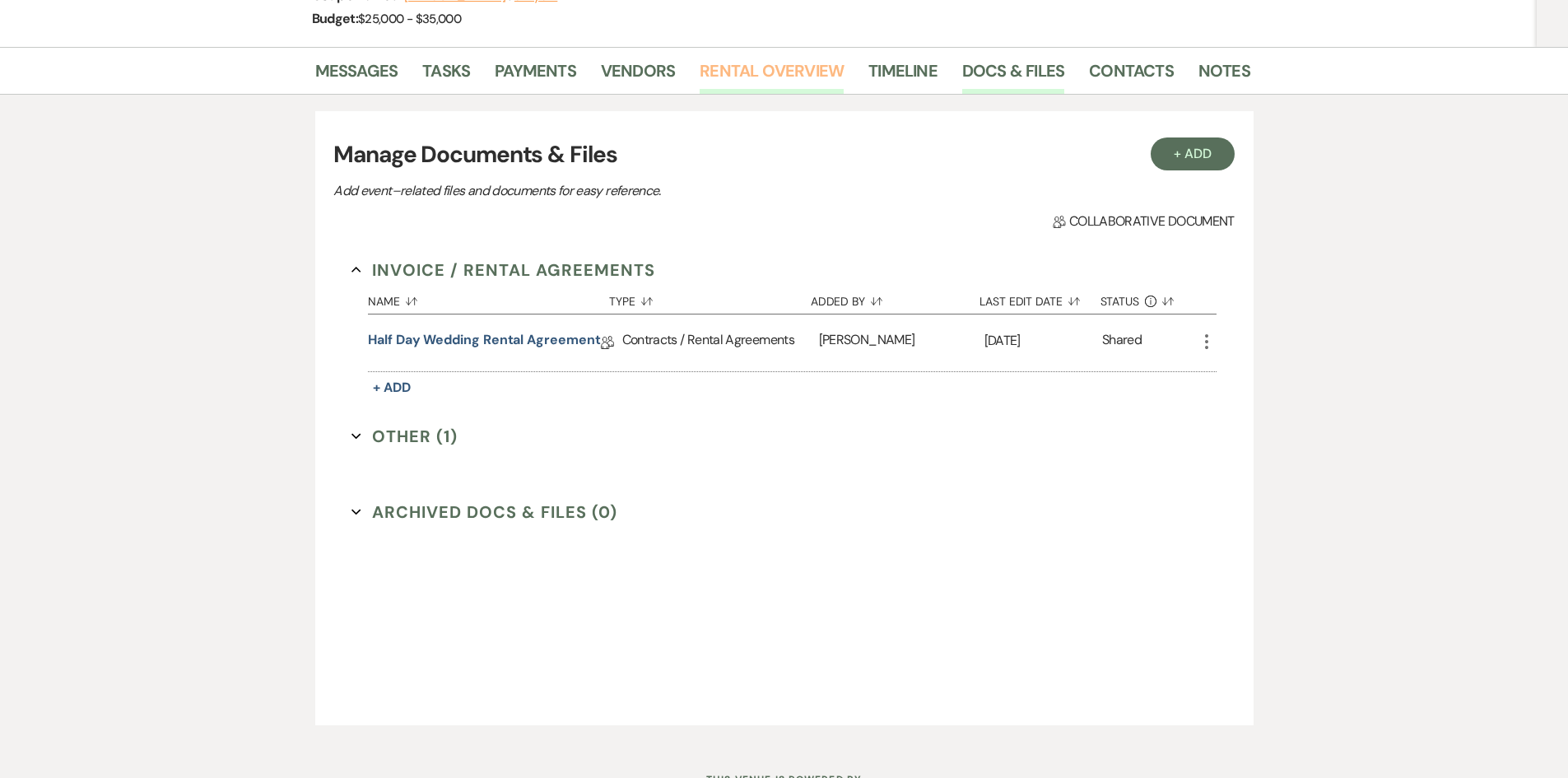
click at [738, 78] on link "Rental Overview" at bounding box center [771, 75] width 144 height 36
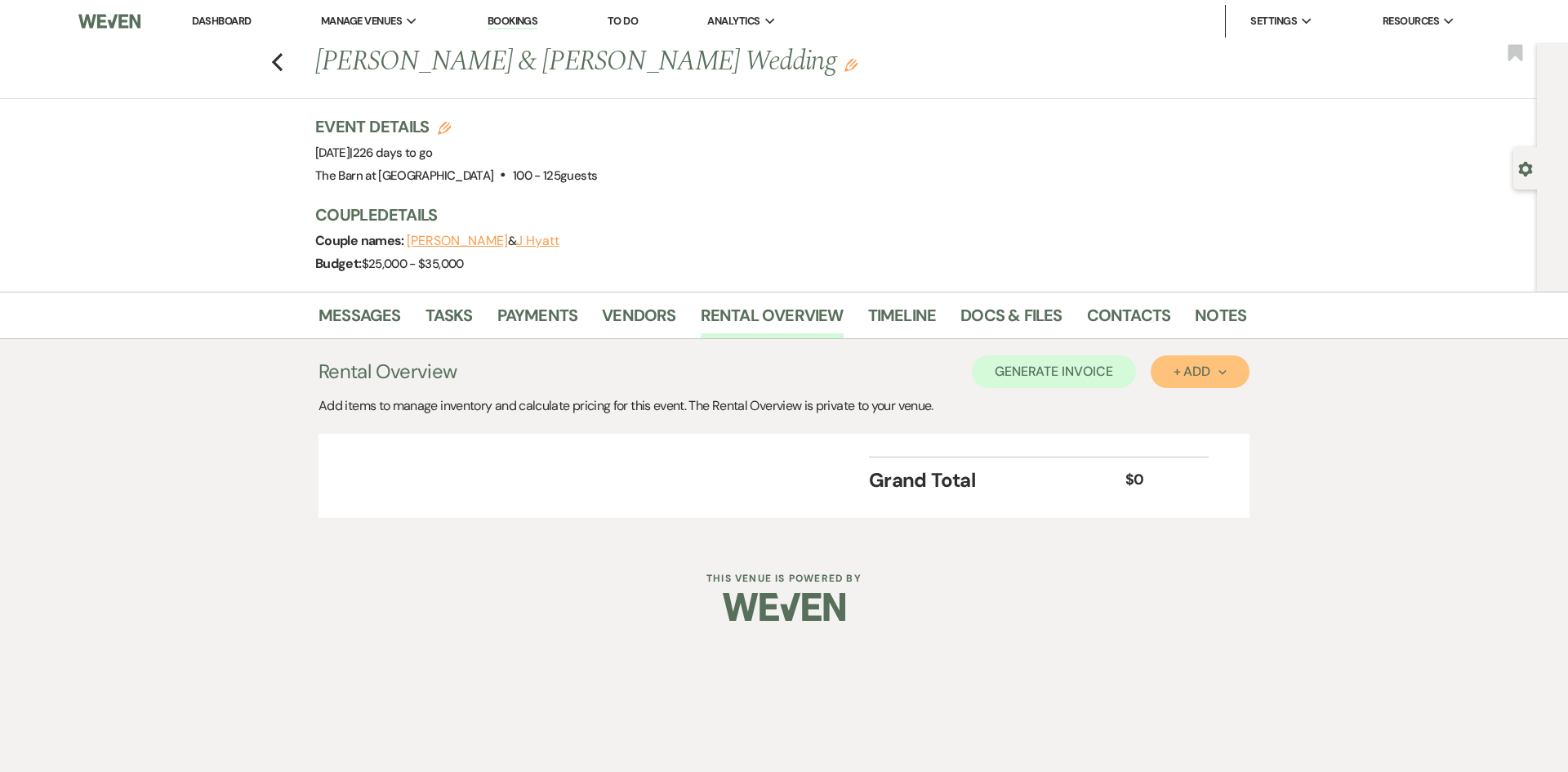
click at [1186, 370] on div "+ Add Next" at bounding box center [1200, 371] width 54 height 13
click at [1185, 401] on button "Item" at bounding box center [1192, 408] width 82 height 25
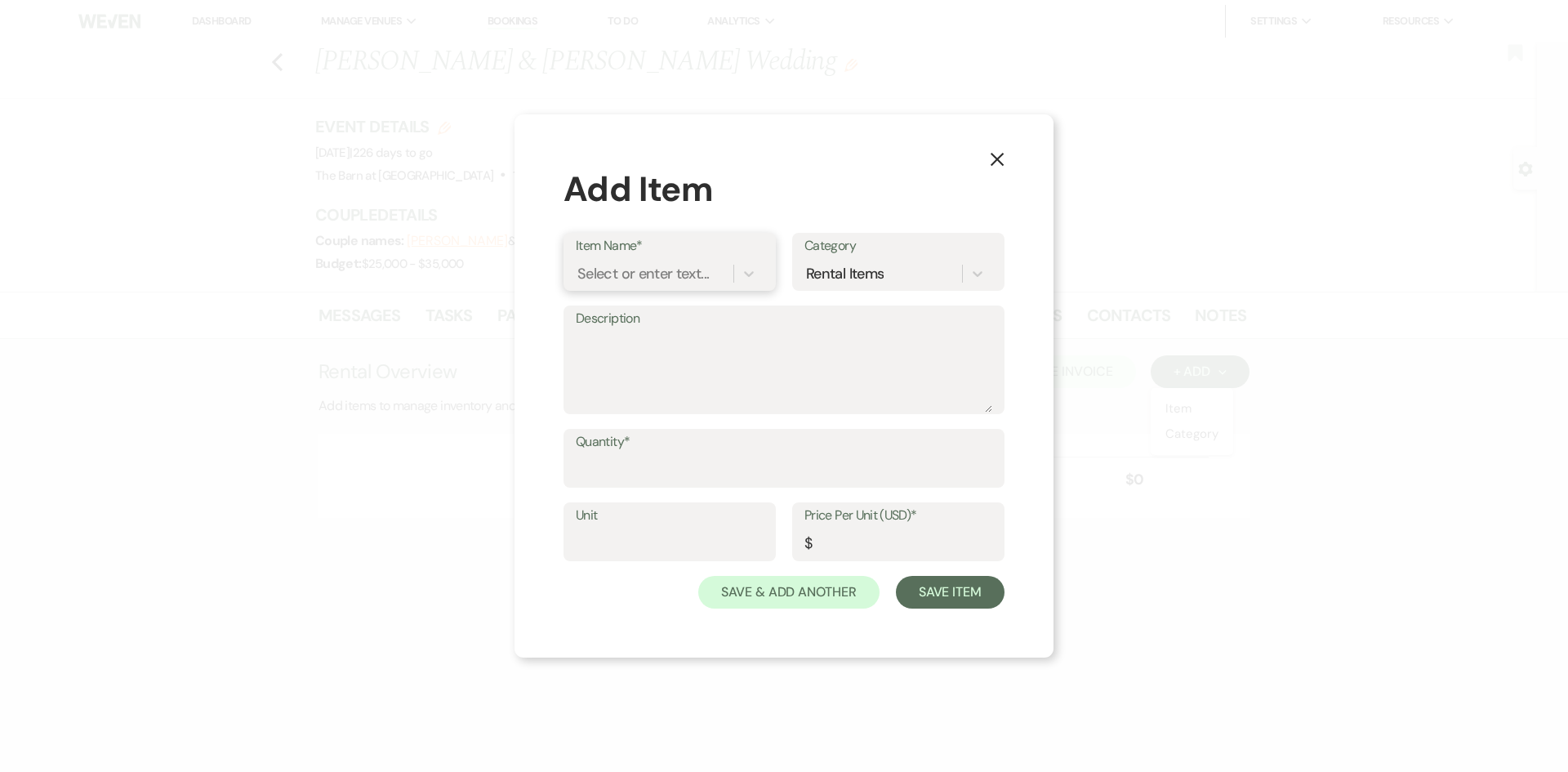
click at [694, 274] on div "Select or enter text..." at bounding box center [643, 274] width 132 height 22
click at [677, 266] on div "Select or enter text..." at bounding box center [643, 274] width 132 height 22
click at [879, 266] on div "Rental Items" at bounding box center [846, 273] width 77 height 22
click at [879, 270] on div "Rental Items" at bounding box center [846, 273] width 77 height 22
click at [998, 161] on icon "X" at bounding box center [997, 158] width 15 height 15
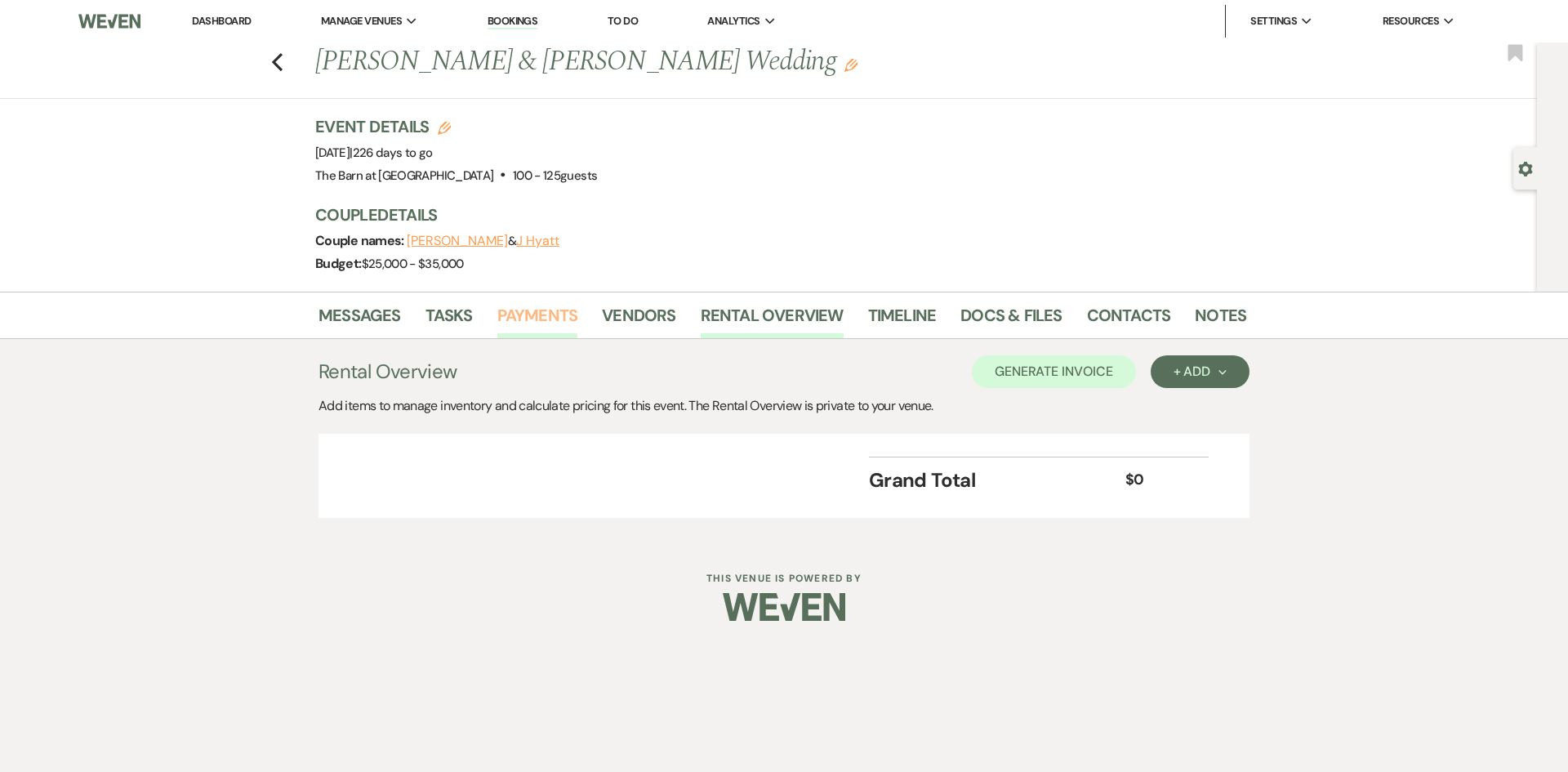
click at [549, 321] on link "Payments" at bounding box center [538, 319] width 81 height 36
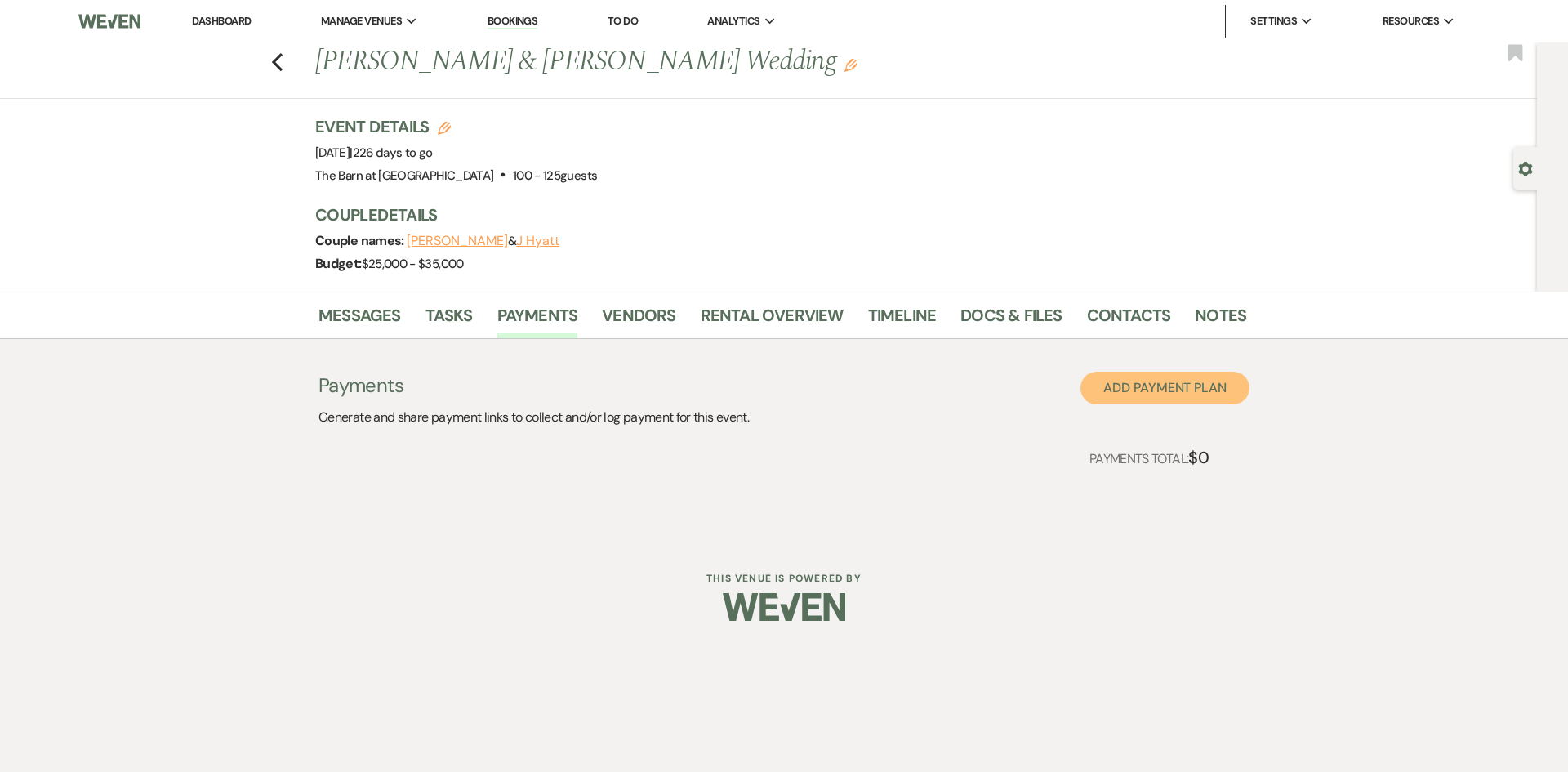
click at [1191, 380] on button "Add Payment Plan" at bounding box center [1164, 388] width 169 height 32
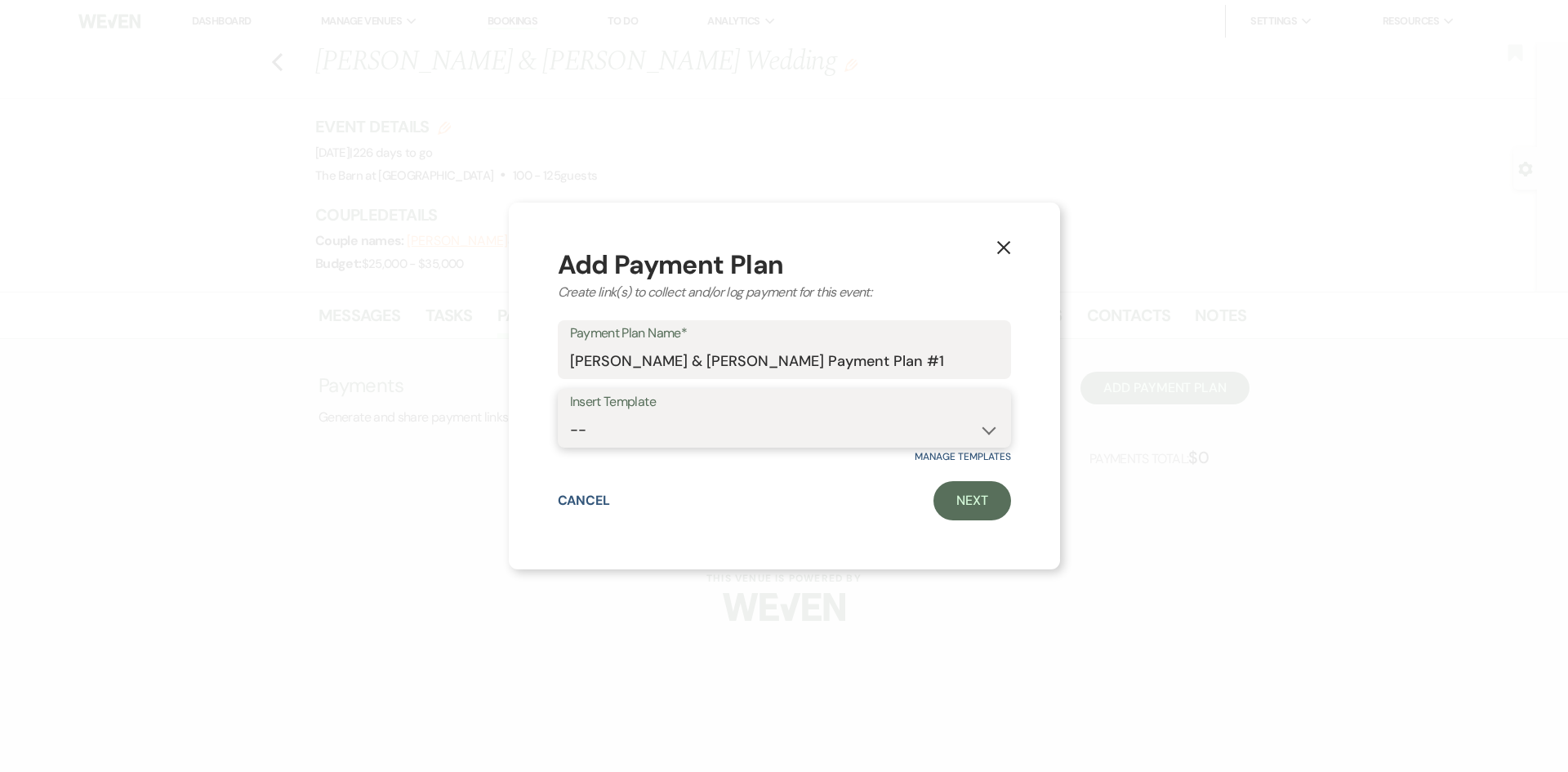
click at [851, 423] on select "-- [DATE]/[DATE] 2025 Full Day Wedding Rental (cash & check) [DATE]/[DATE] 2025…" at bounding box center [784, 430] width 429 height 32
select select "378"
click at [570, 414] on select "-- [DATE]/[DATE] 2025 Full Day Wedding Rental (cash & check) [DATE]/[DATE] 2025…" at bounding box center [784, 430] width 429 height 32
click at [966, 503] on link "Next" at bounding box center [972, 500] width 77 height 39
select select "2"
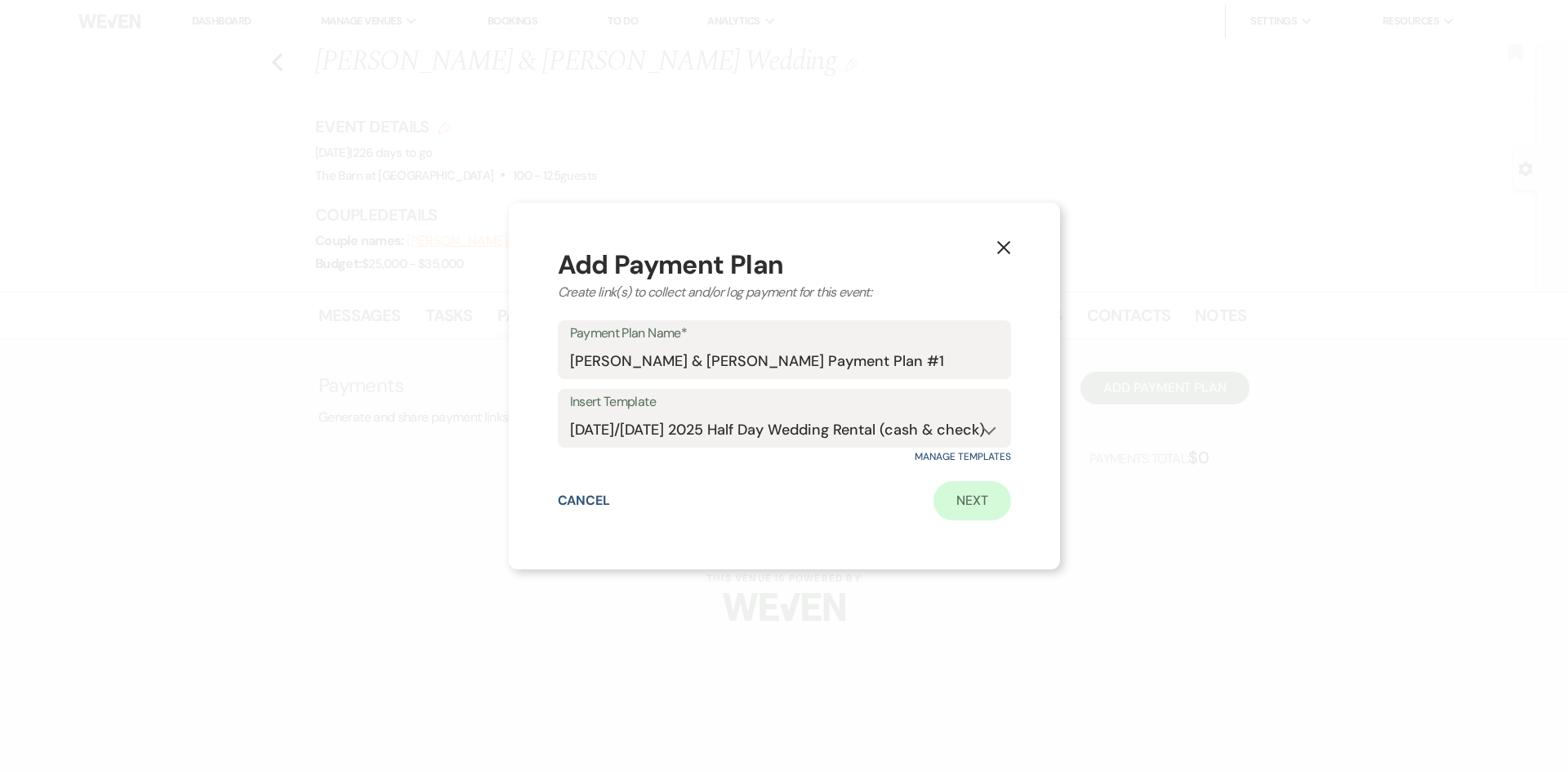
select select "flat"
select select "true"
select select "client"
select select "days"
select select "client"
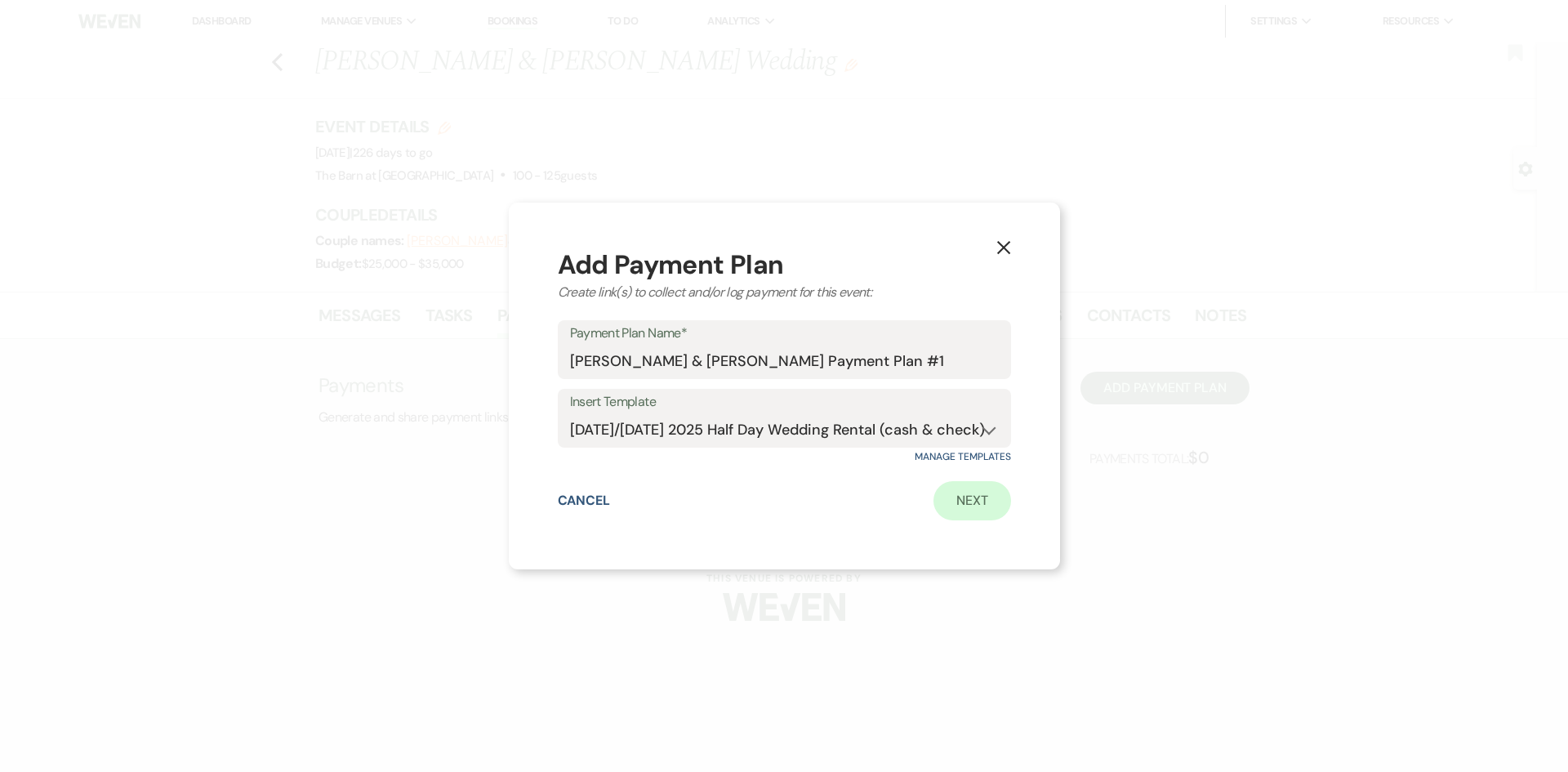
select select "days"
select select "2"
select select "flat"
select select "true"
select select "client"
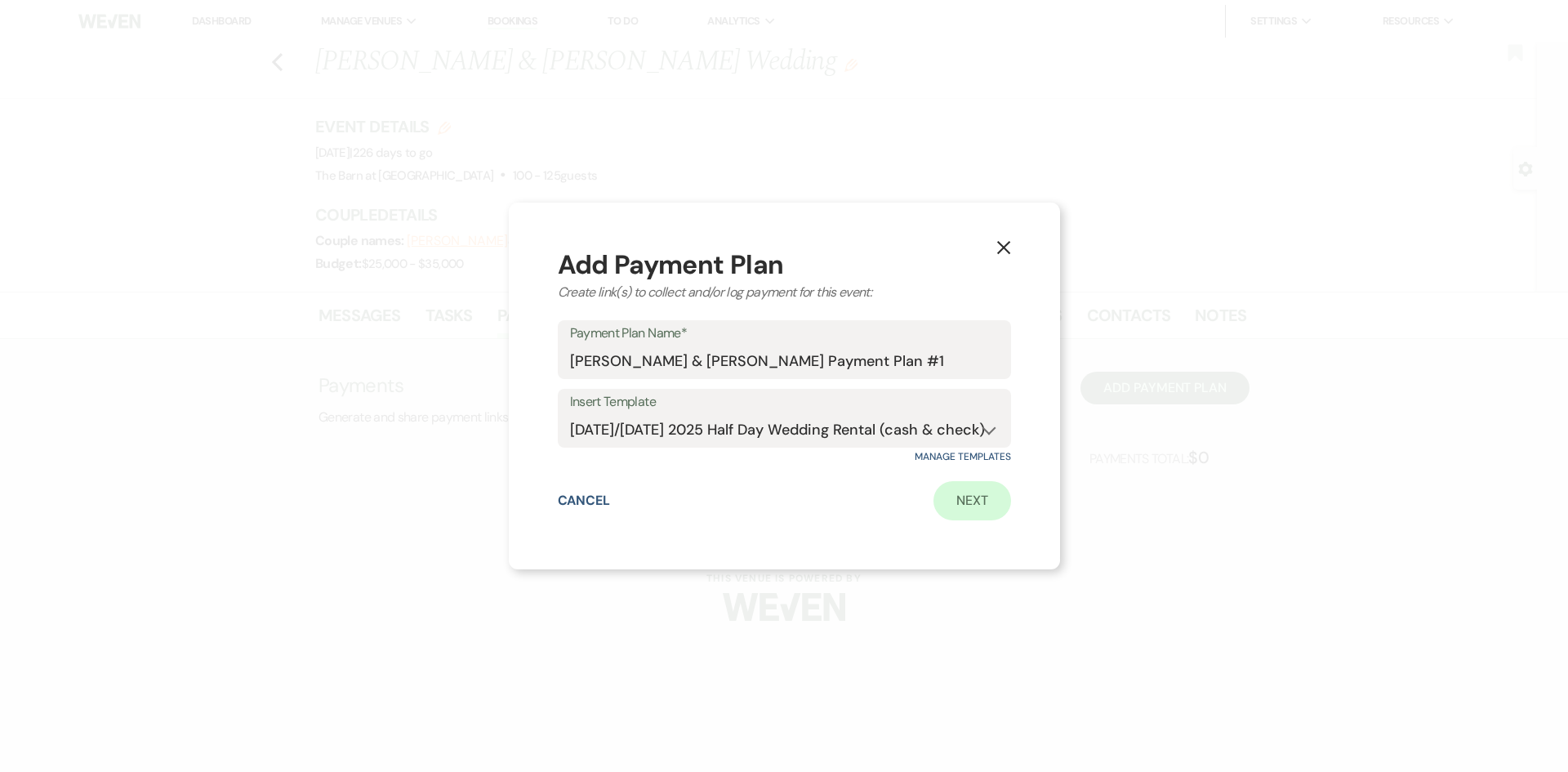
select select "weeks"
select select "client"
select select "days"
select select "2"
select select "flat"
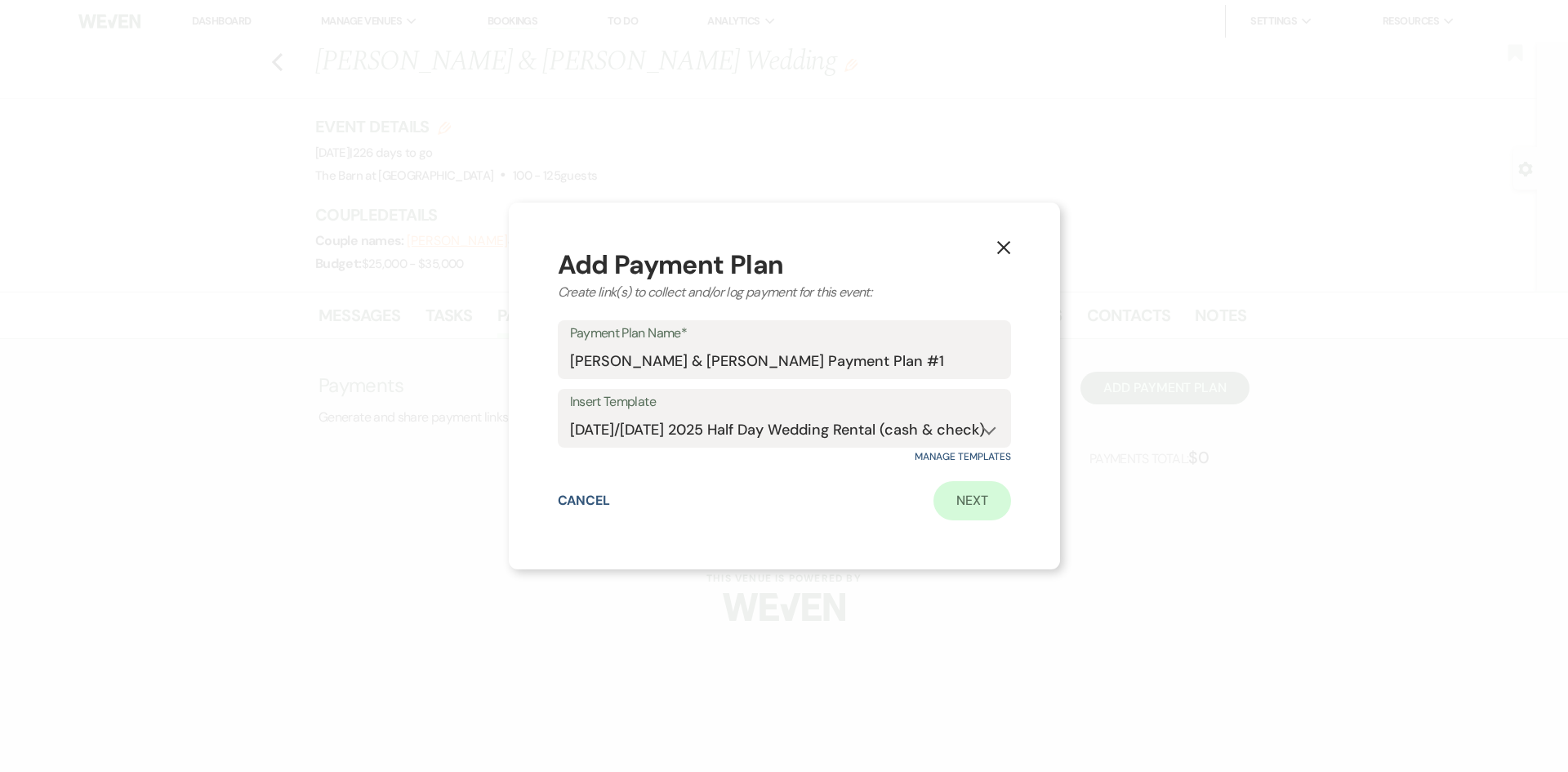
select select "true"
select select "client"
select select "weeks"
select select "client"
select select "days"
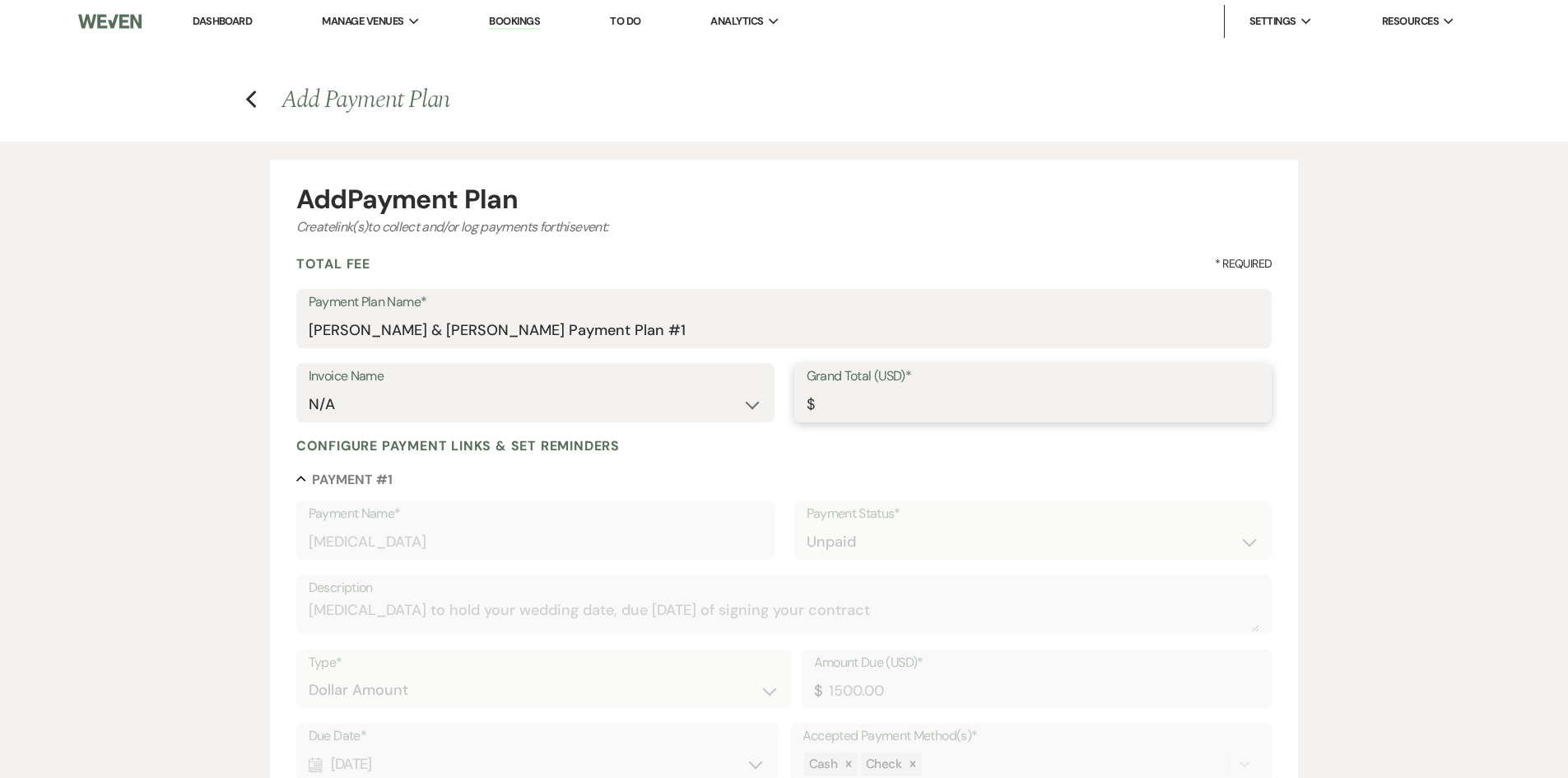
click at [830, 410] on input "Grand Total (USD)*" at bounding box center [1033, 404] width 454 height 32
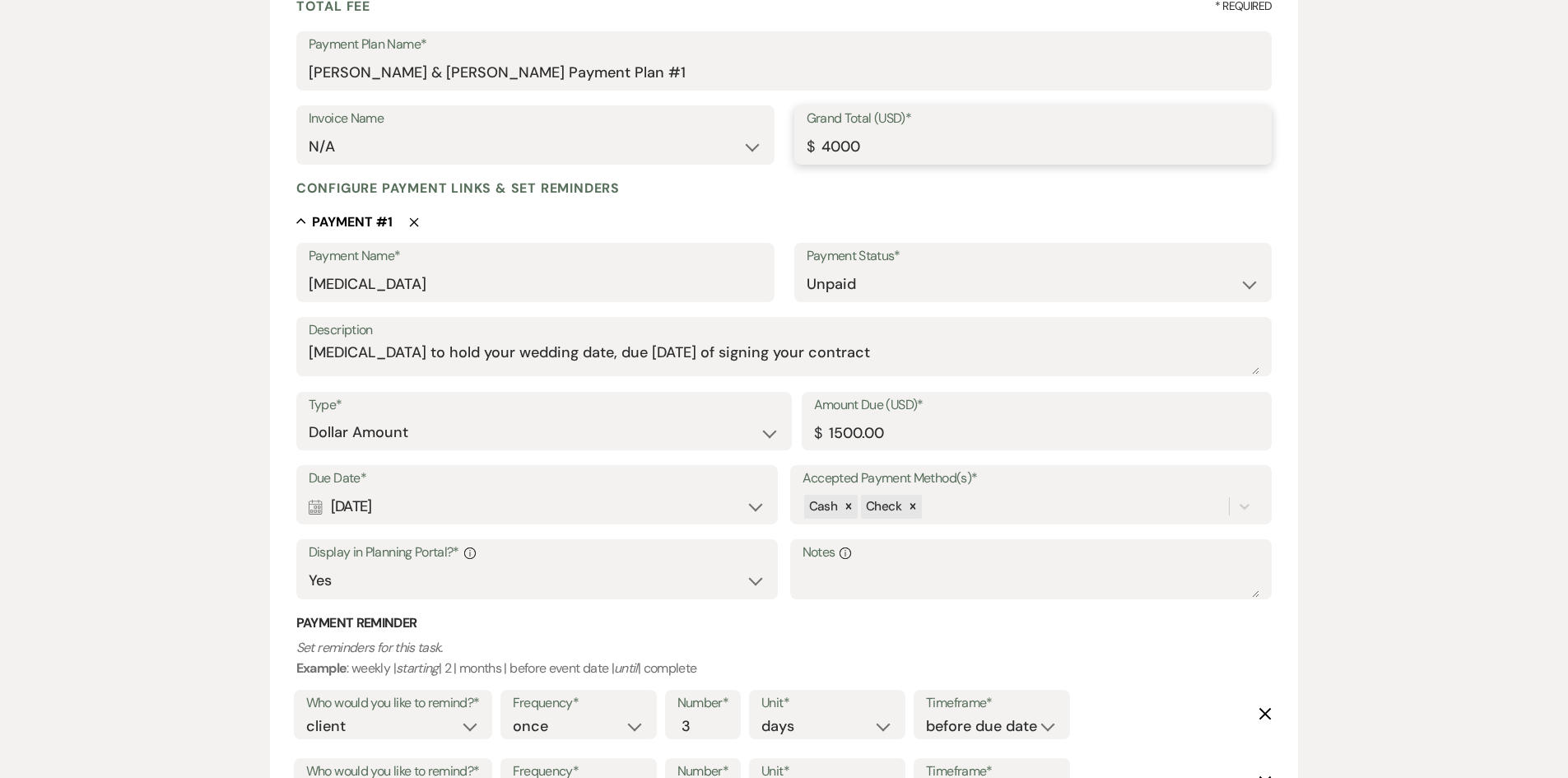
scroll to position [329, 0]
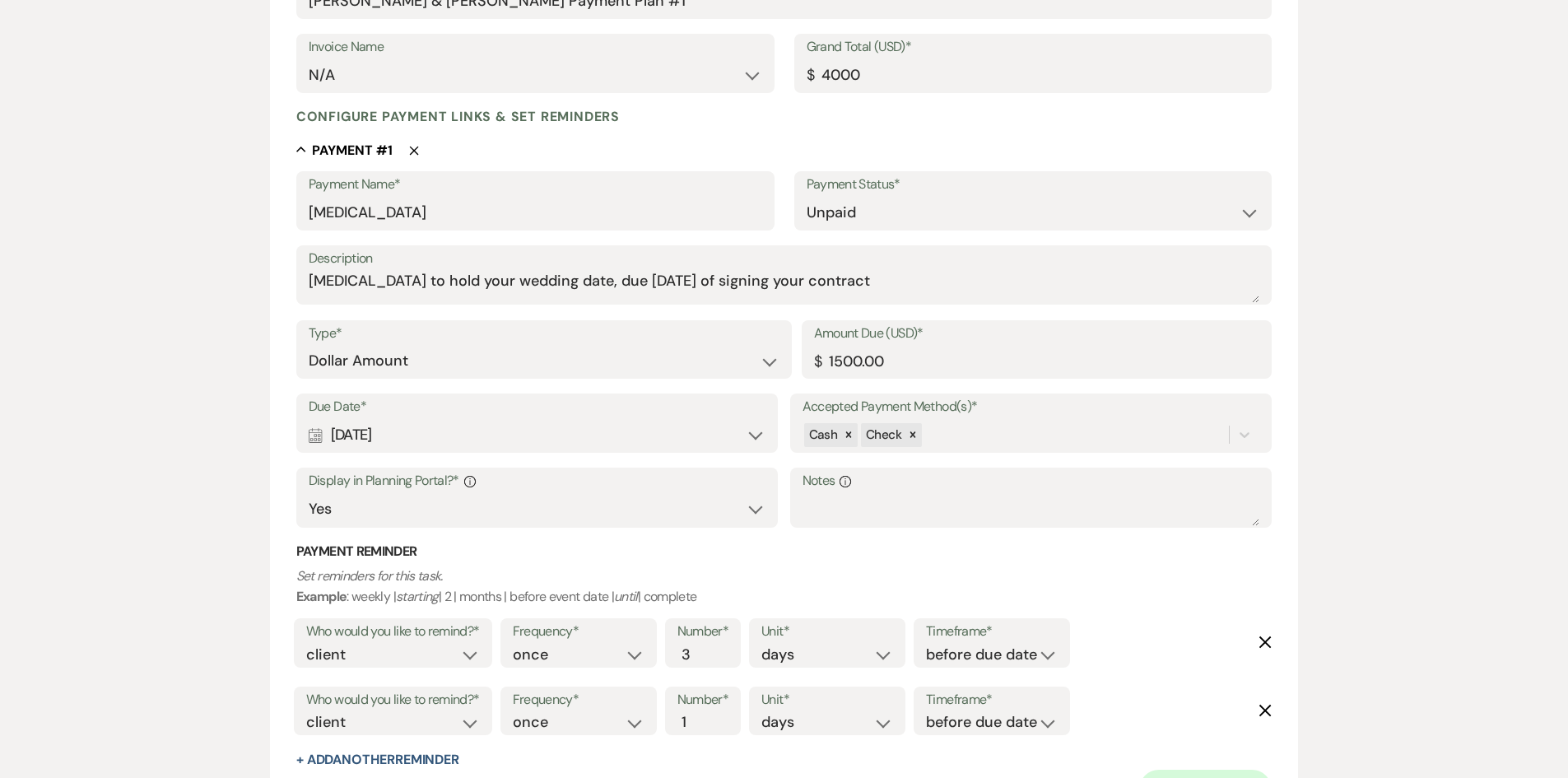
type input "4000.00"
click at [493, 431] on div "Calendar [DATE] Expand" at bounding box center [538, 435] width 458 height 32
select select "day"
select select "afterBookedDate"
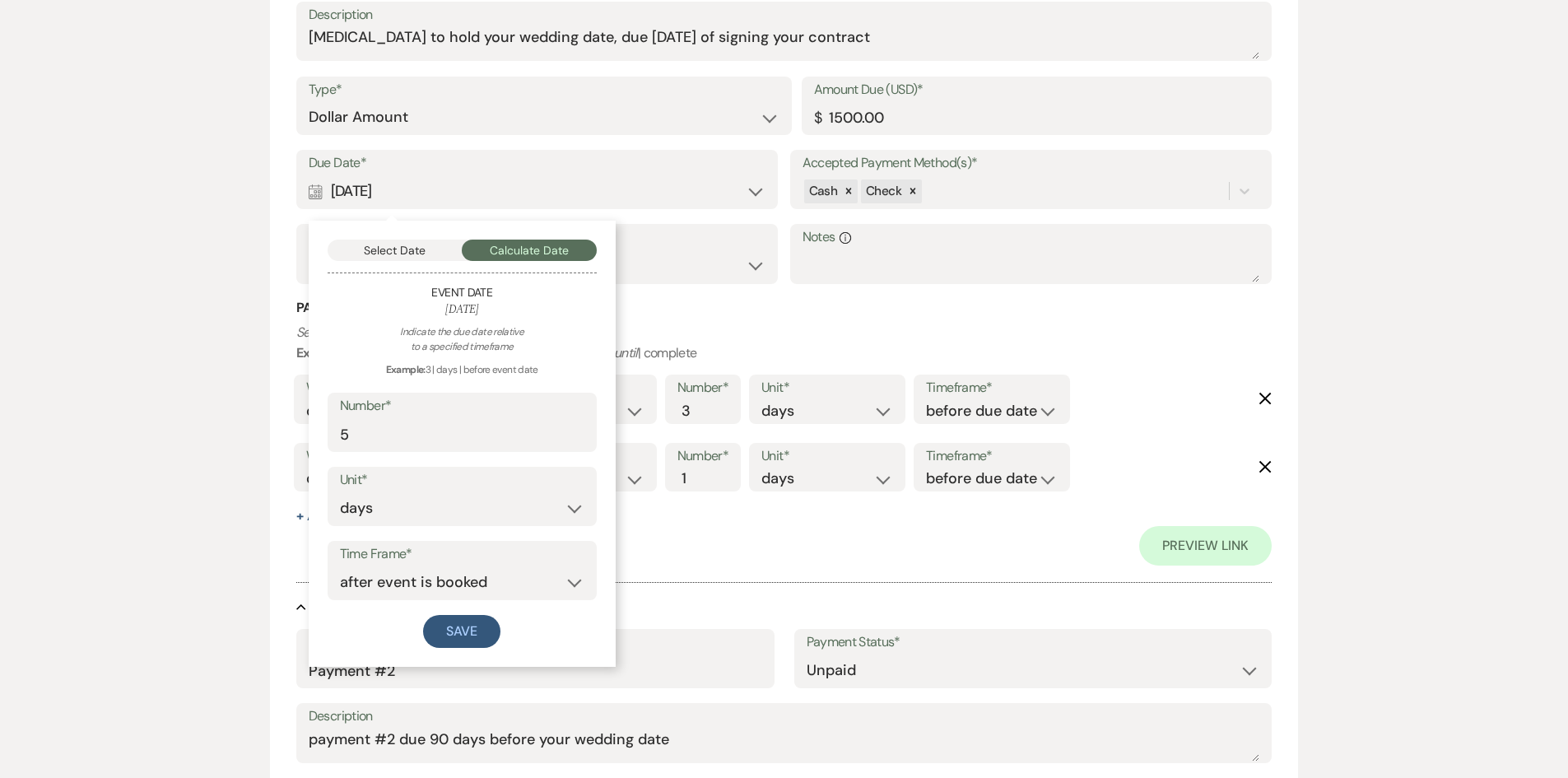
scroll to position [576, 0]
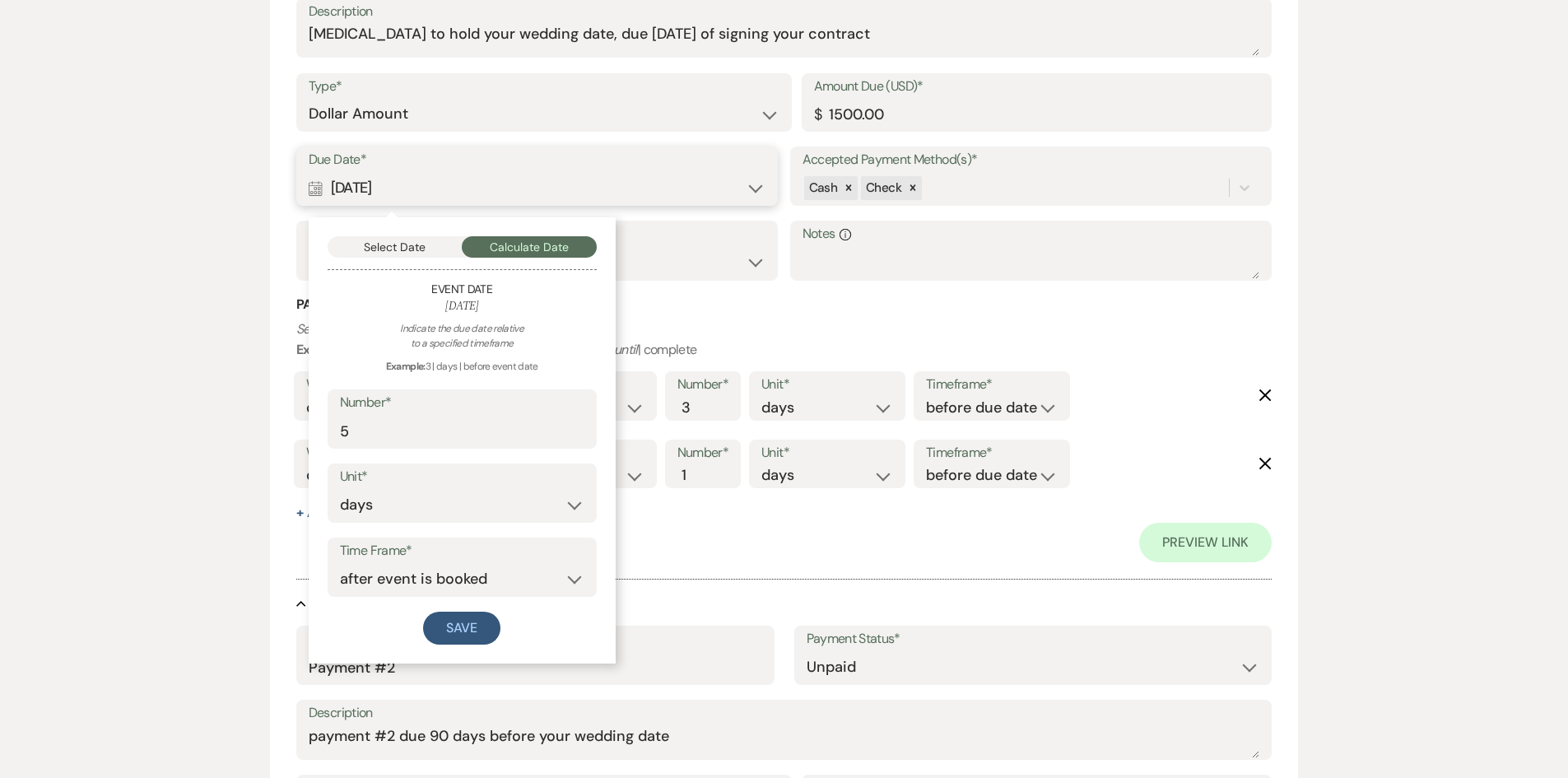
click at [409, 248] on button "Select Date" at bounding box center [394, 247] width 135 height 21
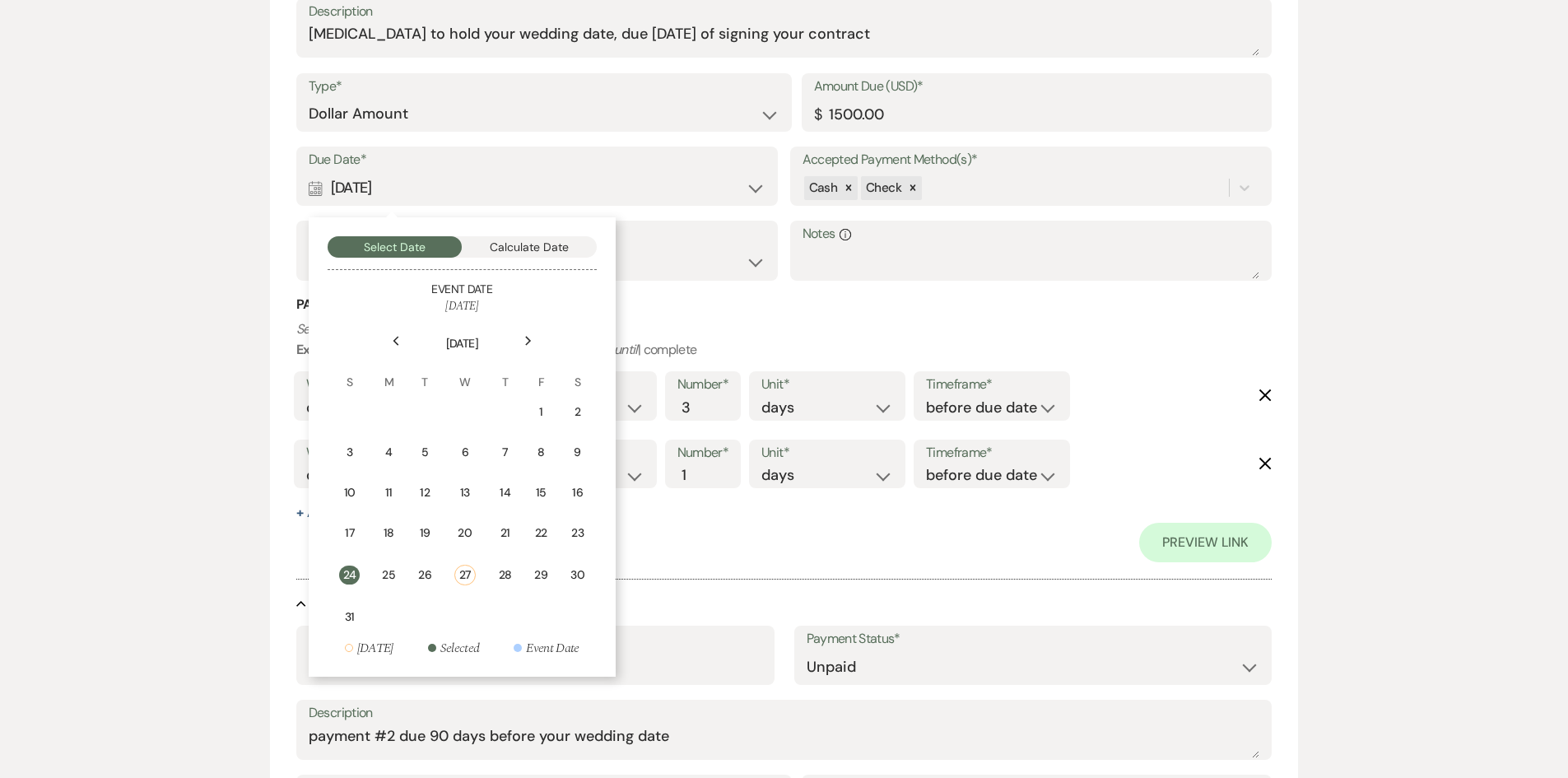
click at [524, 335] on div "Next" at bounding box center [529, 340] width 27 height 27
click at [462, 414] on div "3" at bounding box center [462, 412] width 15 height 18
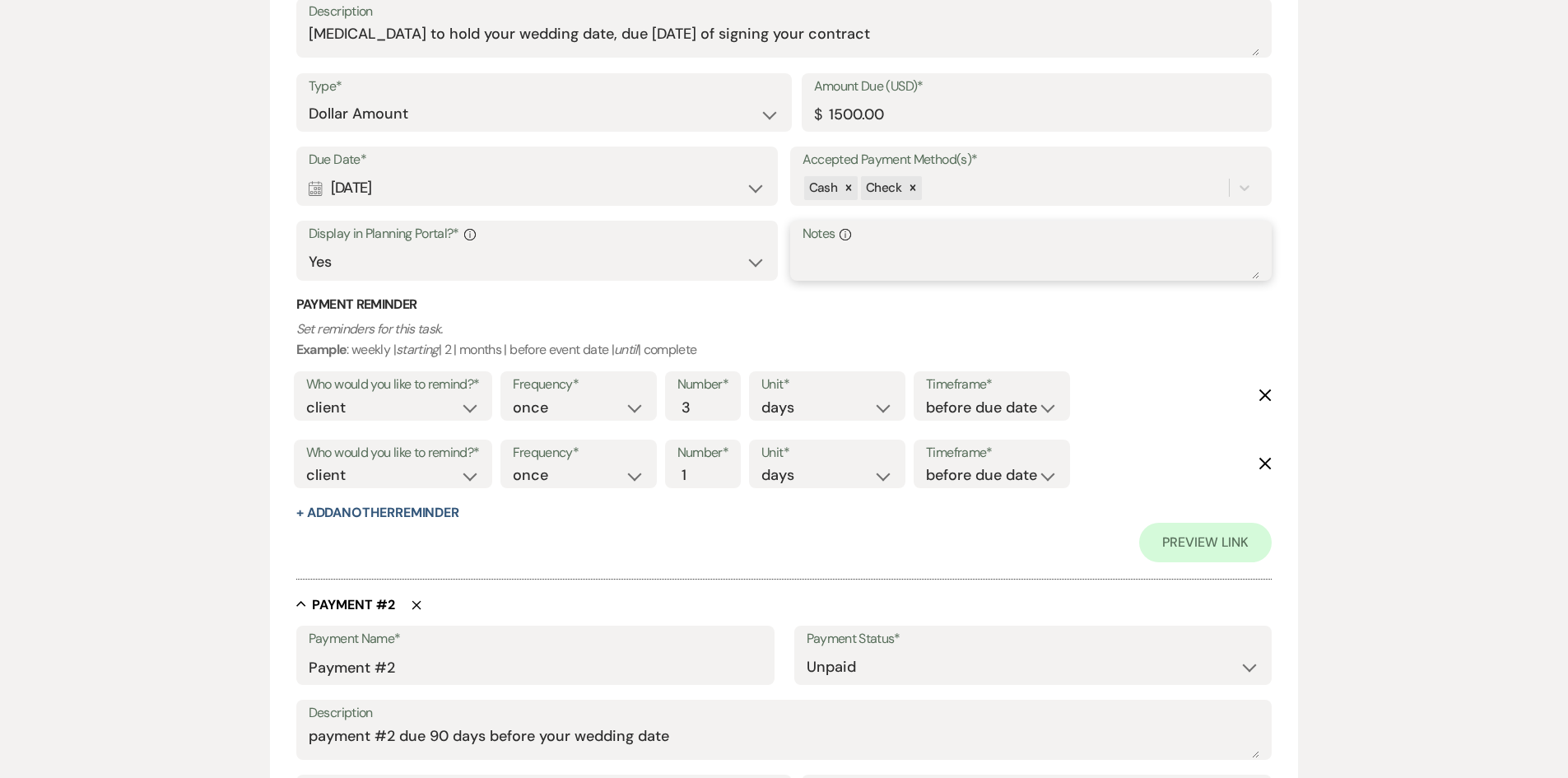
click at [822, 256] on textarea "Notes Info" at bounding box center [1032, 262] width 458 height 33
type textarea "V"
drag, startPoint x: 1418, startPoint y: 303, endPoint x: 1422, endPoint y: 295, distance: 8.9
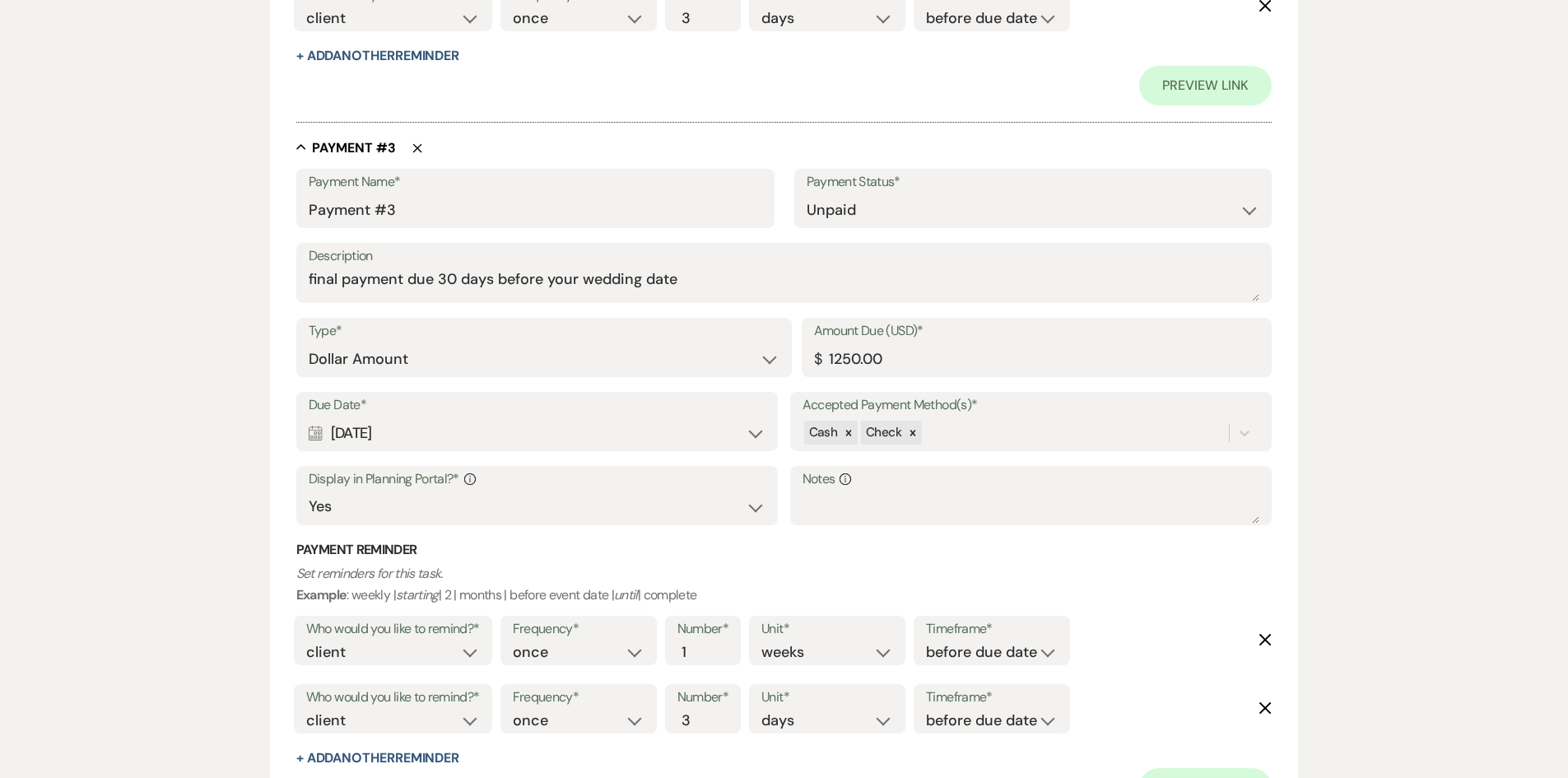
scroll to position [1981, 0]
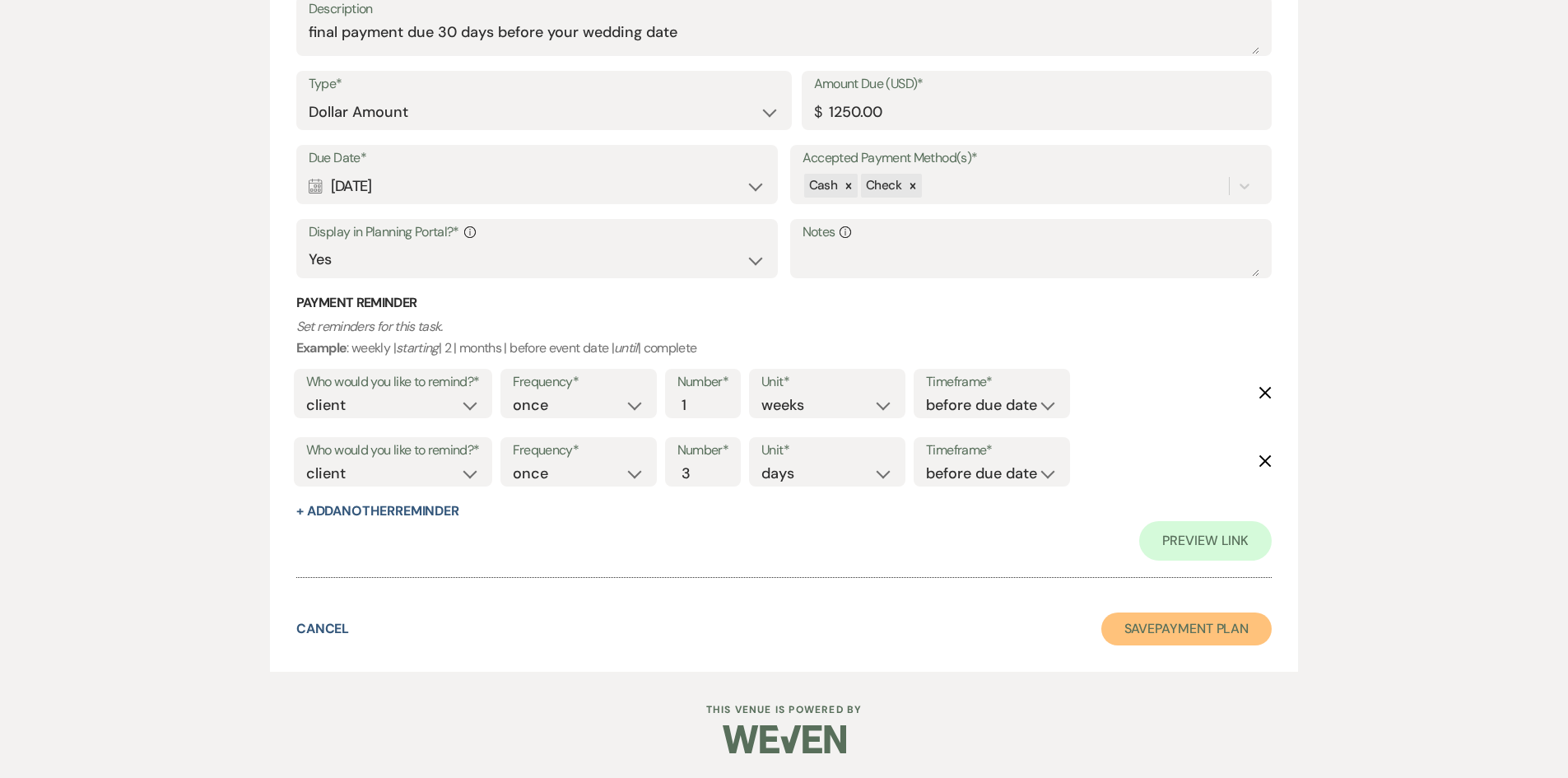
click at [1197, 624] on button "Save Payment Plan" at bounding box center [1187, 629] width 172 height 33
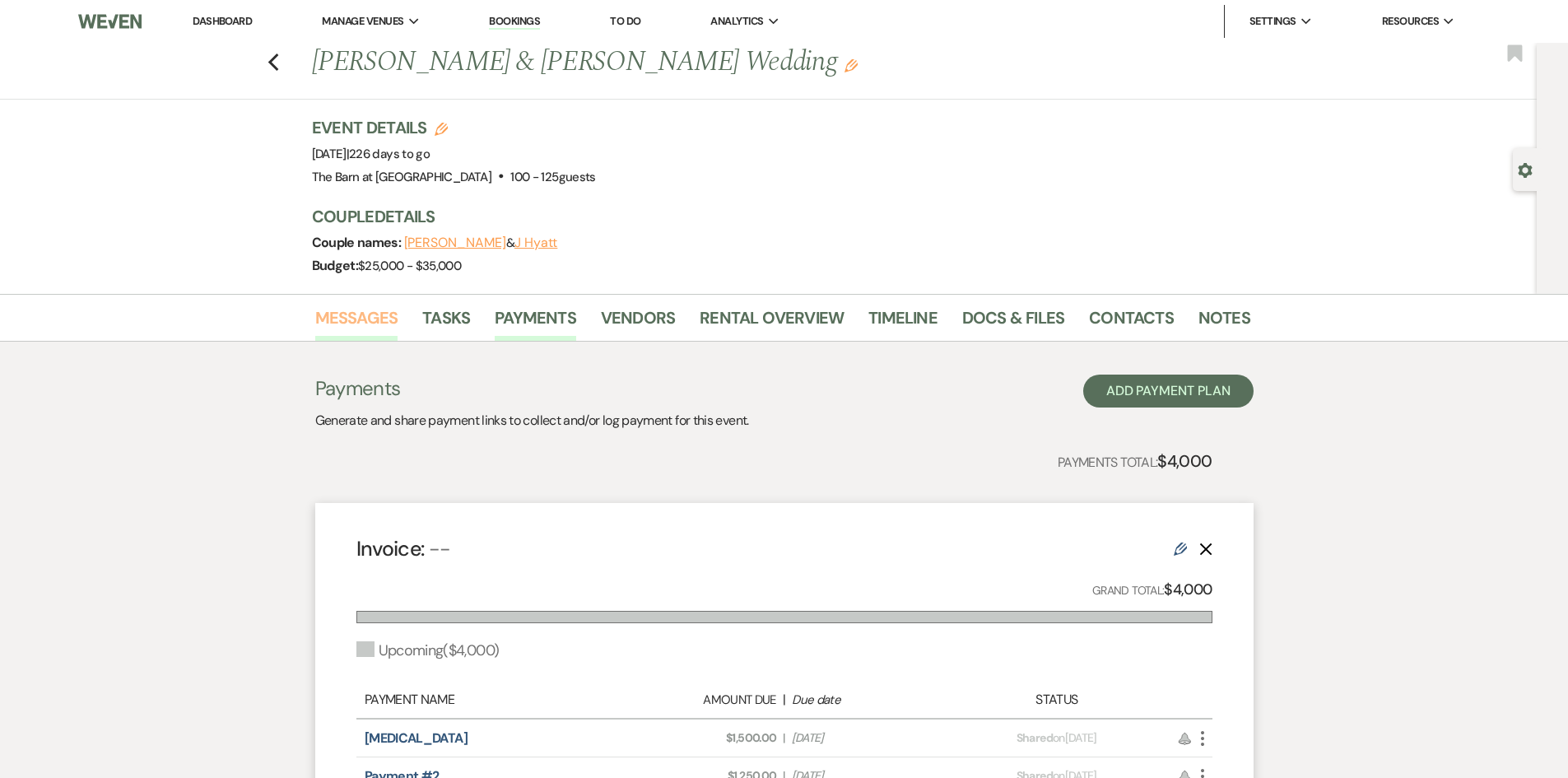
click at [348, 312] on link "Messages" at bounding box center [357, 322] width 83 height 36
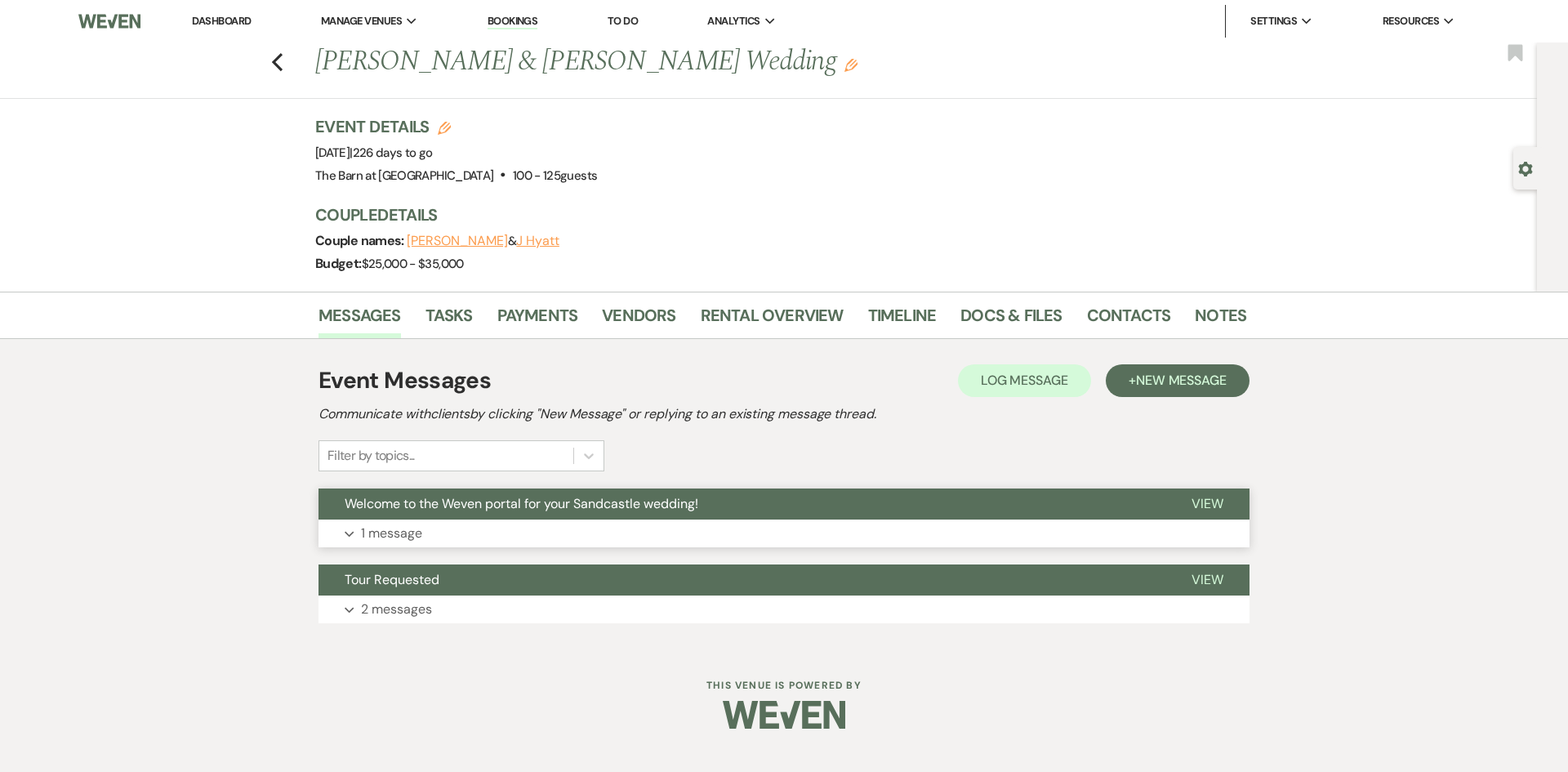
click at [427, 508] on span "Welcome to the Weven portal for your Sandcastle wedding!" at bounding box center [521, 504] width 354 height 18
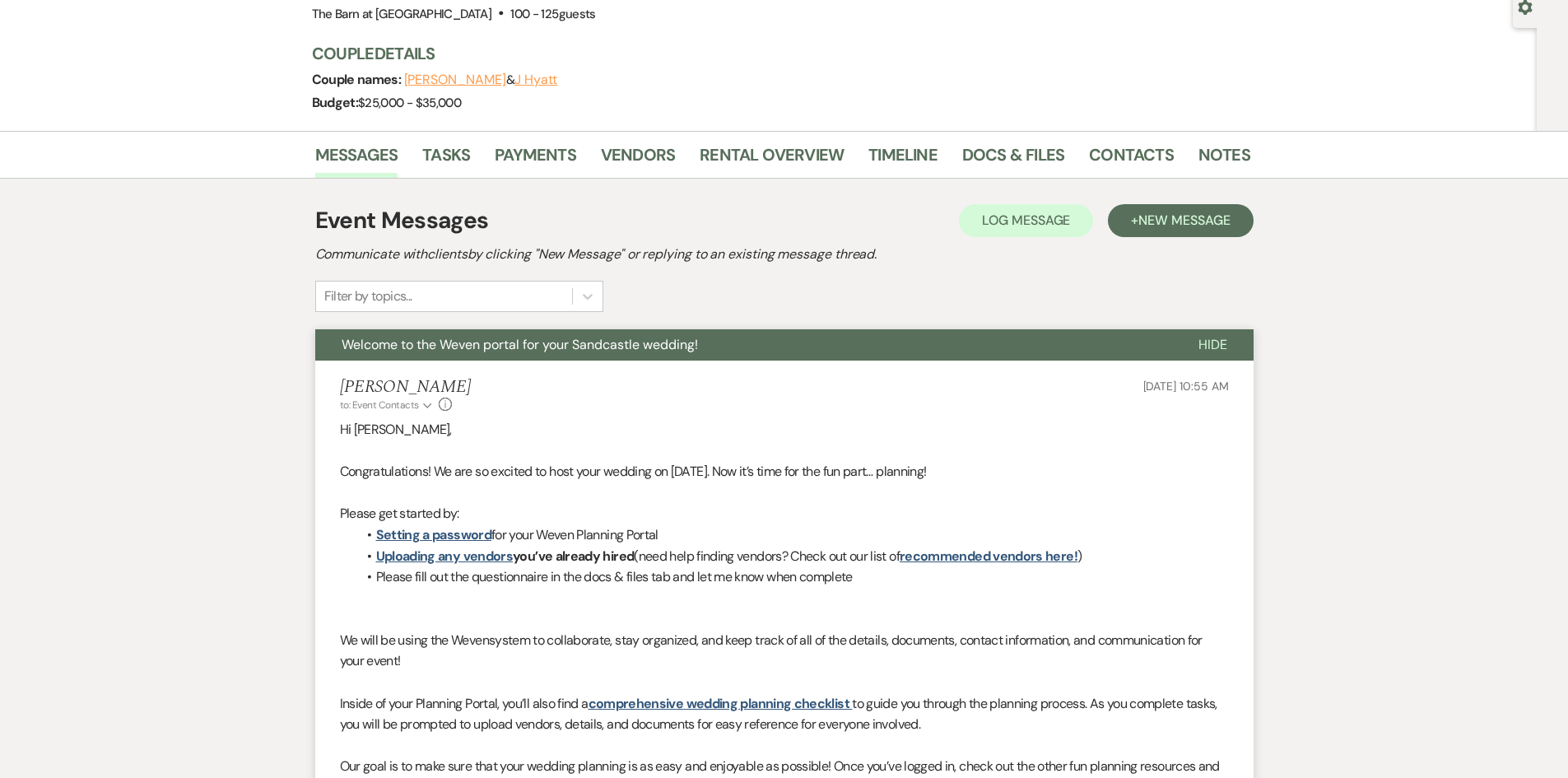
scroll to position [493, 0]
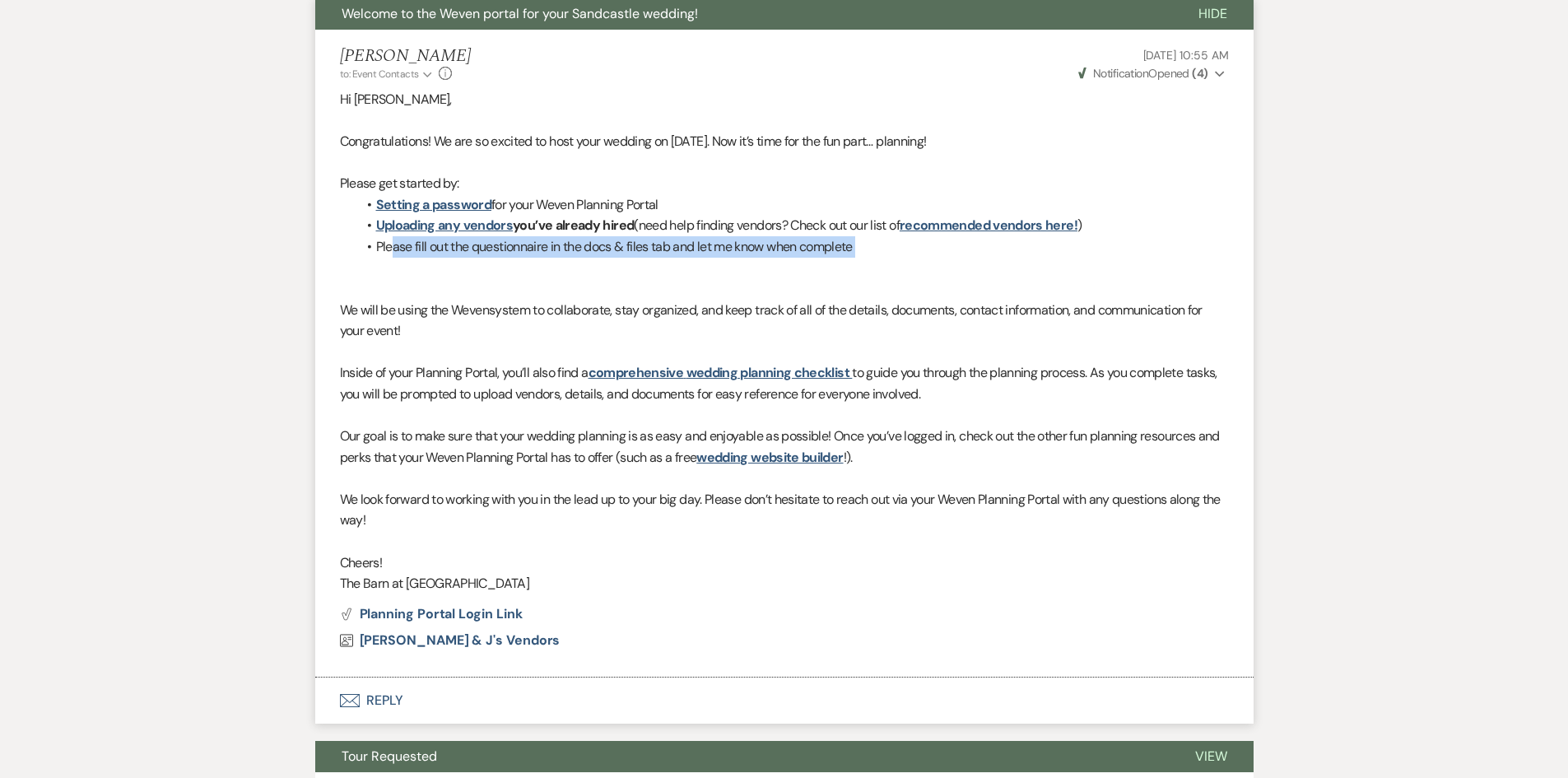
drag, startPoint x: 470, startPoint y: 257, endPoint x: 703, endPoint y: 264, distance: 233.1
click at [704, 264] on div "Hi [PERSON_NAME], Congratulations! We are so excited to host your wedding on [D…" at bounding box center [784, 342] width 889 height 506
click at [895, 255] on li "Please fill out the questionnaire in the docs & files tab and let me know when …" at bounding box center [792, 247] width 873 height 21
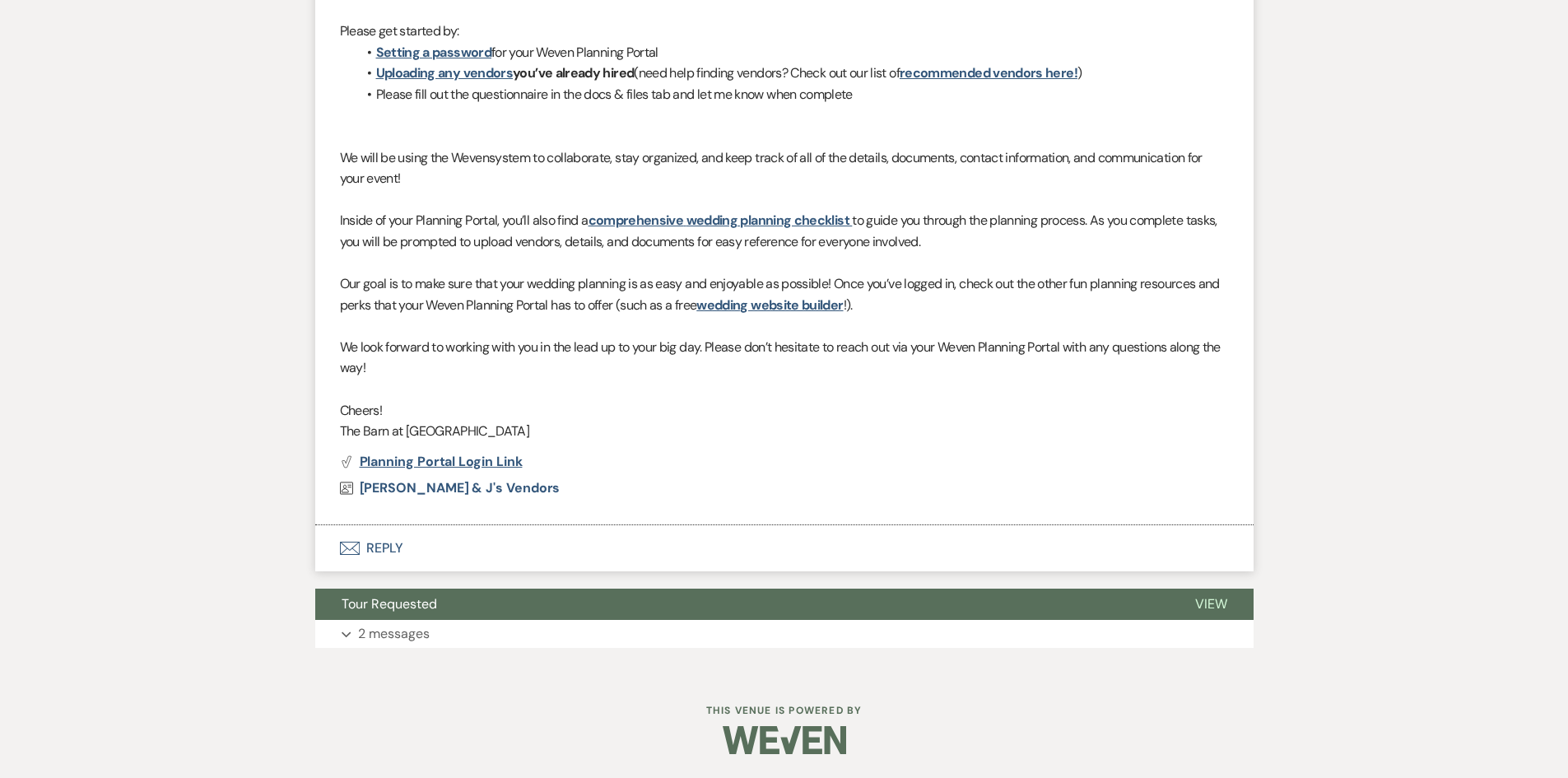
scroll to position [647, 0]
click at [377, 545] on button "Envelope Reply" at bounding box center [784, 547] width 938 height 46
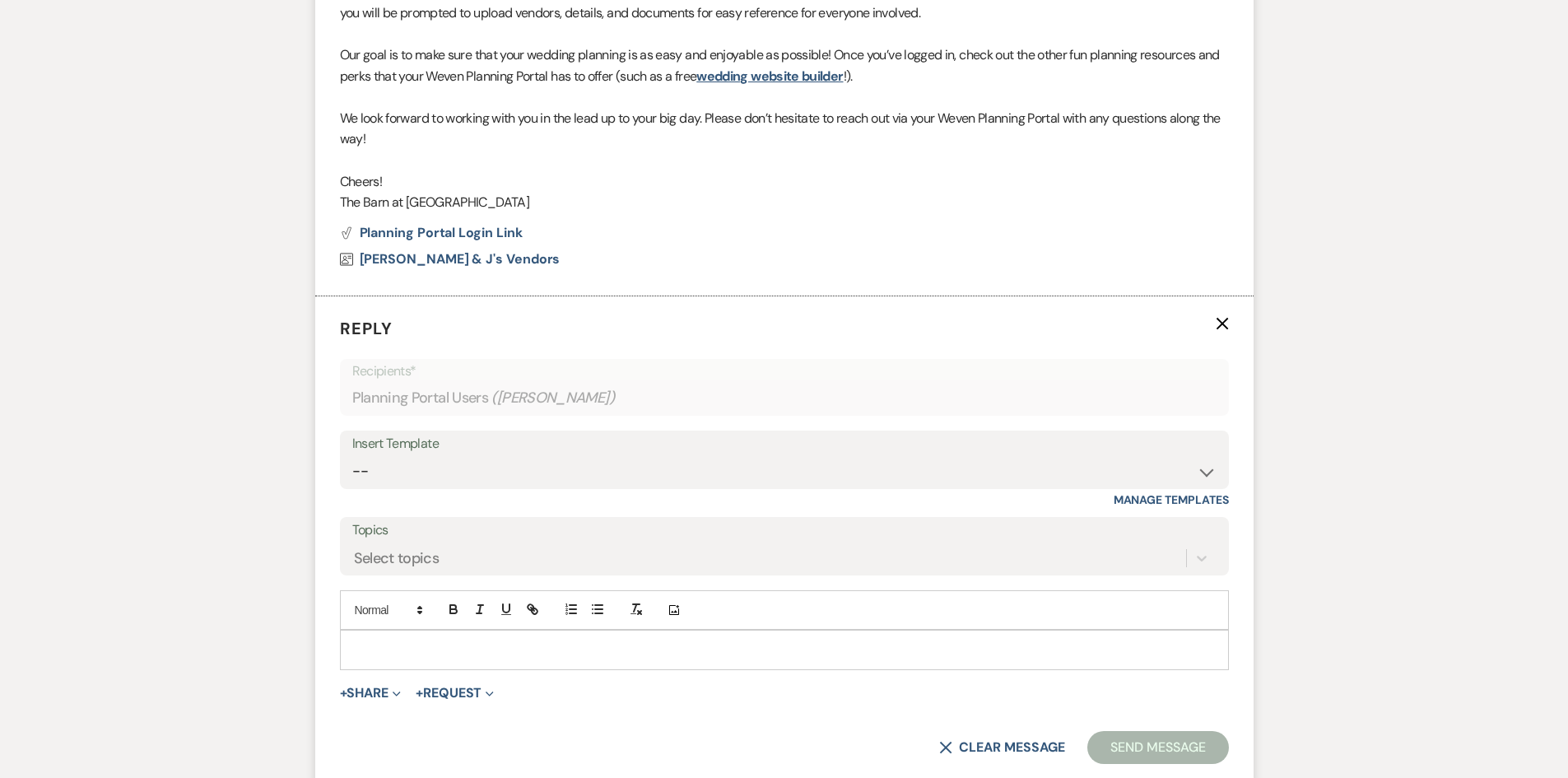
scroll to position [1026, 0]
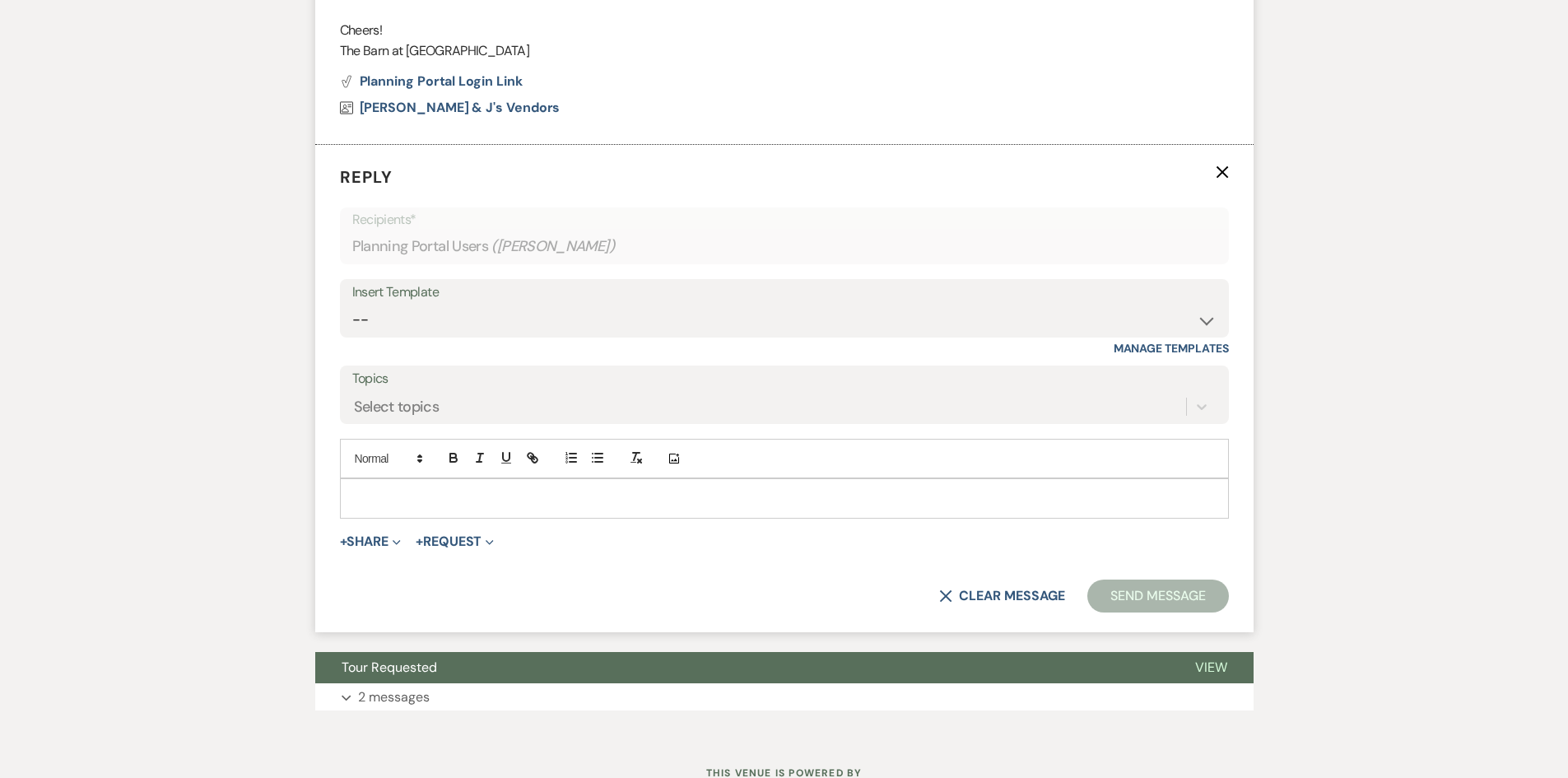
drag, startPoint x: 393, startPoint y: 502, endPoint x: 410, endPoint y: 503, distance: 17.0
click at [410, 503] on p at bounding box center [784, 498] width 863 height 18
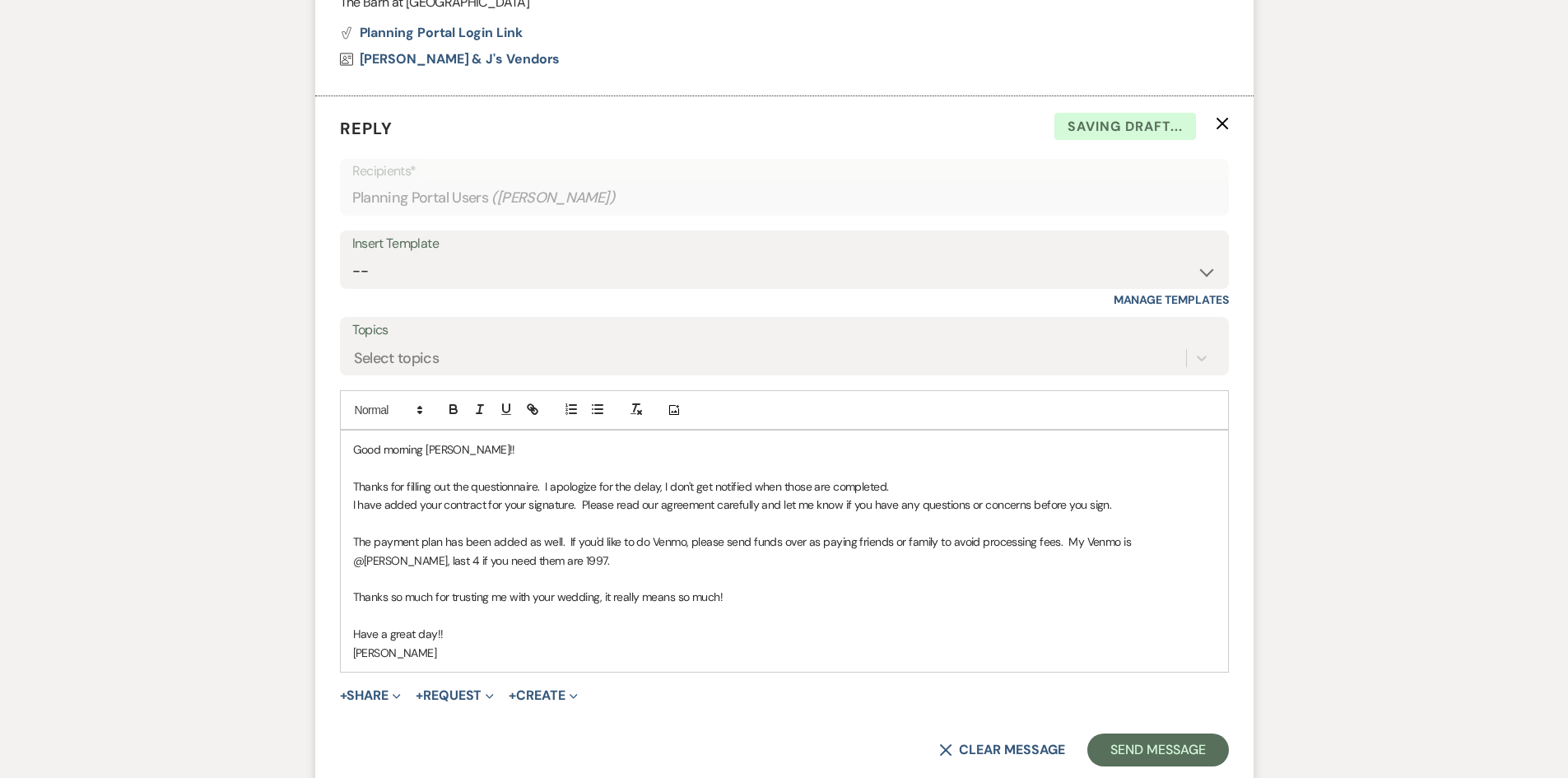
scroll to position [1191, 0]
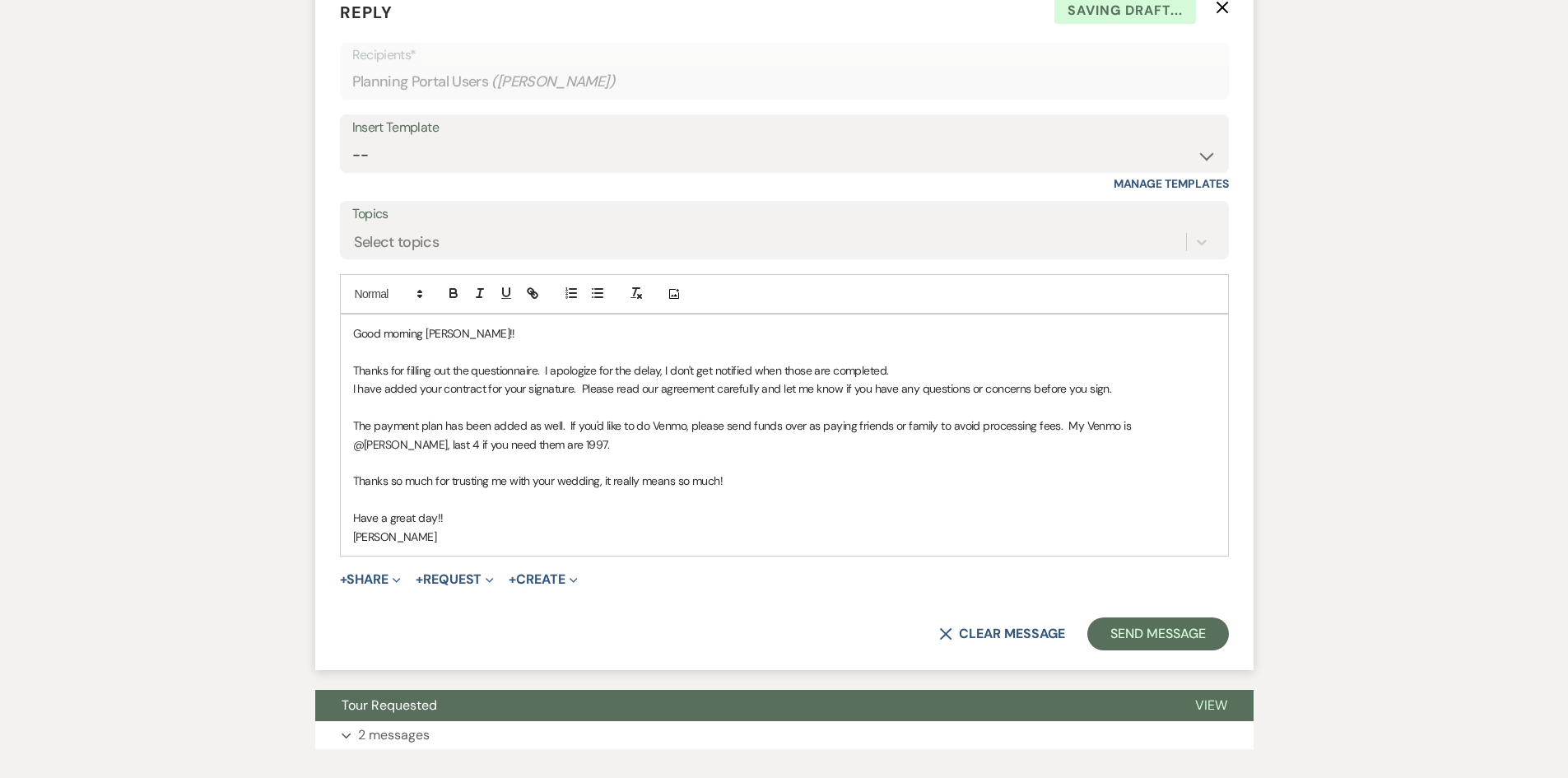
click at [1145, 613] on form "Reply X Saving draft... Recipients* Planning Portal Users ( [PERSON_NAME] ) Ins…" at bounding box center [784, 325] width 938 height 690
click at [1154, 639] on button "Send Message" at bounding box center [1158, 633] width 141 height 33
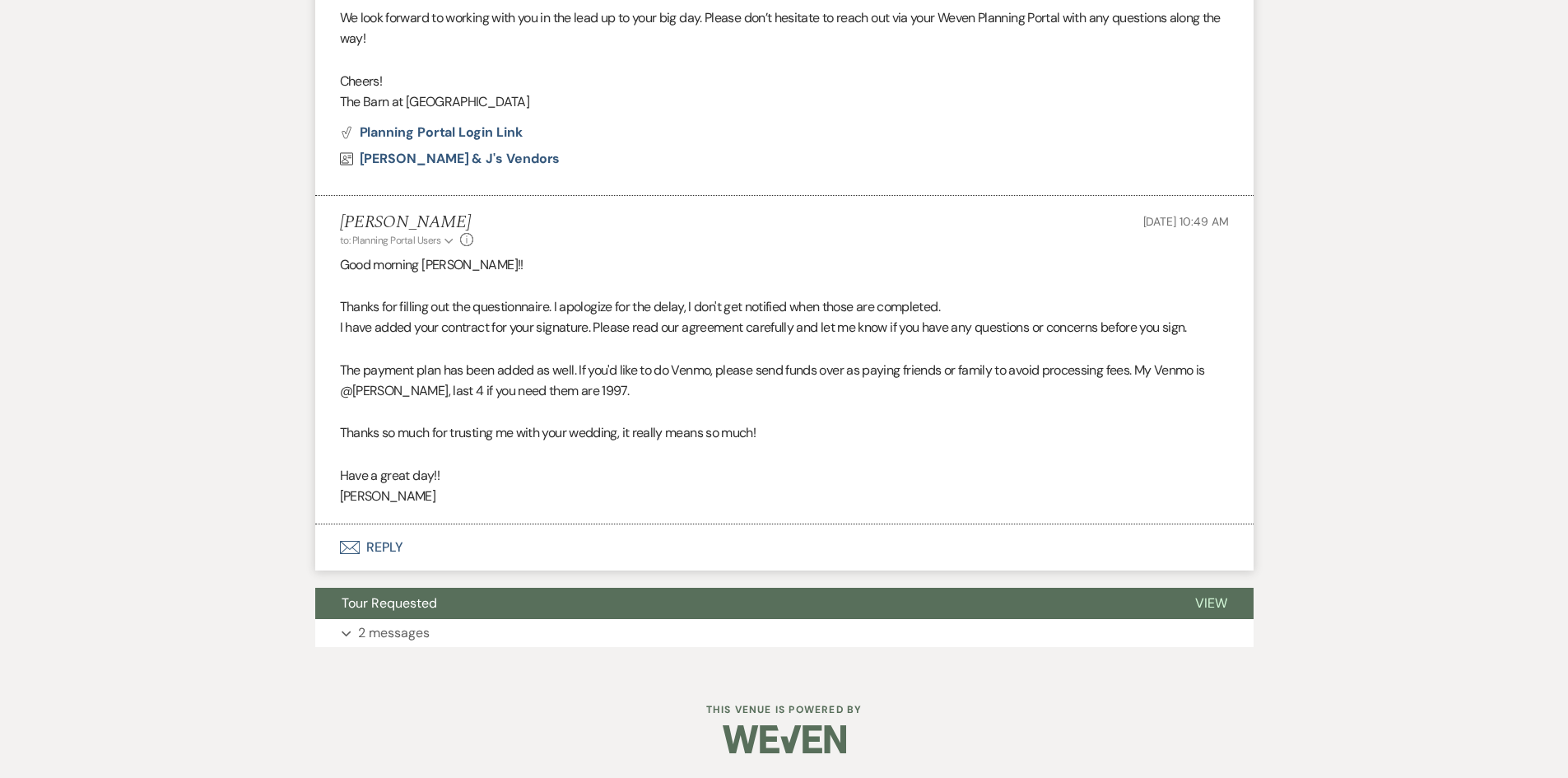
scroll to position [975, 0]
